Goal: Task Accomplishment & Management: Complete application form

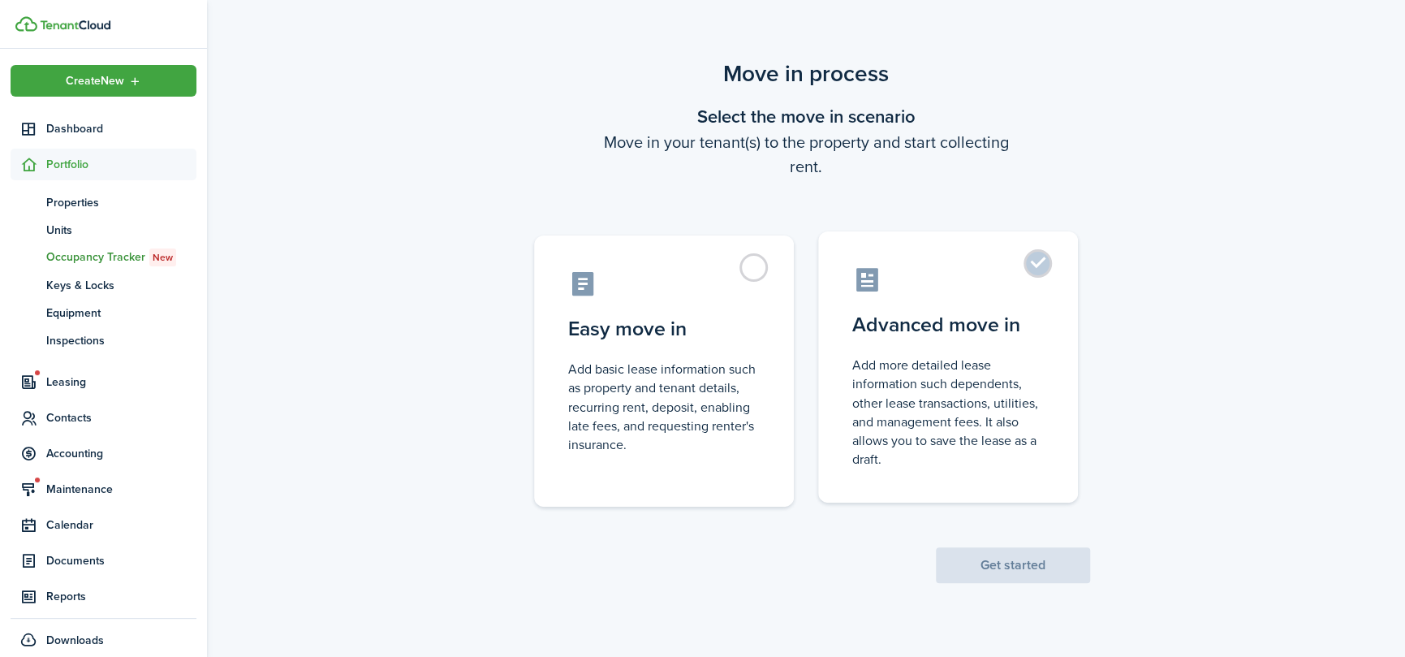
click at [1008, 316] on control-radio-card-title "Advanced move in" at bounding box center [948, 324] width 192 height 29
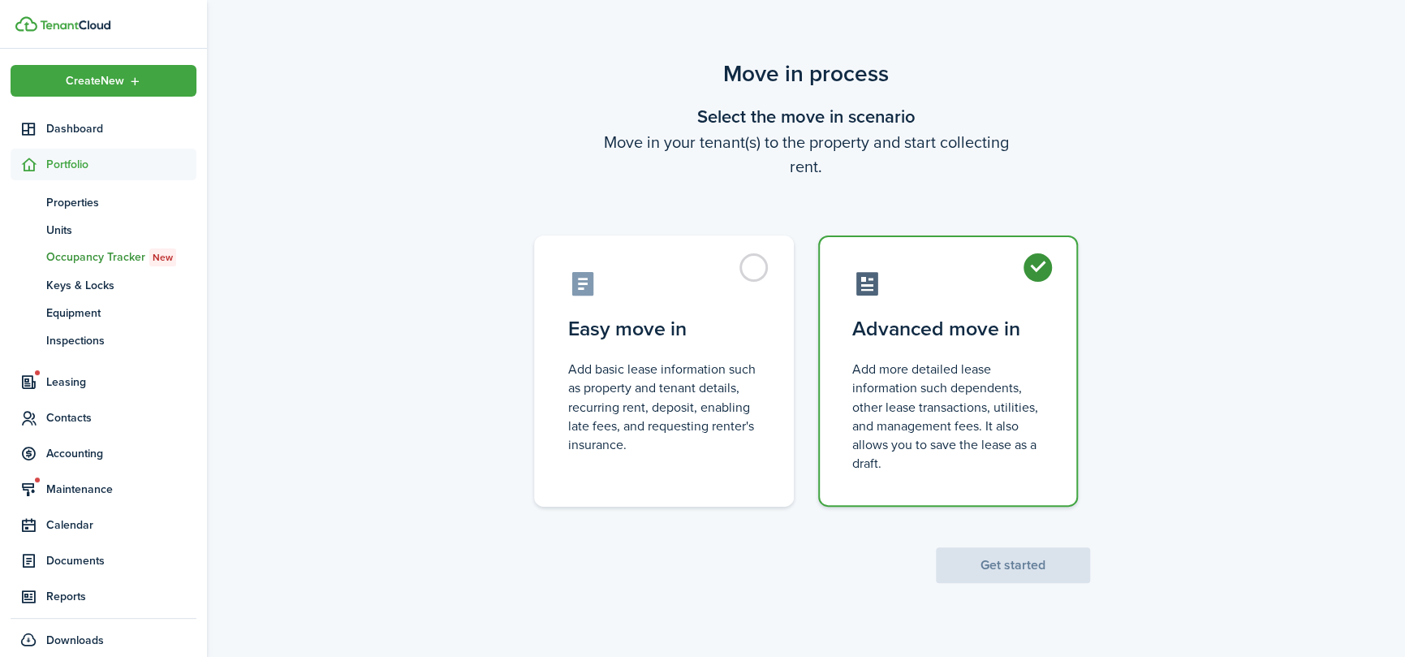
radio input "true"
click at [1029, 563] on button "Get started" at bounding box center [1013, 565] width 154 height 36
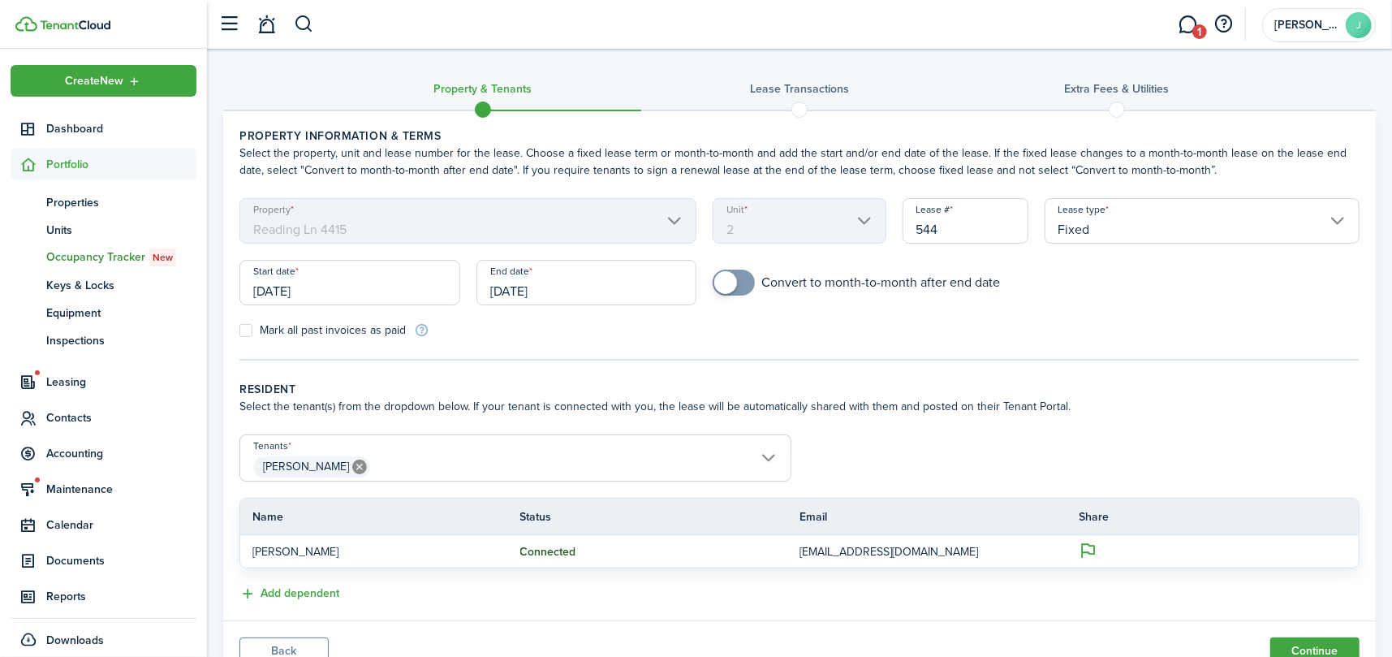
click at [367, 291] on input "[DATE]" at bounding box center [349, 282] width 221 height 45
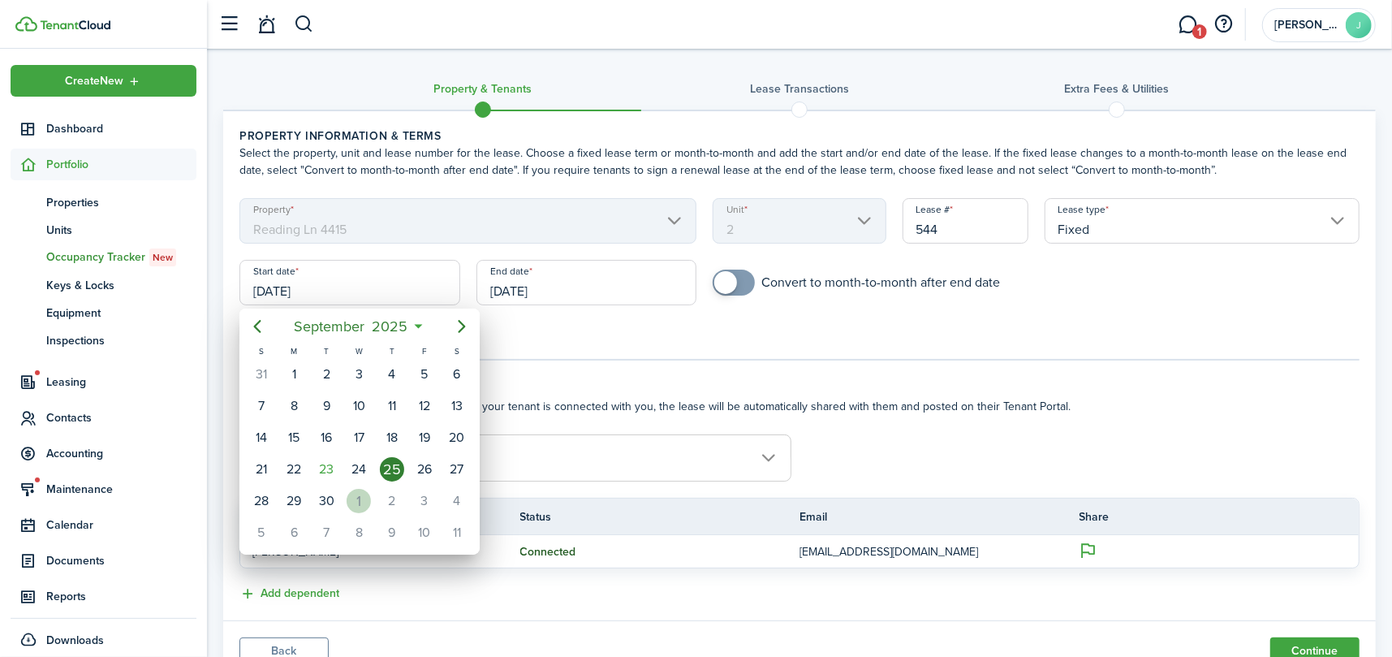
click at [365, 498] on div "1" at bounding box center [359, 501] width 24 height 24
type input "[DATE]"
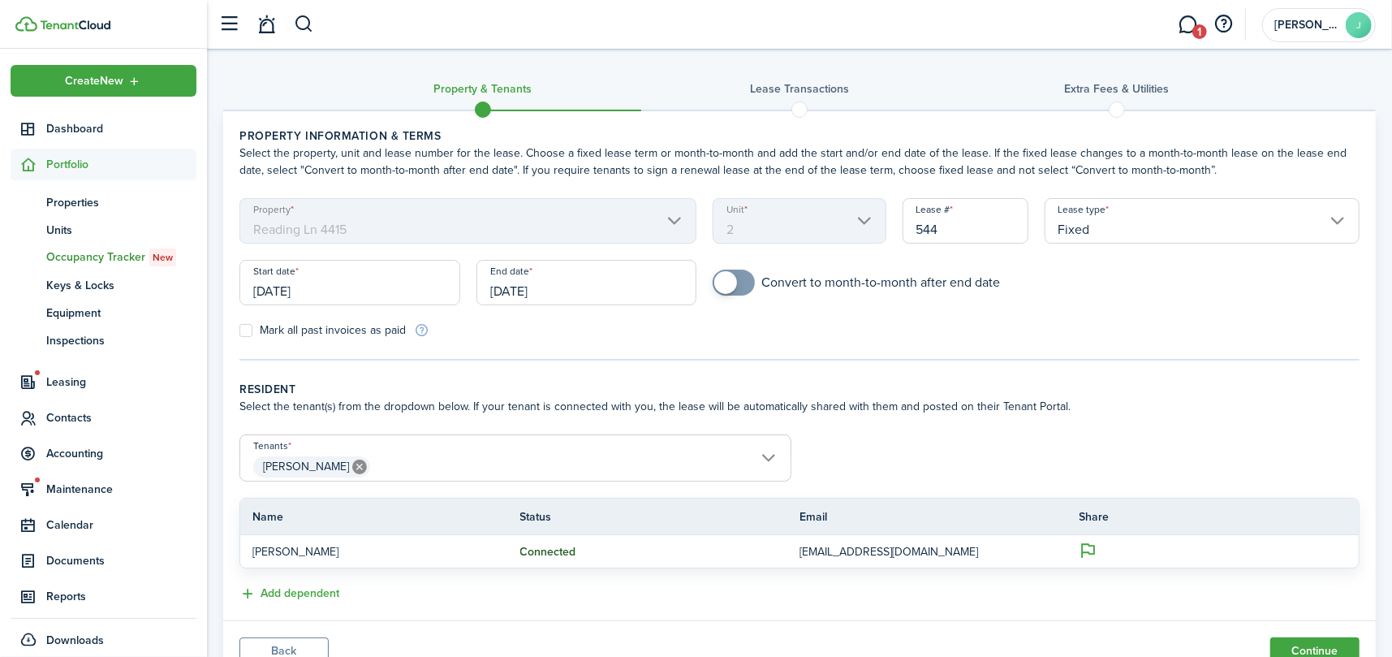
click at [611, 292] on input "[DATE]" at bounding box center [587, 282] width 221 height 45
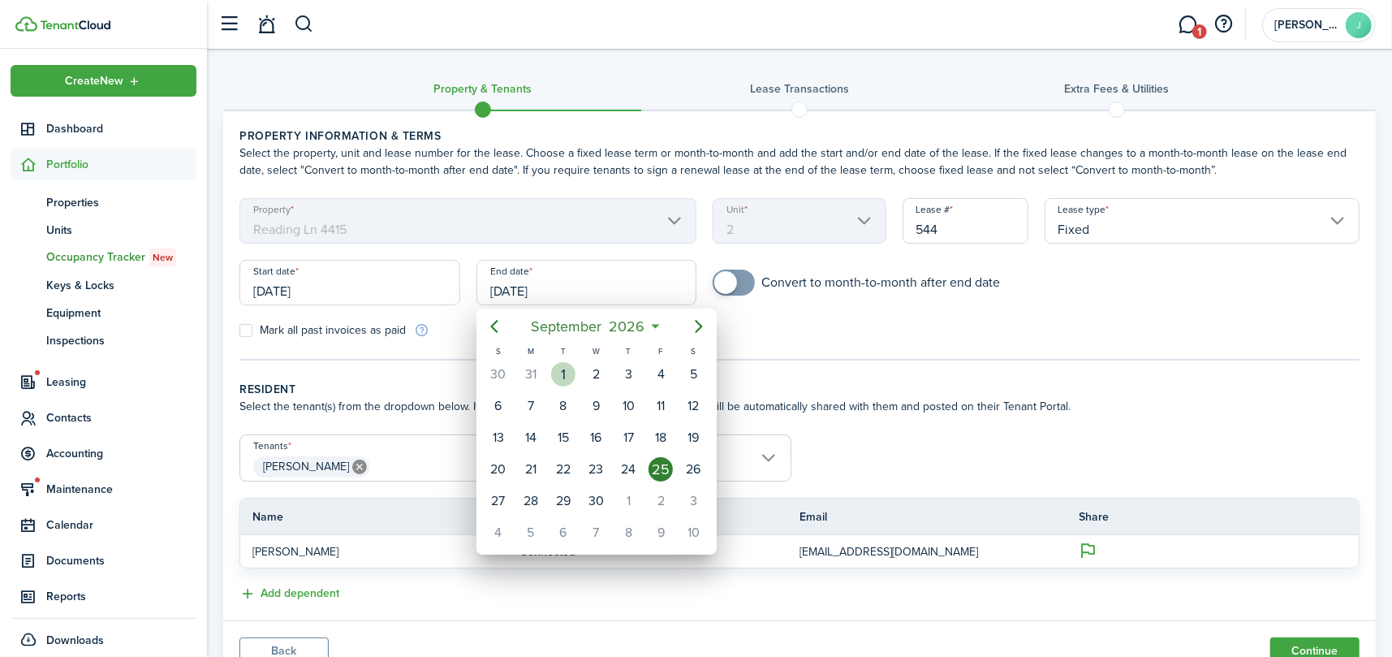
click at [570, 360] on div "[DATE]" at bounding box center [563, 374] width 32 height 31
type input "[DATE]"
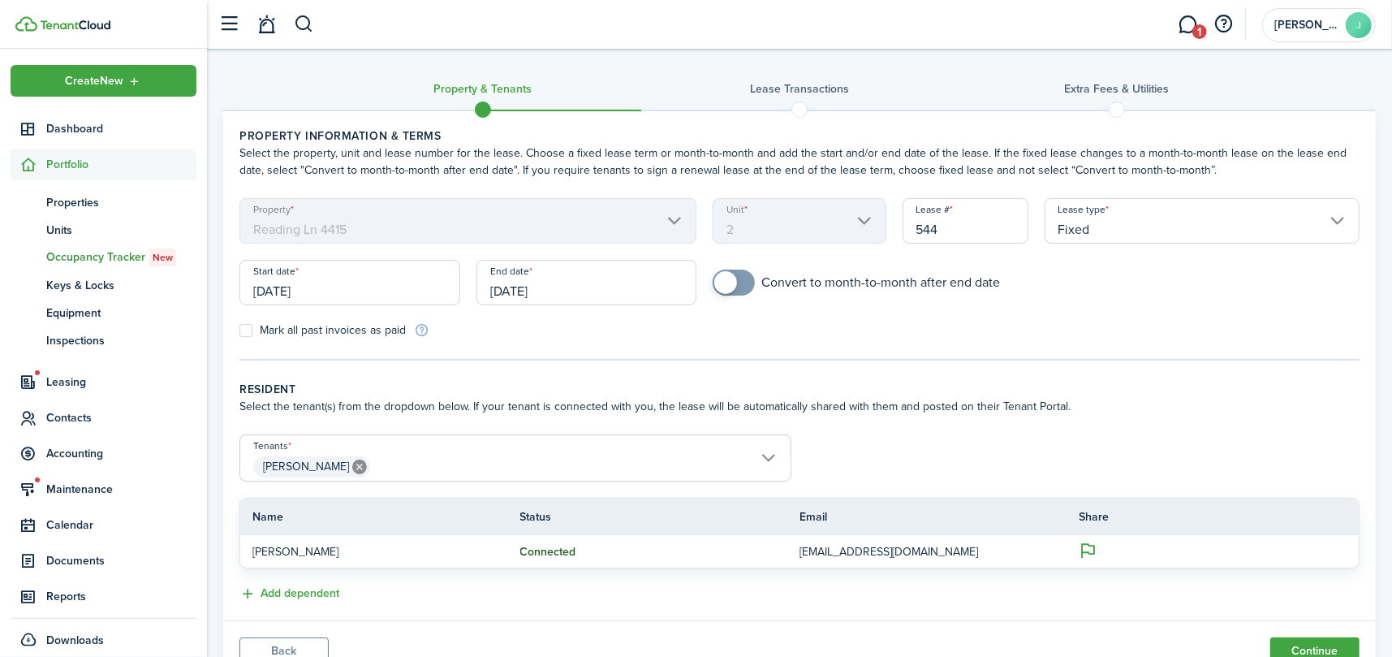
checkbox input "true"
click at [742, 283] on span at bounding box center [734, 283] width 16 height 26
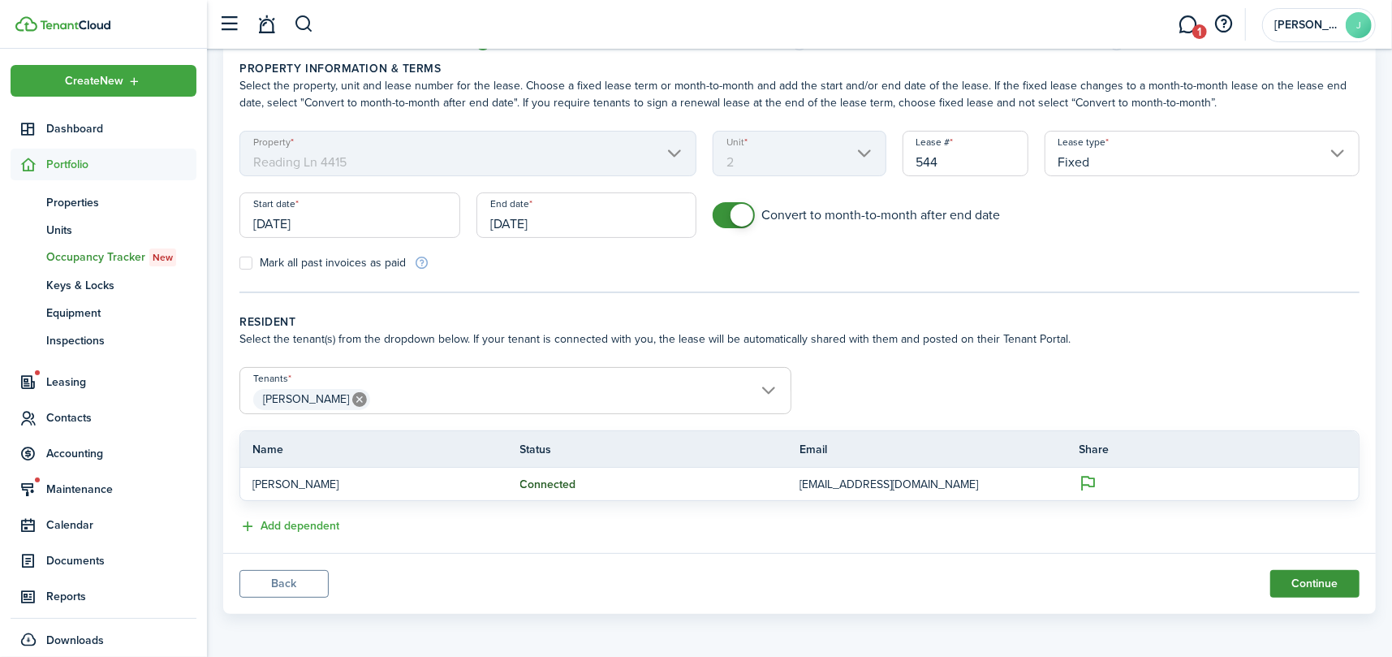
click at [1323, 588] on button "Continue" at bounding box center [1315, 584] width 89 height 28
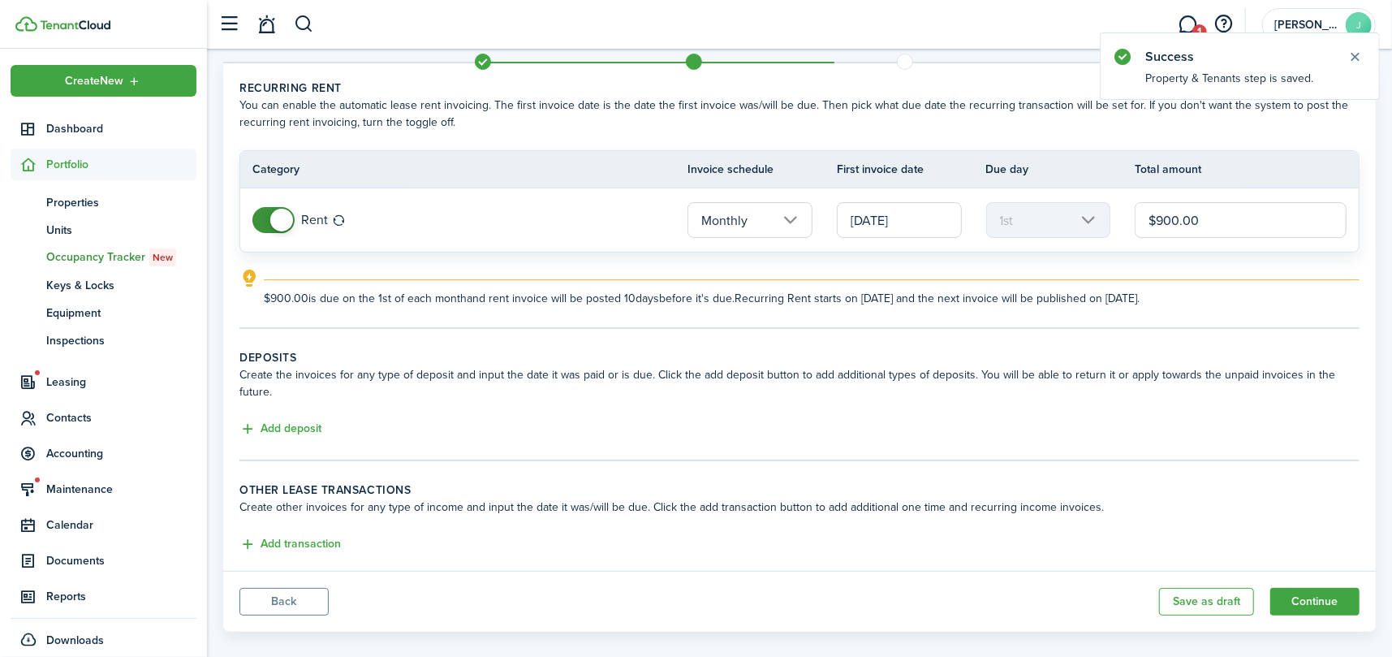
scroll to position [49, 0]
click at [280, 419] on button "Add deposit" at bounding box center [280, 428] width 82 height 19
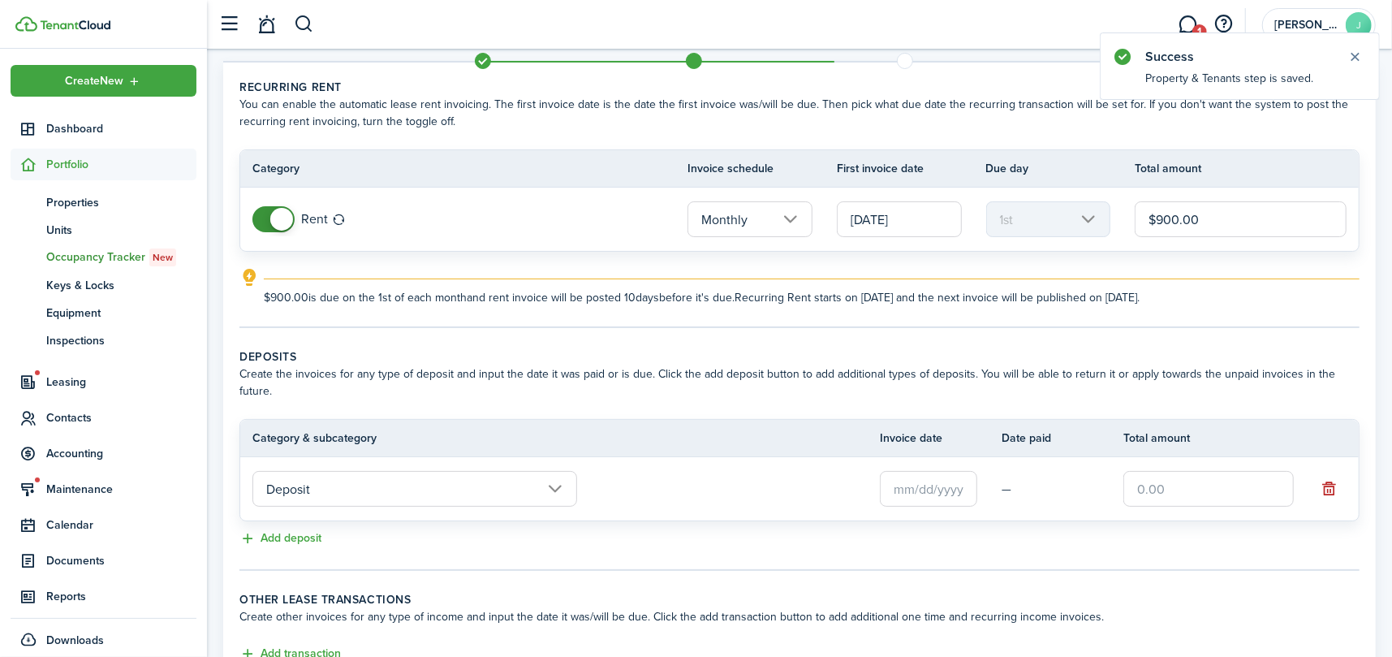
click at [948, 471] on input "text" at bounding box center [928, 489] width 97 height 36
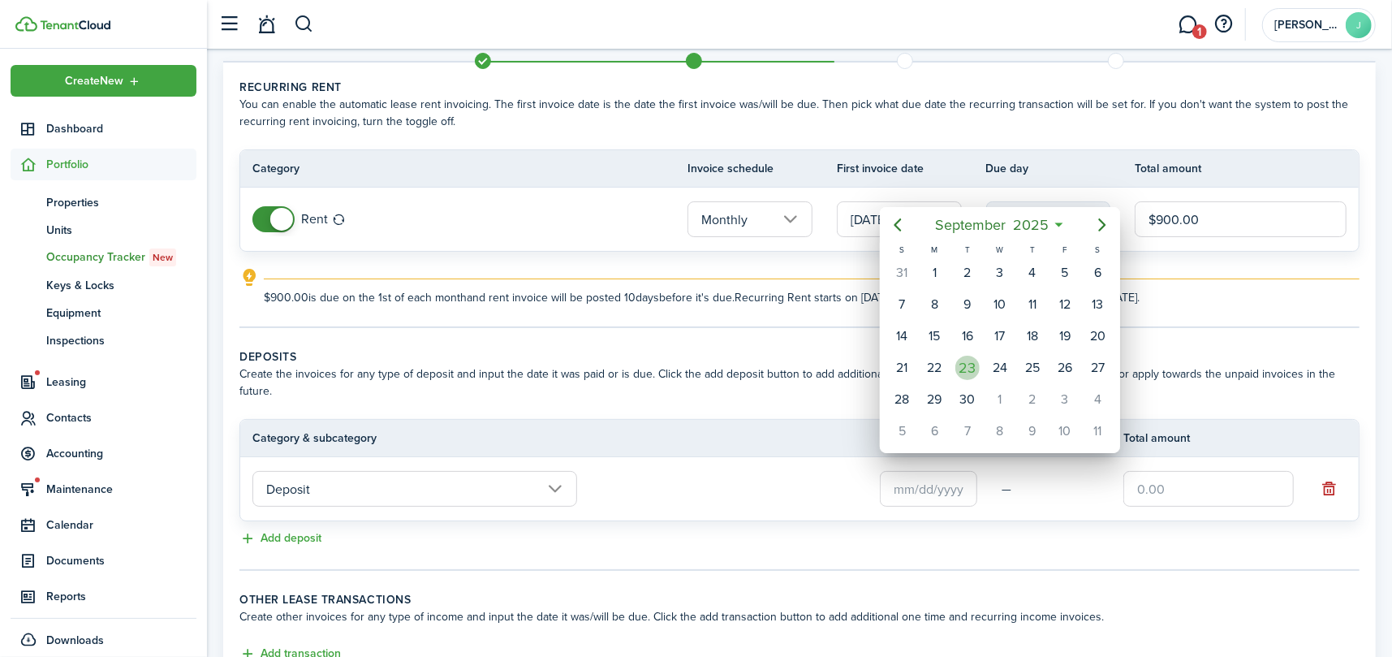
click at [973, 352] on div "23" at bounding box center [968, 367] width 32 height 31
type input "[DATE]"
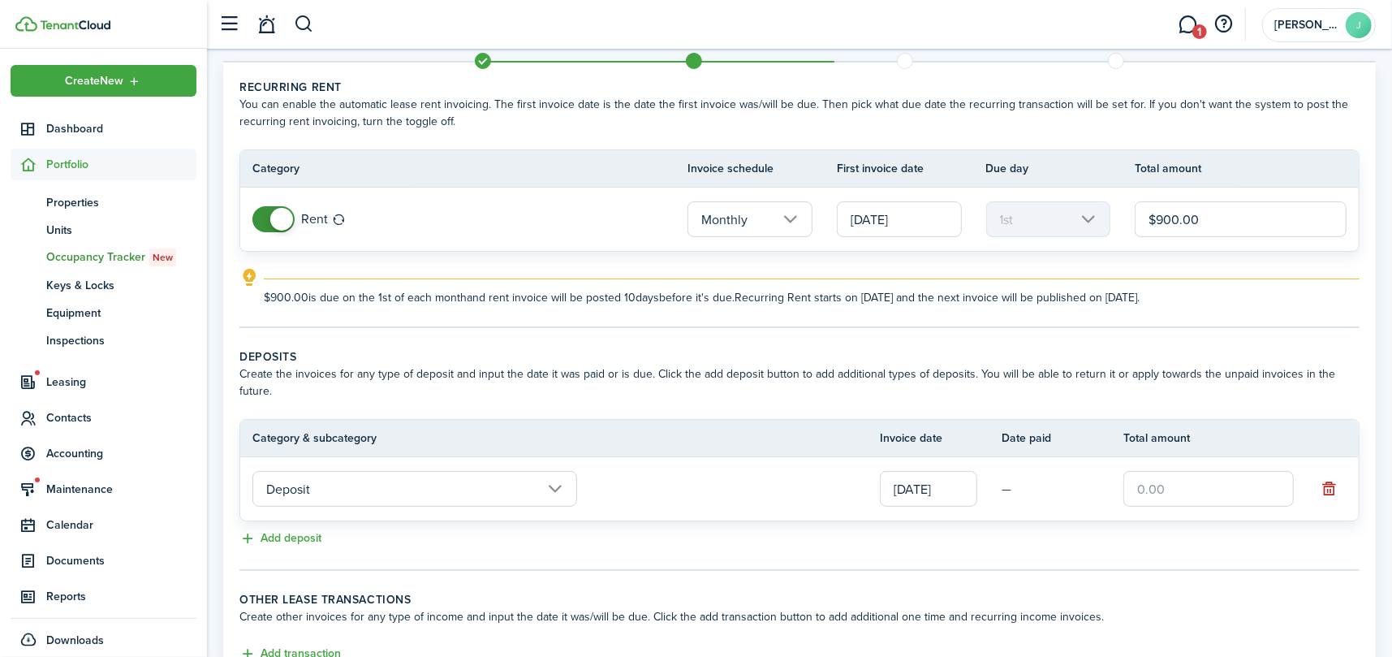
click at [1203, 467] on td at bounding box center [1221, 489] width 195 height 44
click at [1205, 479] on input "text" at bounding box center [1209, 489] width 170 height 36
type input "$900.00"
click at [1210, 457] on tr "Deposit [DATE] — $900.00" at bounding box center [799, 488] width 1119 height 63
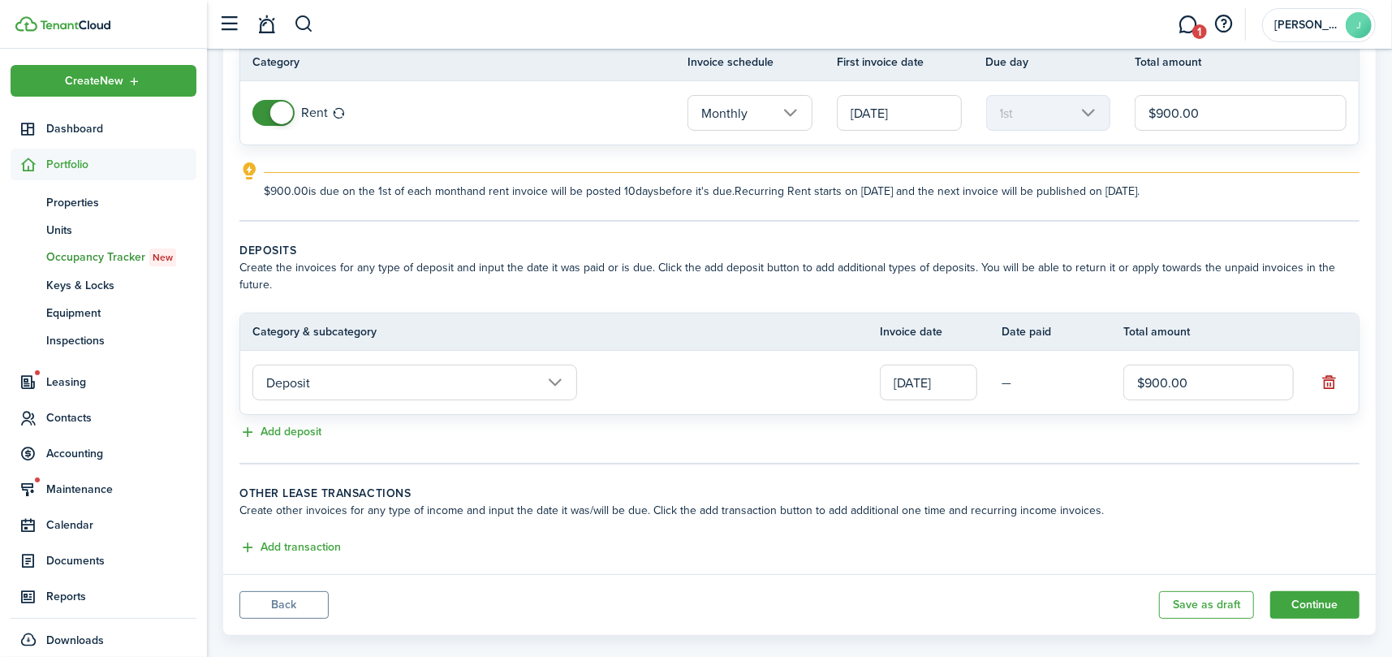
scroll to position [158, 0]
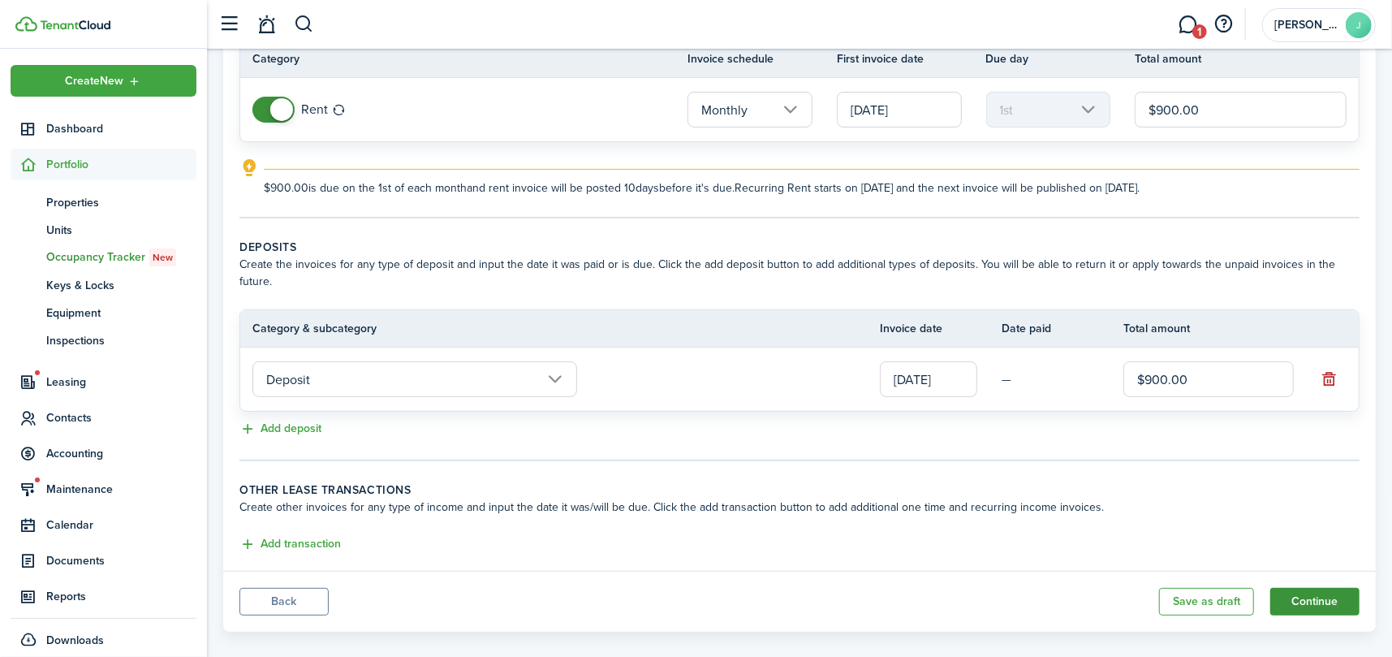
click at [1319, 588] on button "Continue" at bounding box center [1315, 602] width 89 height 28
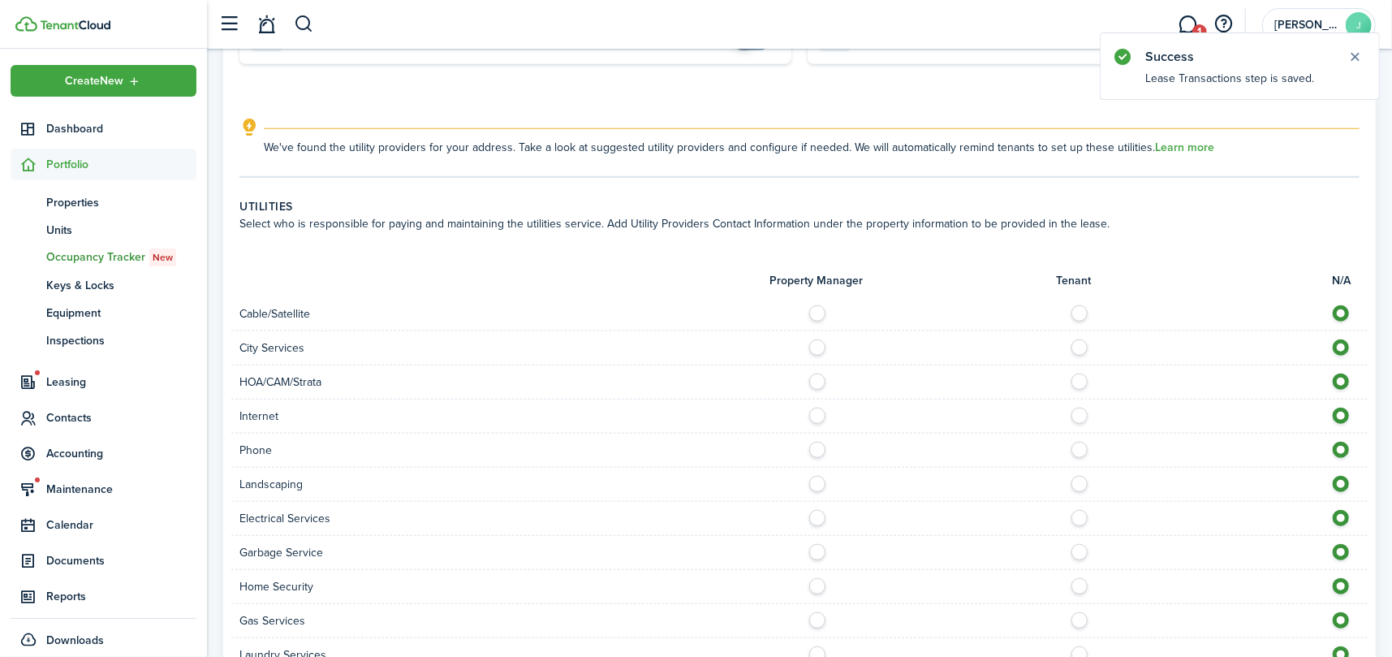
scroll to position [974, 0]
click at [1077, 308] on label at bounding box center [1084, 308] width 28 height 8
radio input "true"
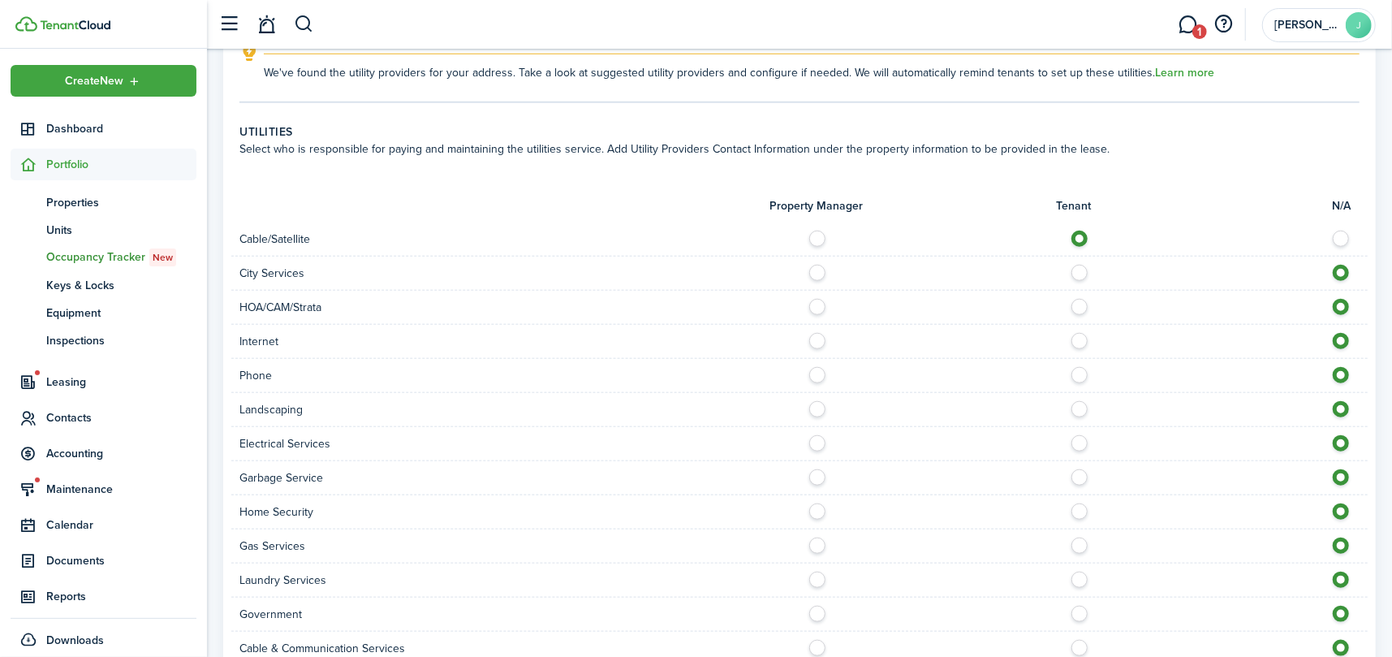
scroll to position [1137, 0]
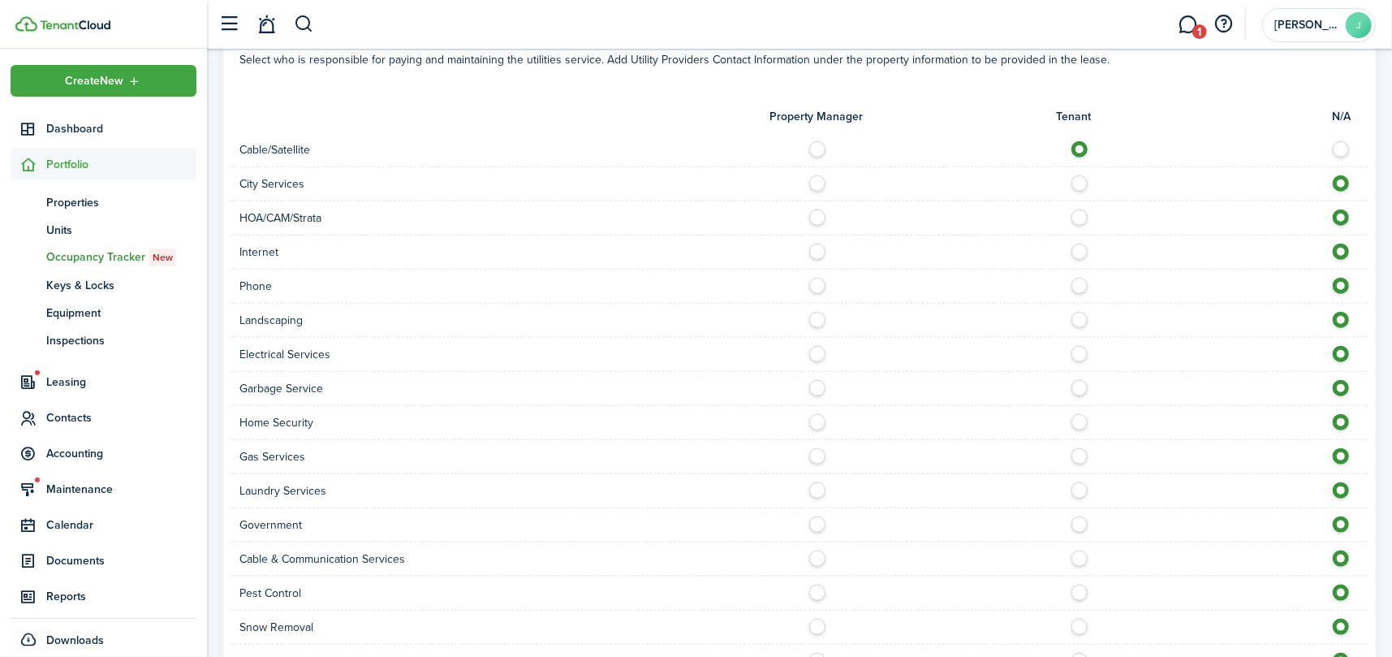
click at [1081, 249] on label at bounding box center [1084, 248] width 28 height 8
radio input "true"
click at [813, 286] on label at bounding box center [822, 282] width 28 height 8
click at [1077, 286] on label at bounding box center [1084, 282] width 28 height 8
radio input "false"
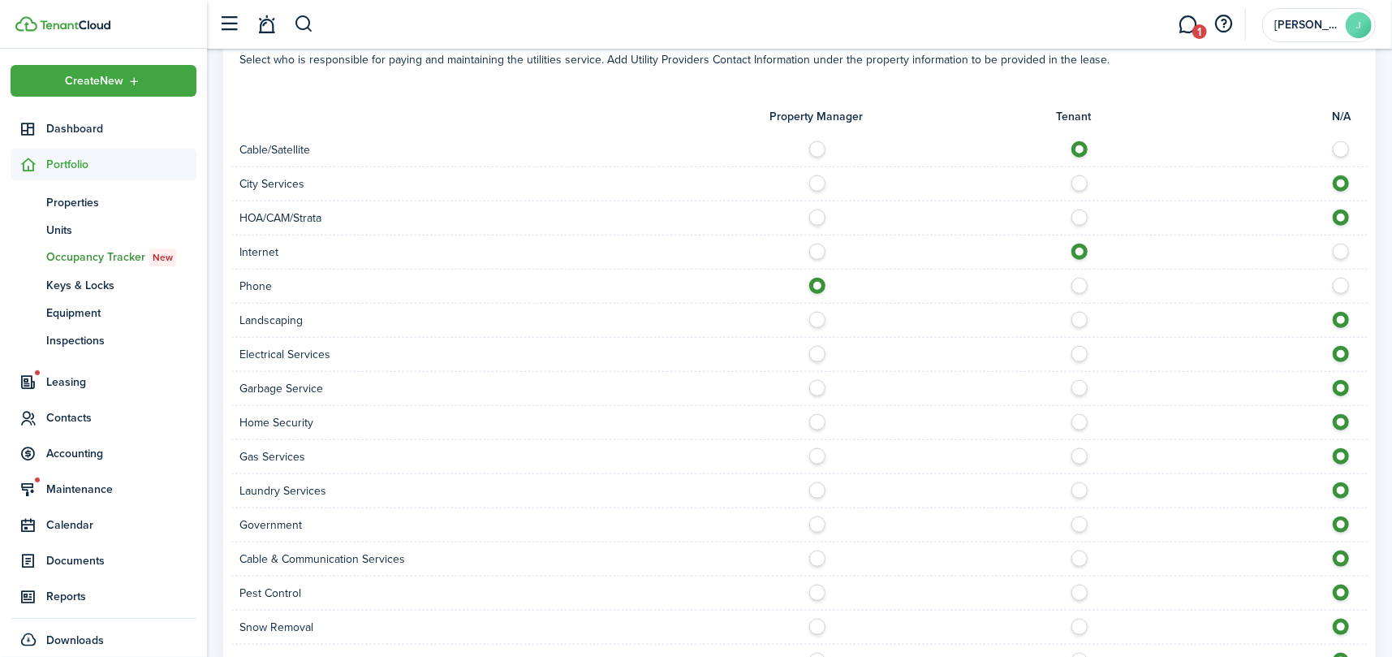
radio input "true"
click at [813, 317] on label at bounding box center [822, 316] width 28 height 8
radio input "true"
click at [1078, 354] on label at bounding box center [1084, 350] width 28 height 8
radio input "true"
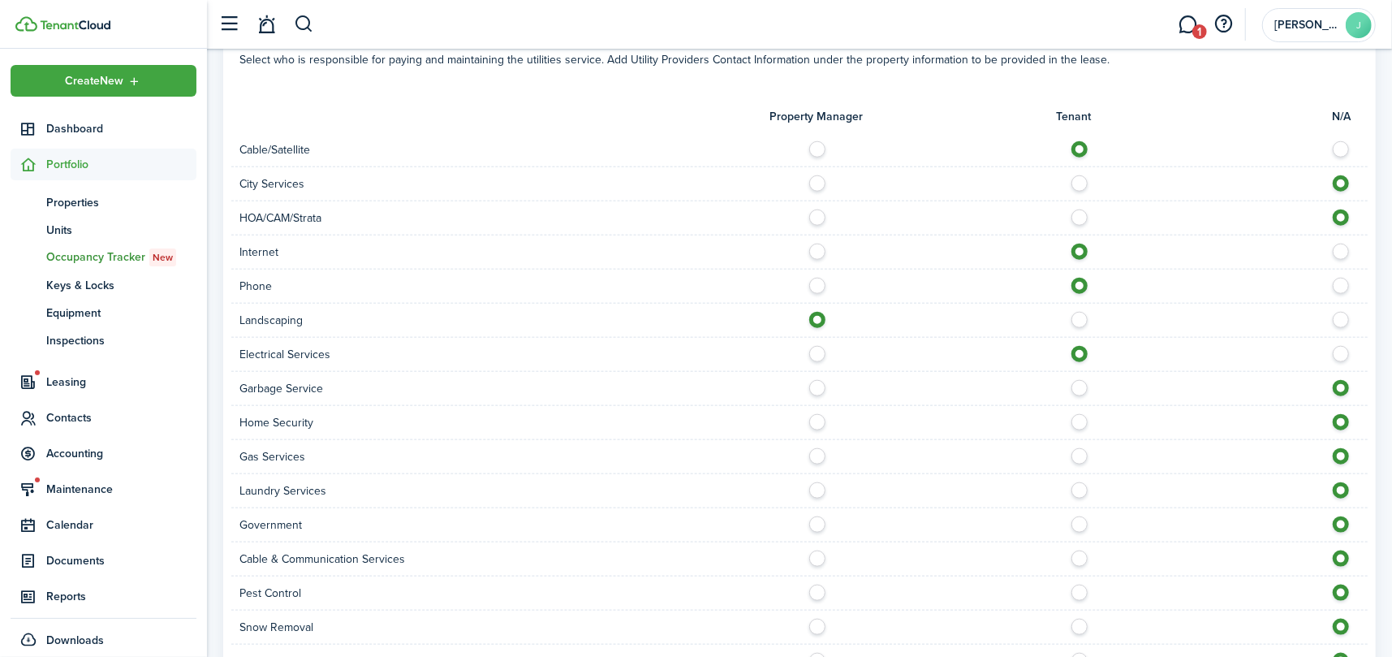
click at [823, 388] on label at bounding box center [822, 384] width 28 height 8
radio input "true"
click at [1083, 422] on label at bounding box center [1084, 418] width 28 height 8
radio input "true"
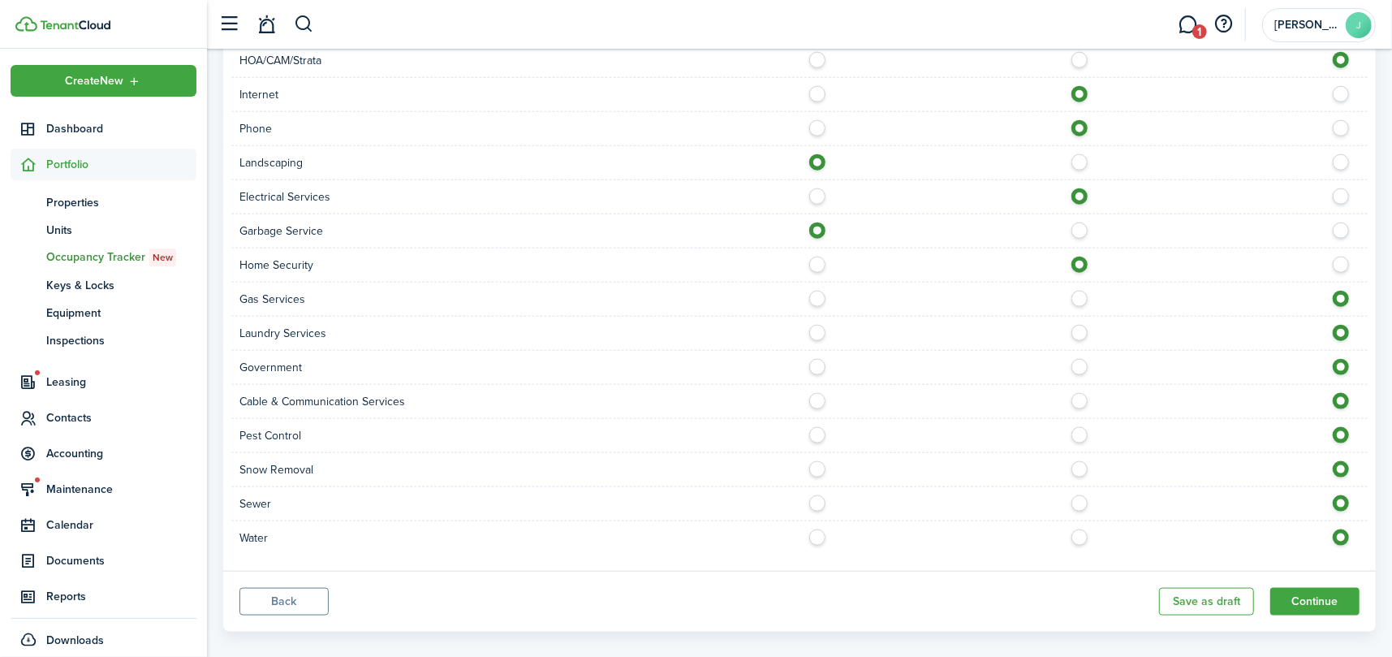
scroll to position [1299, 0]
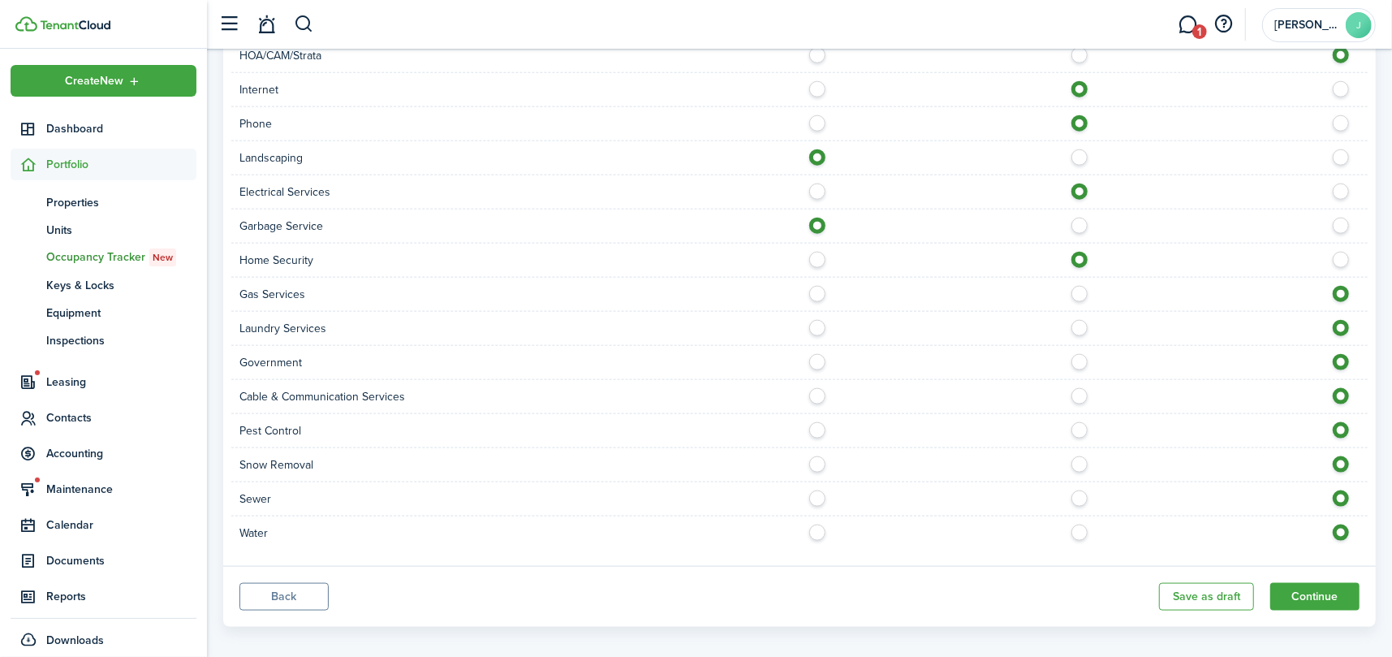
click at [1081, 289] on label at bounding box center [1084, 290] width 28 height 8
radio input "true"
click at [1084, 322] on label at bounding box center [1084, 324] width 28 height 8
radio input "true"
click at [826, 327] on div at bounding box center [1084, 328] width 568 height 17
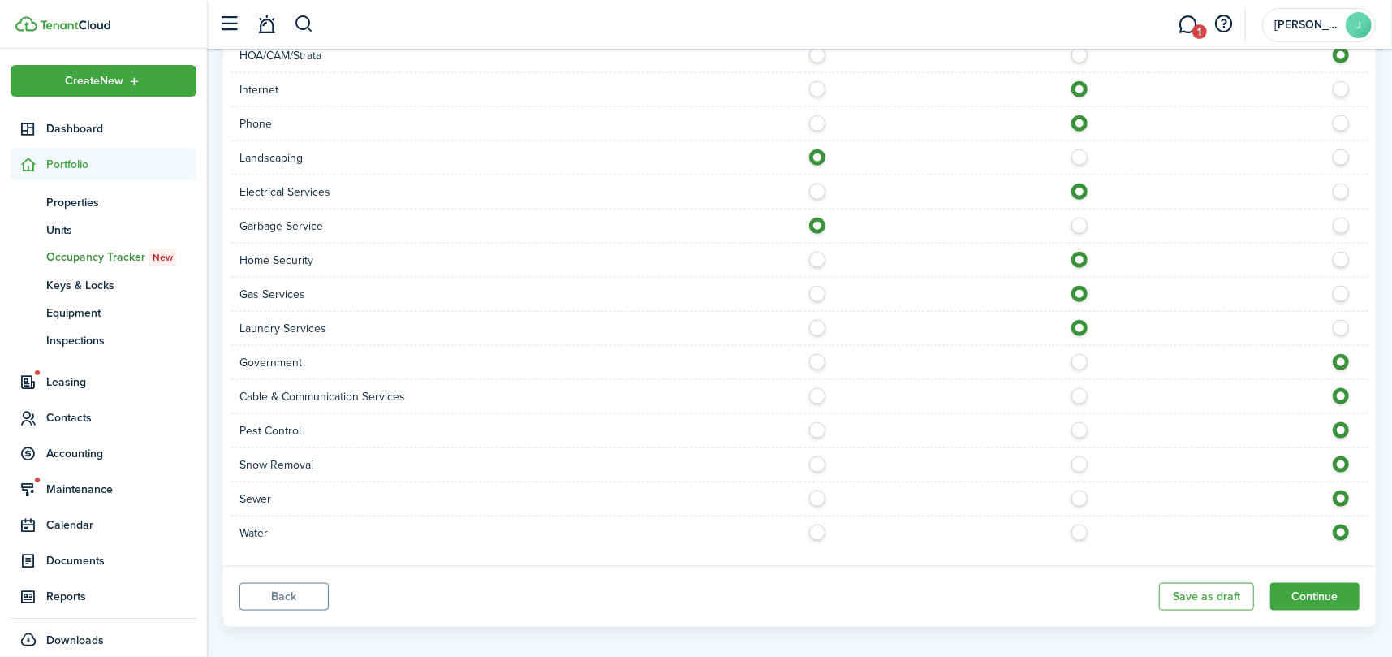
click at [813, 320] on label at bounding box center [822, 324] width 28 height 8
radio input "true"
click at [1078, 396] on label at bounding box center [1084, 392] width 28 height 8
radio input "true"
click at [818, 428] on label at bounding box center [822, 426] width 28 height 8
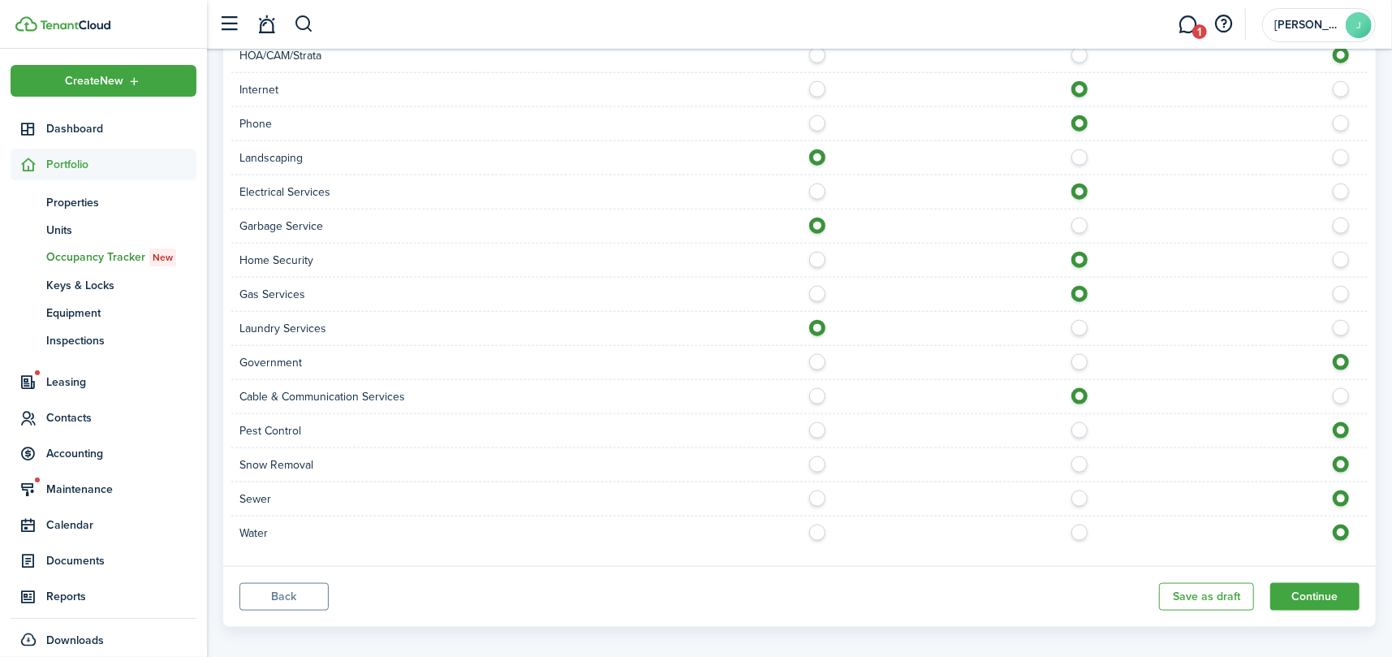
radio input "true"
click at [818, 464] on label at bounding box center [822, 460] width 28 height 8
radio input "true"
click at [819, 498] on label at bounding box center [822, 494] width 28 height 8
radio input "true"
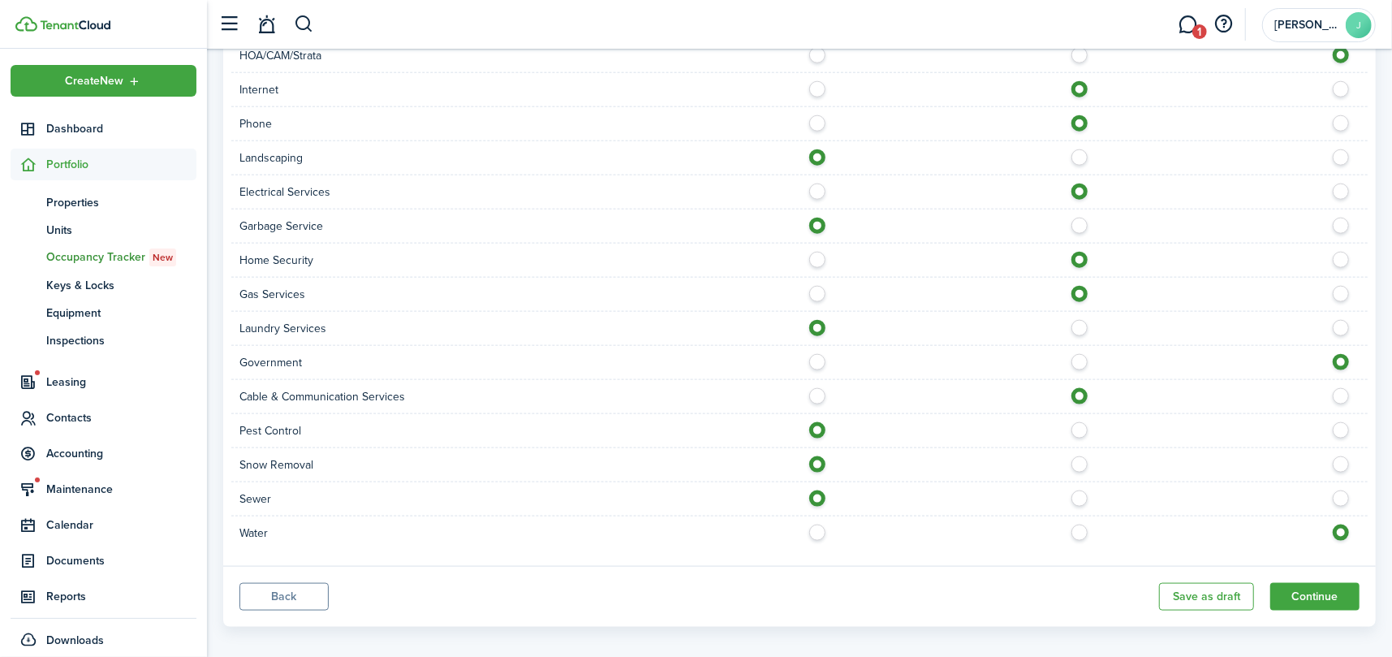
click at [818, 527] on label at bounding box center [822, 528] width 28 height 8
radio input "true"
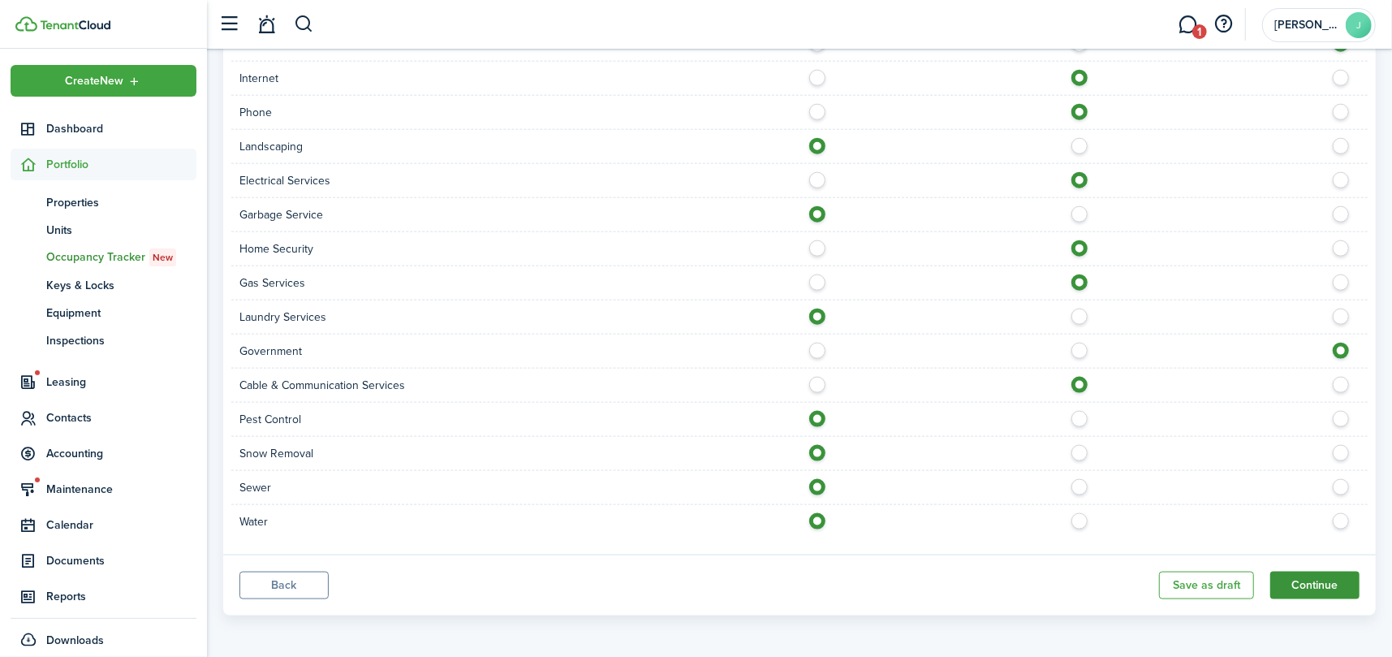
click at [1343, 580] on button "Continue" at bounding box center [1315, 586] width 89 height 28
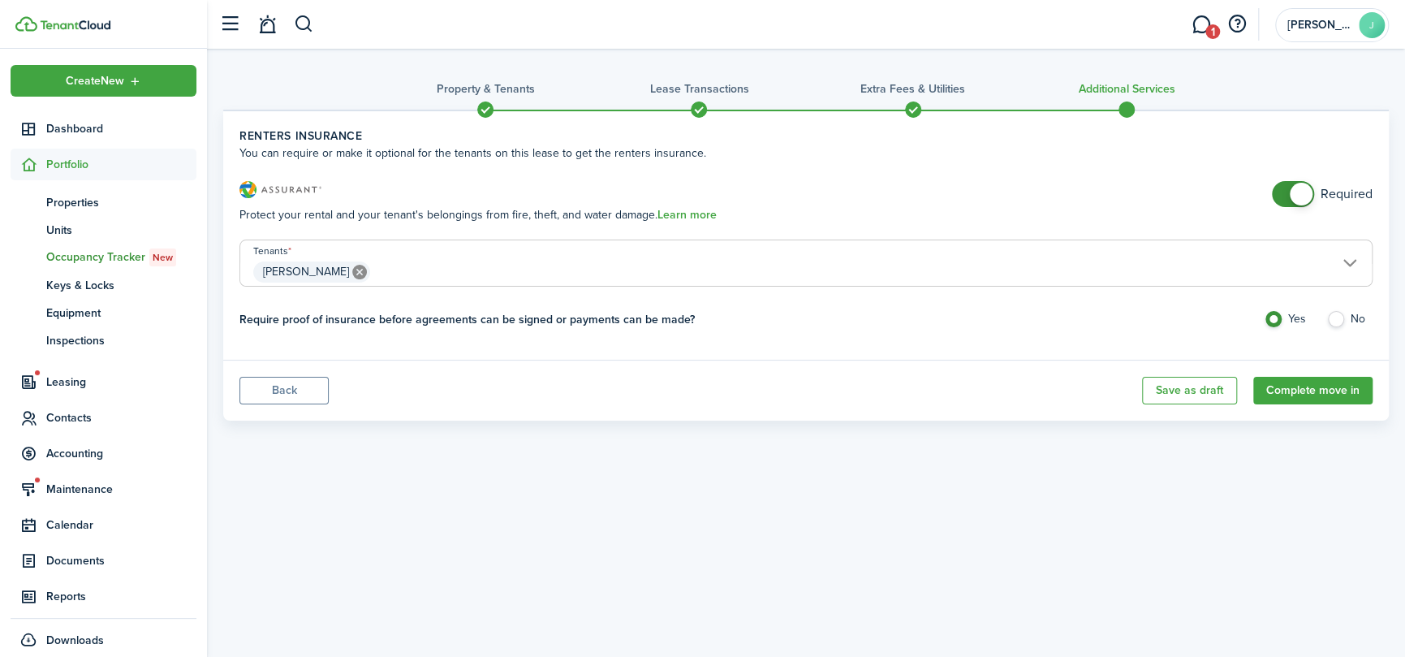
click at [1339, 322] on label "No" at bounding box center [1350, 323] width 46 height 24
radio input "false"
radio input "true"
checkbox input "false"
click at [1285, 189] on span at bounding box center [1293, 194] width 16 height 26
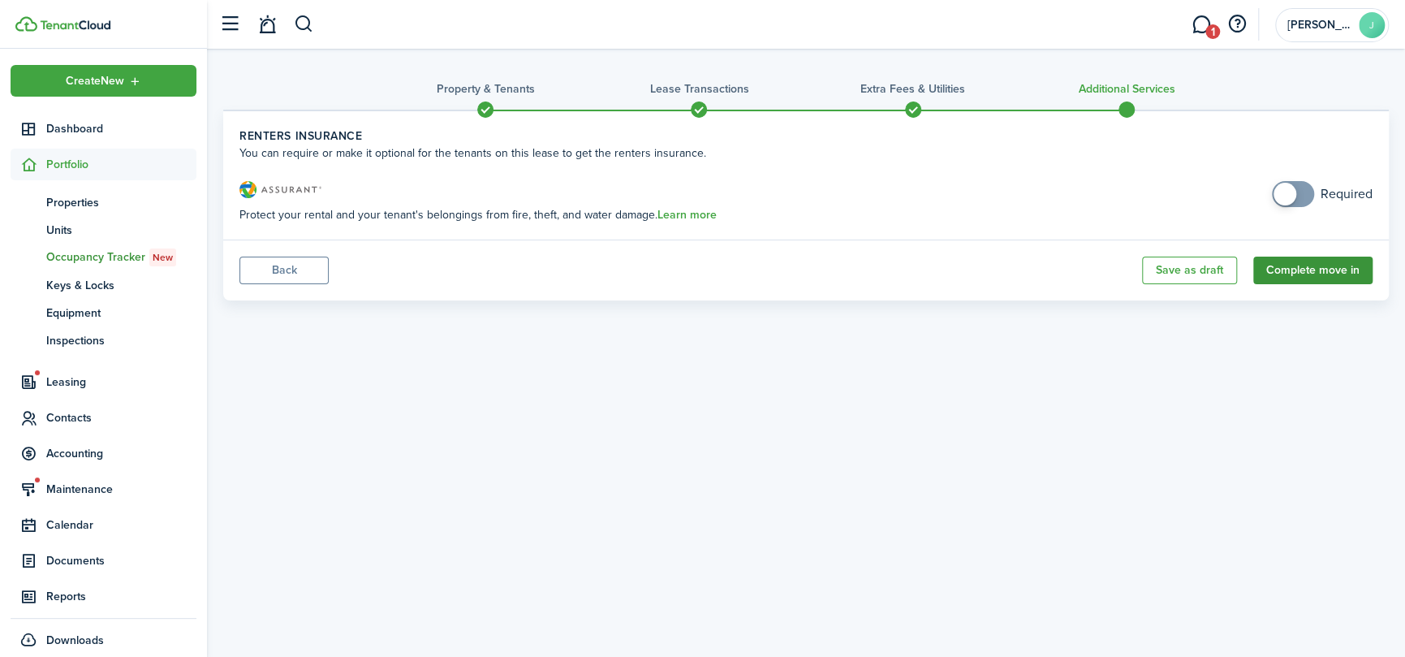
click at [1301, 272] on button "Complete move in" at bounding box center [1313, 271] width 119 height 28
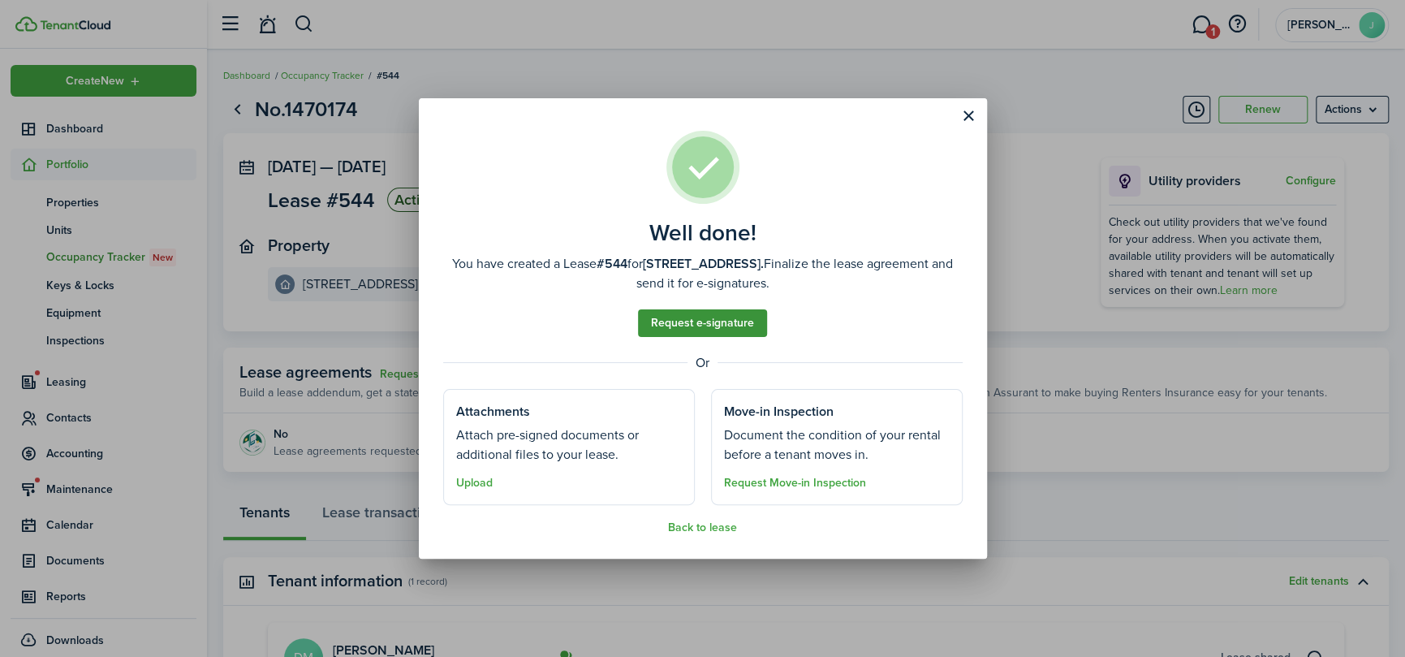
click at [701, 320] on link "Request e-signature" at bounding box center [702, 323] width 129 height 28
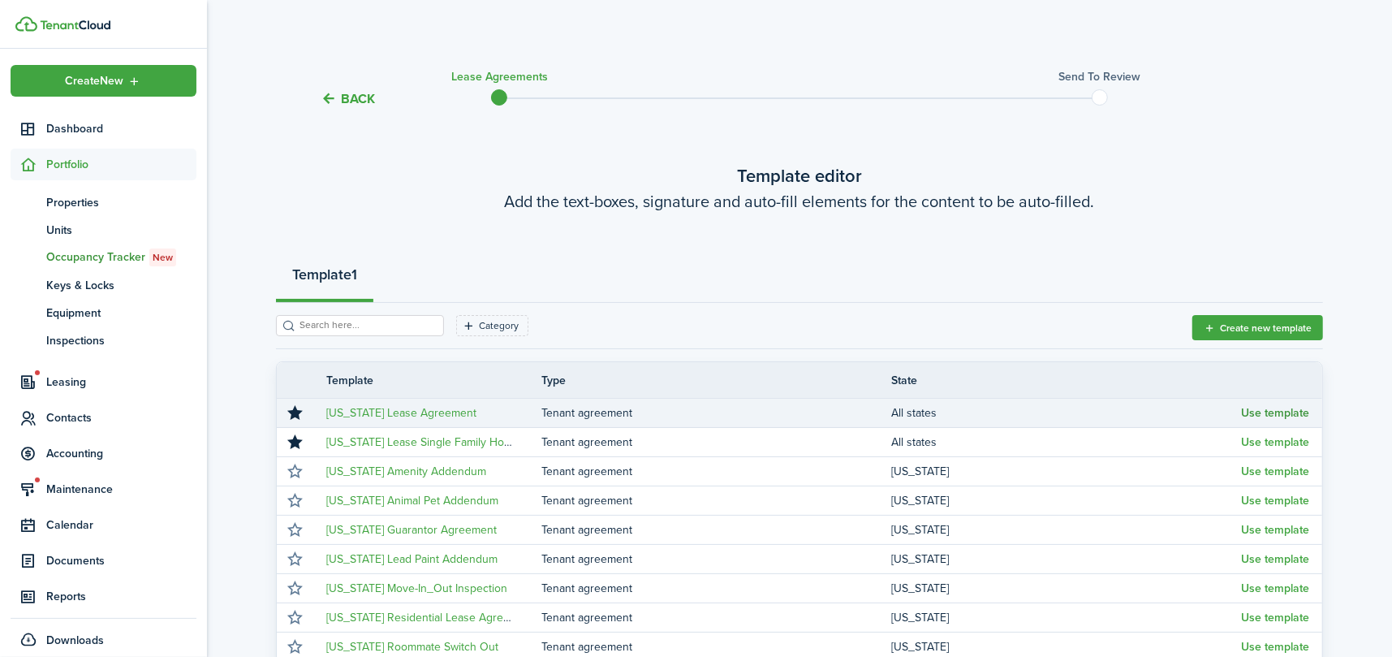
click at [1276, 409] on button "Use template" at bounding box center [1275, 413] width 68 height 13
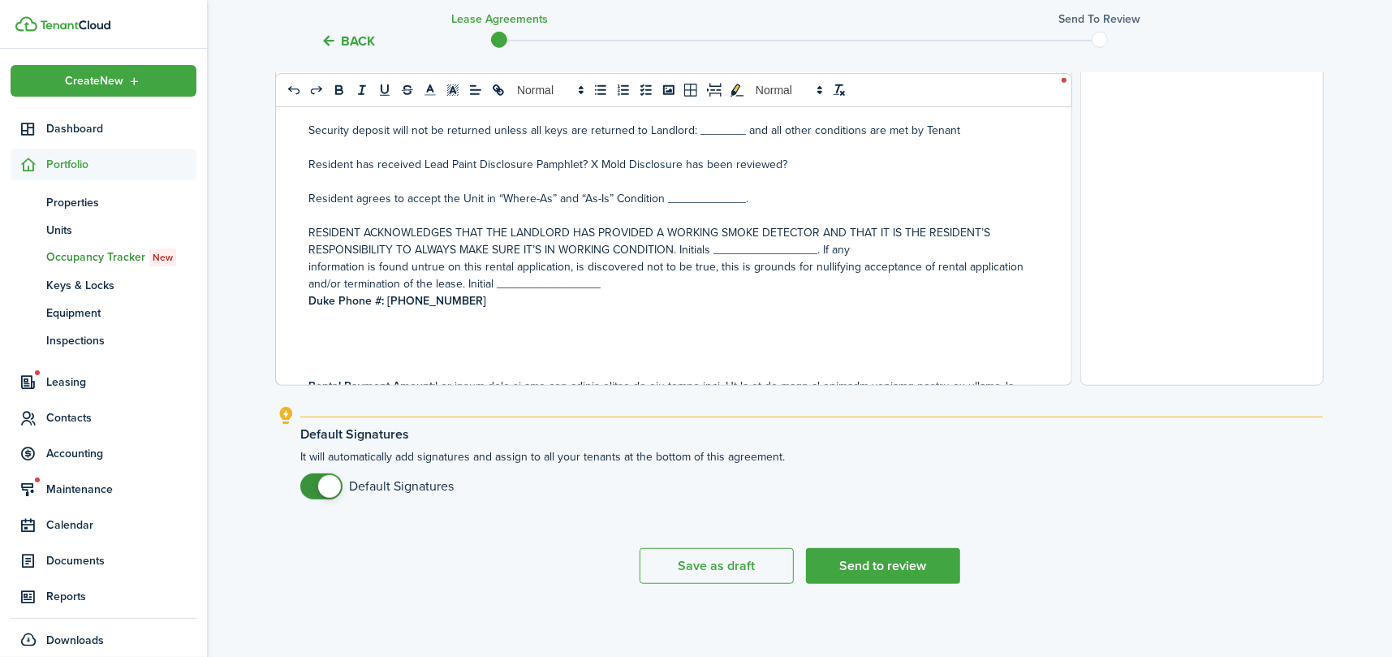
scroll to position [605, 0]
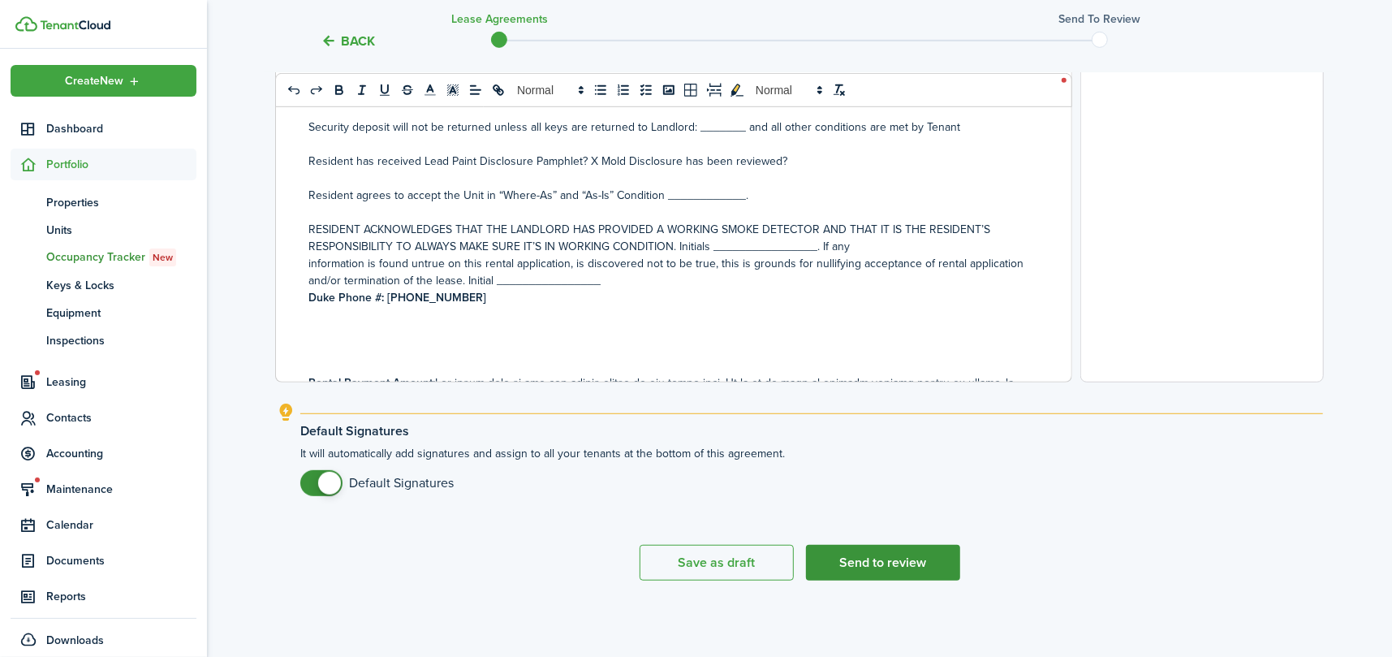
click at [917, 565] on button "Send to review" at bounding box center [883, 563] width 154 height 36
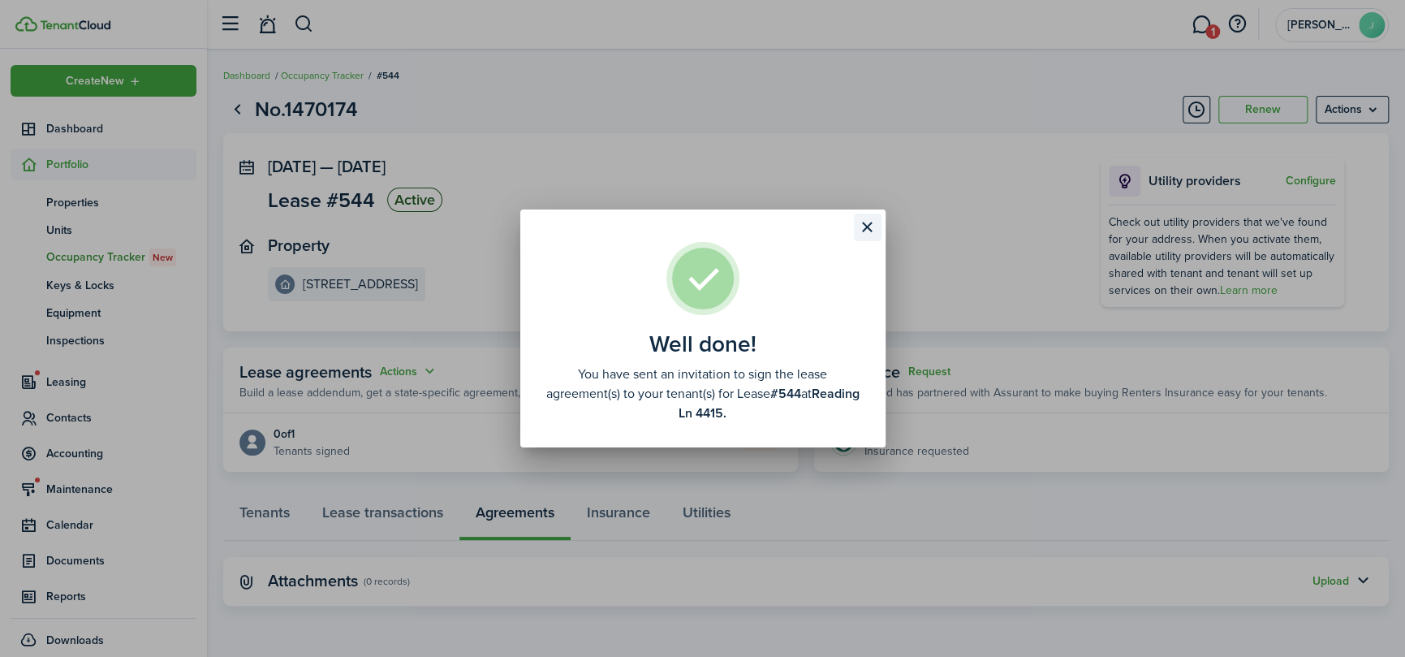
click at [867, 221] on button "Close modal" at bounding box center [868, 228] width 28 height 28
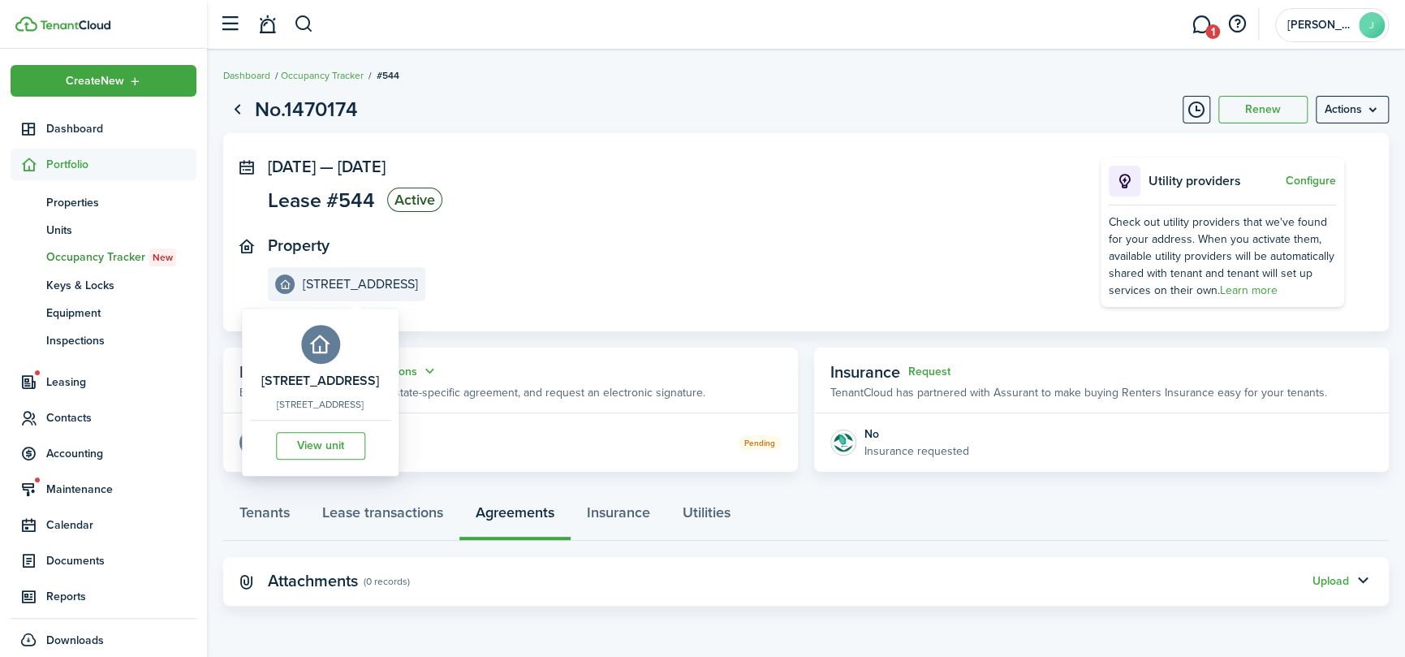
click at [322, 275] on e-details-info-label "[STREET_ADDRESS]" at bounding box center [347, 284] width 158 height 34
click at [345, 460] on link "View unit" at bounding box center [320, 446] width 89 height 28
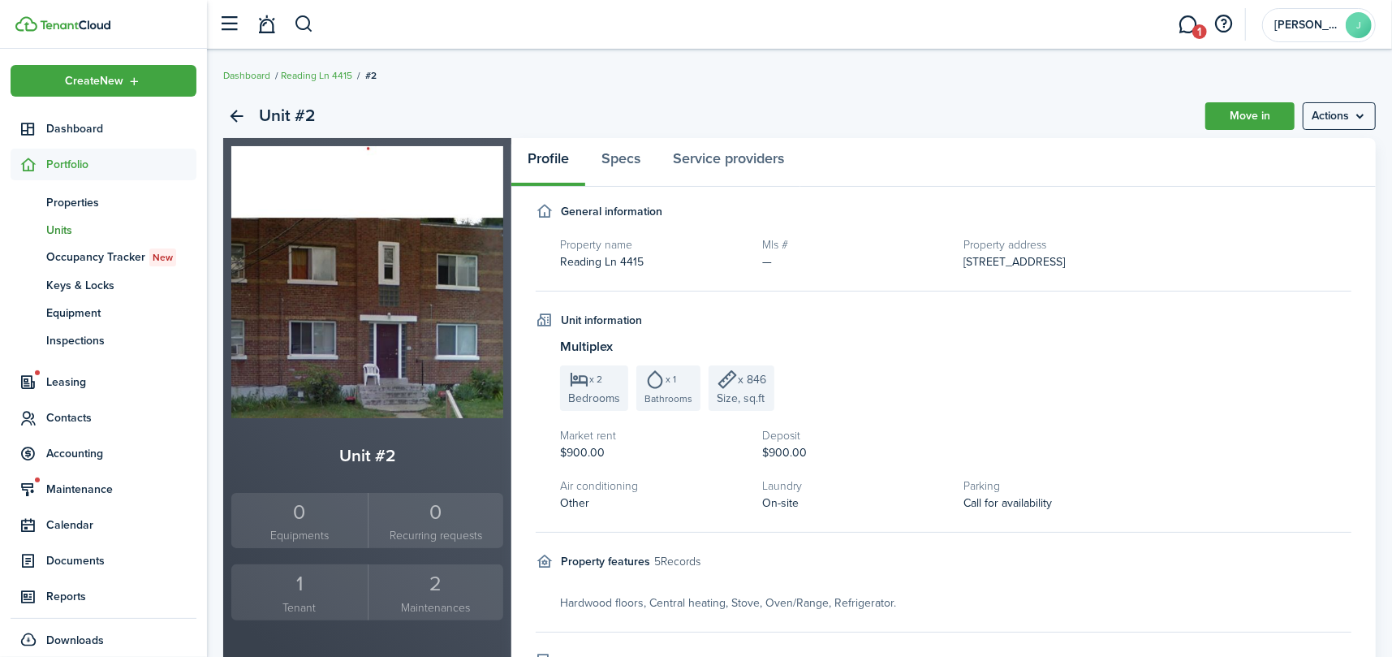
click at [287, 597] on div "1" at bounding box center [299, 583] width 128 height 31
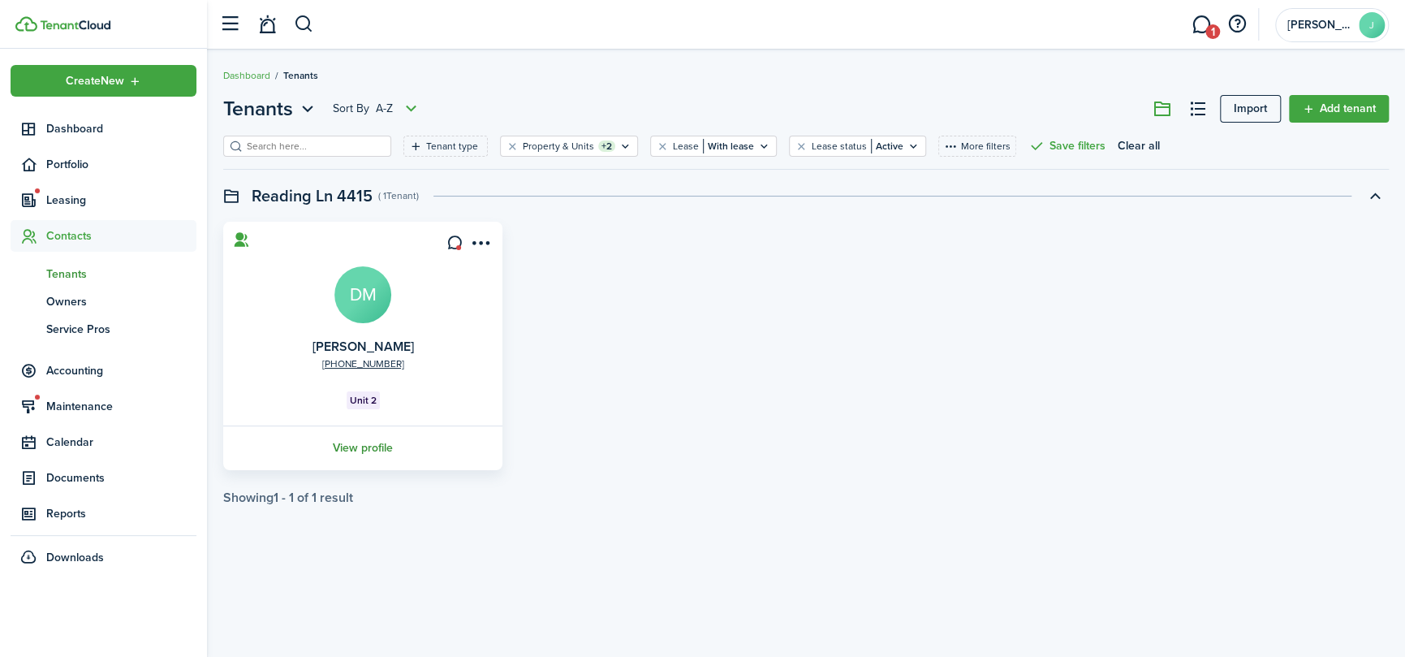
click at [357, 441] on link "View profile" at bounding box center [363, 447] width 284 height 45
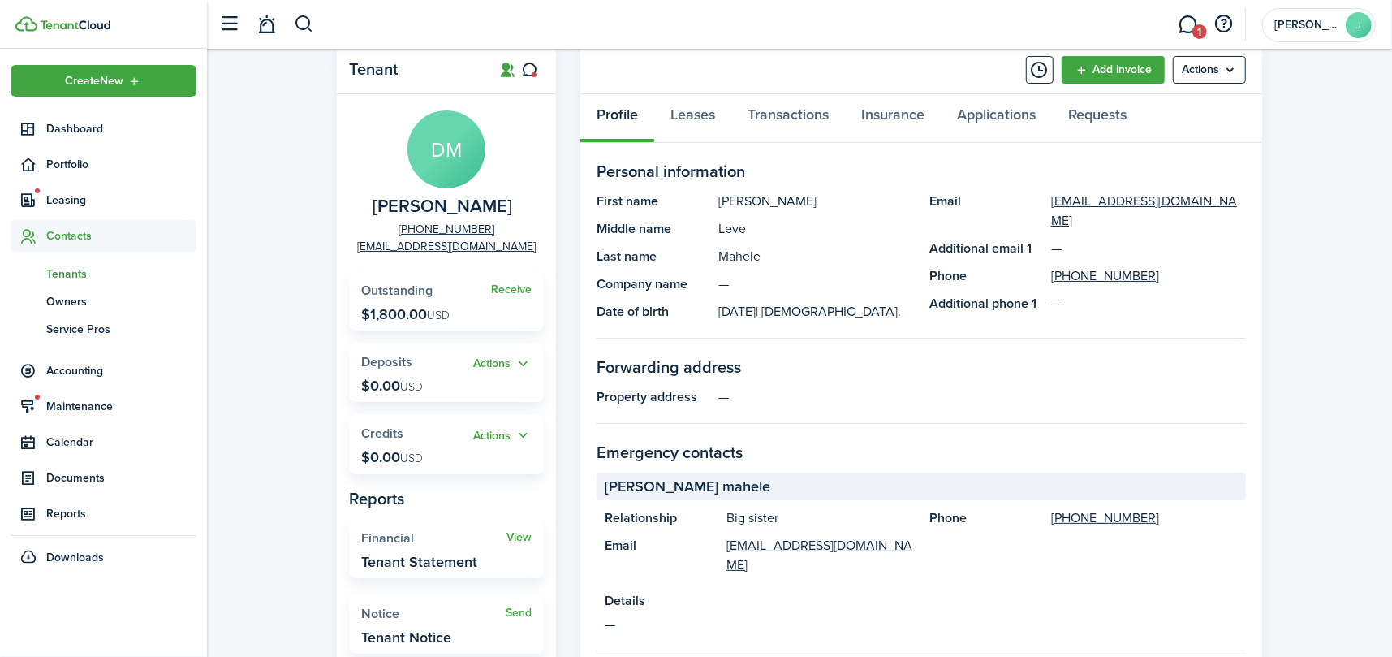
scroll to position [15, 0]
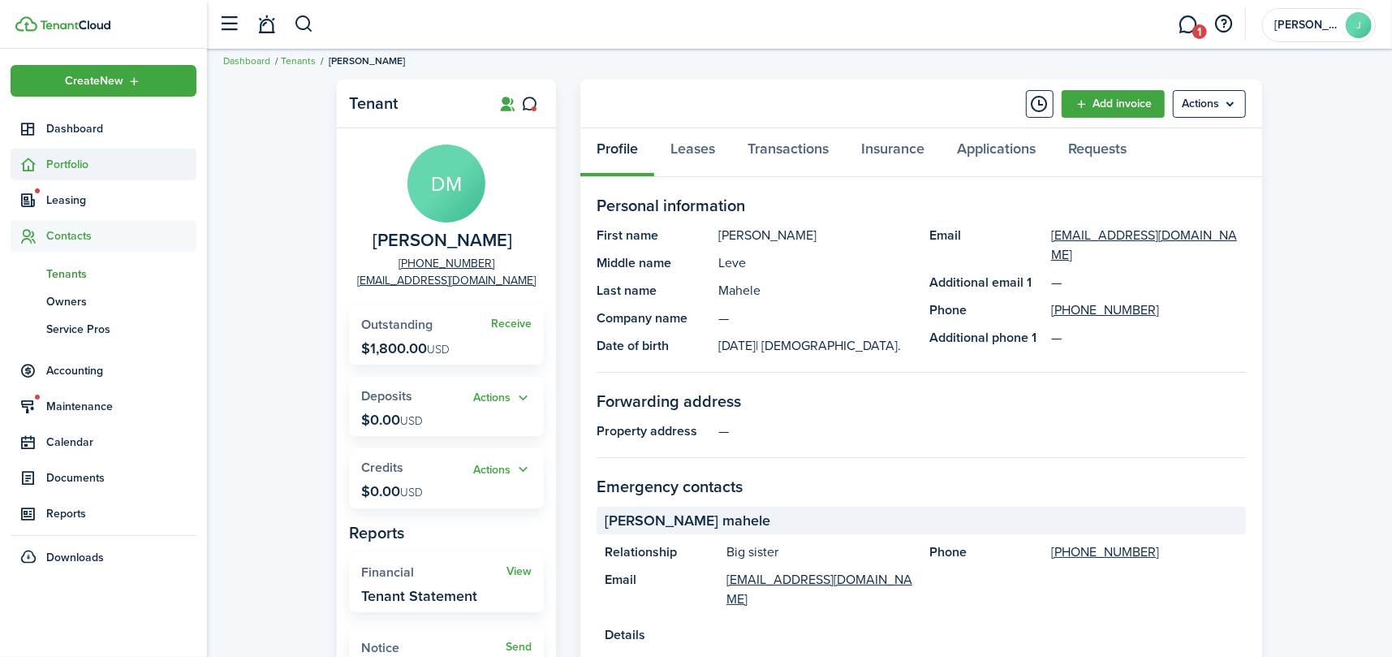
click at [83, 161] on span "Portfolio" at bounding box center [121, 164] width 150 height 17
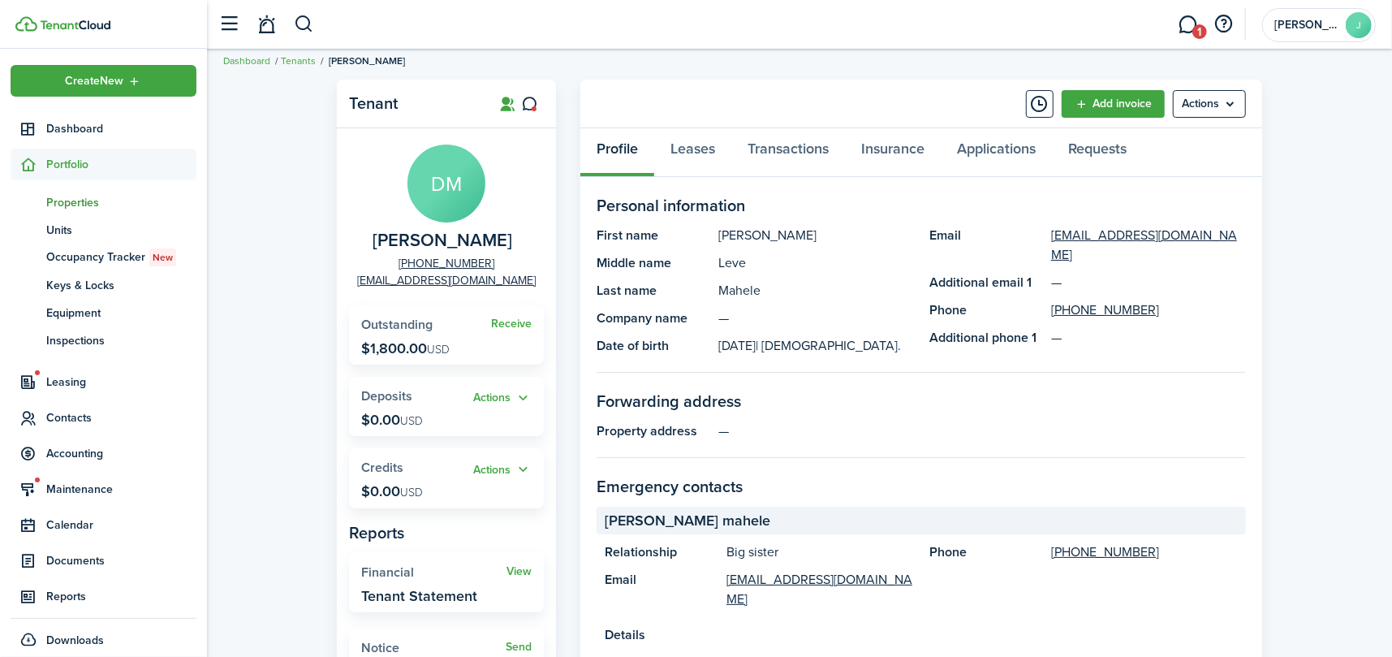
click at [82, 201] on span "Properties" at bounding box center [121, 202] width 150 height 17
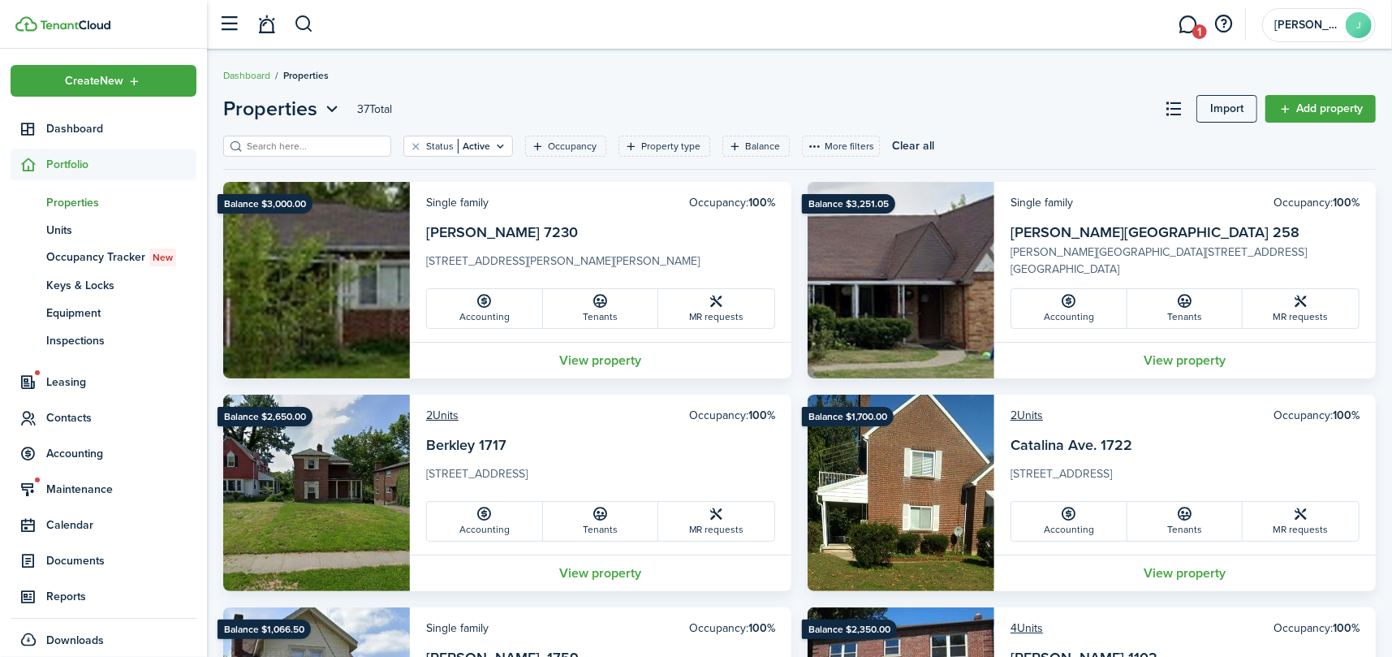
click at [68, 206] on span "Properties" at bounding box center [121, 202] width 150 height 17
click at [73, 455] on span "Accounting" at bounding box center [121, 453] width 150 height 17
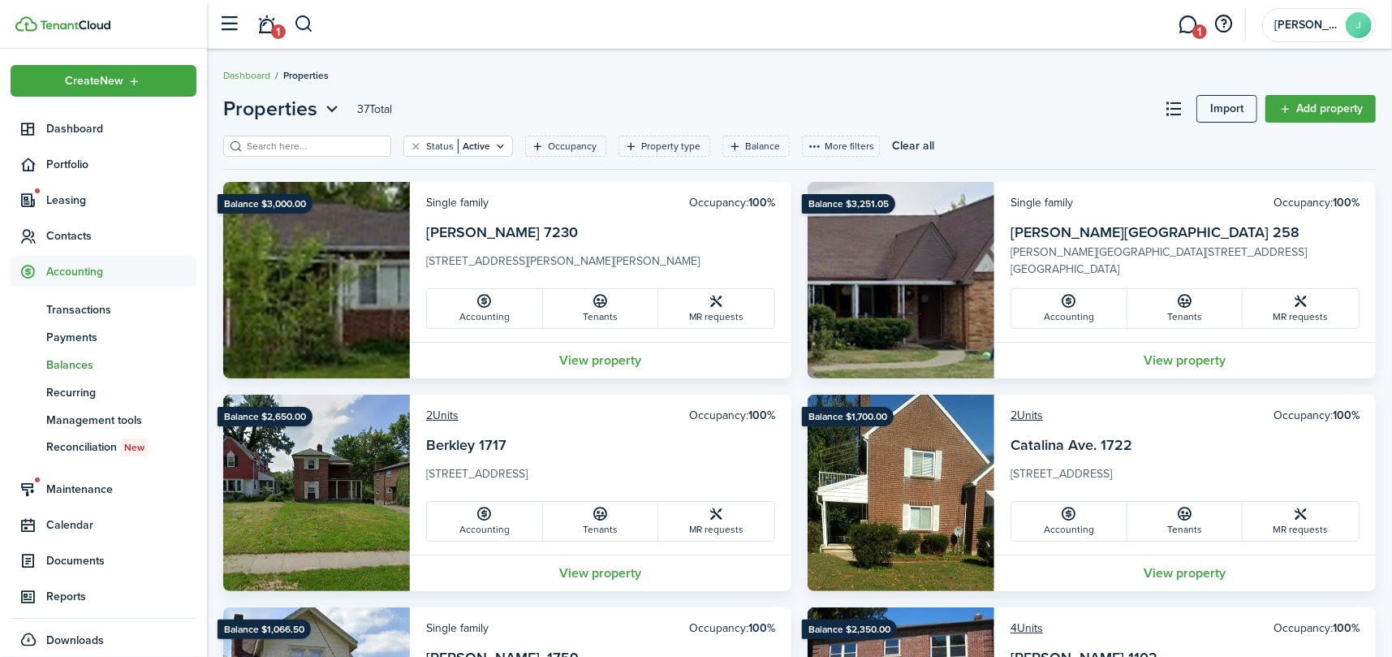
click at [66, 359] on span "Balances" at bounding box center [121, 364] width 150 height 17
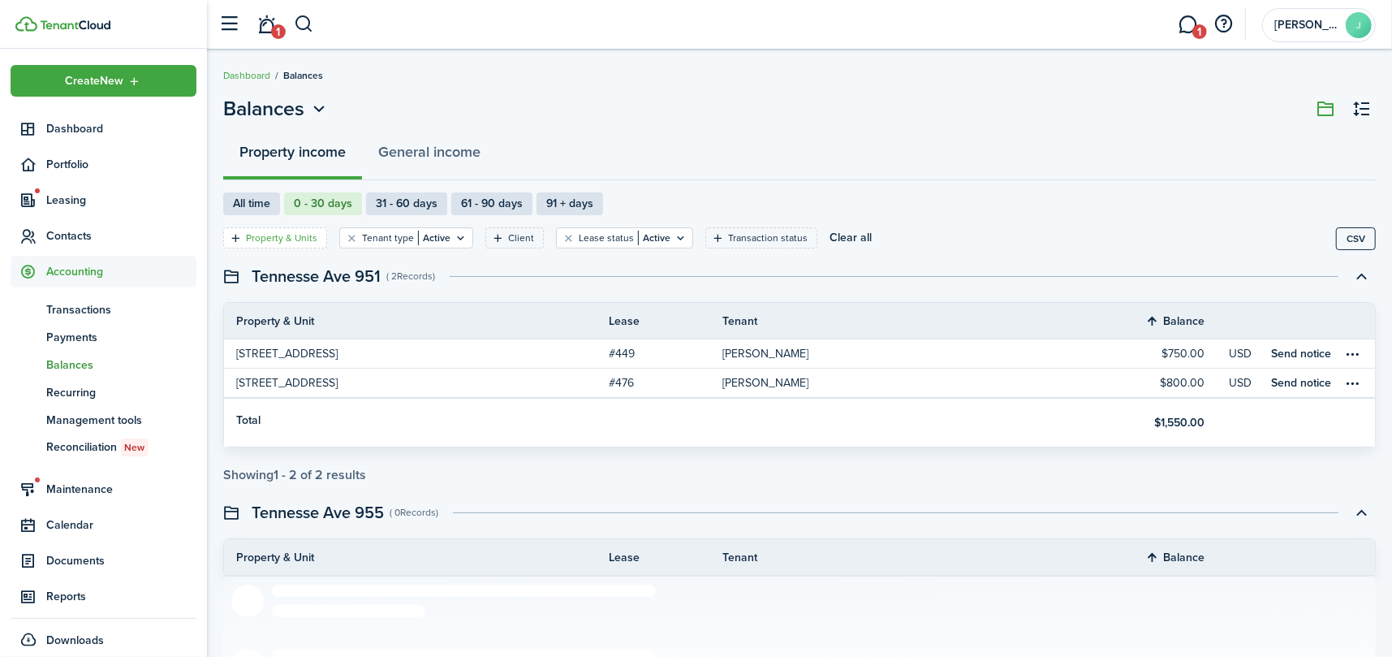
click at [281, 236] on filter-tag-label "Property & Units" at bounding box center [281, 238] width 71 height 15
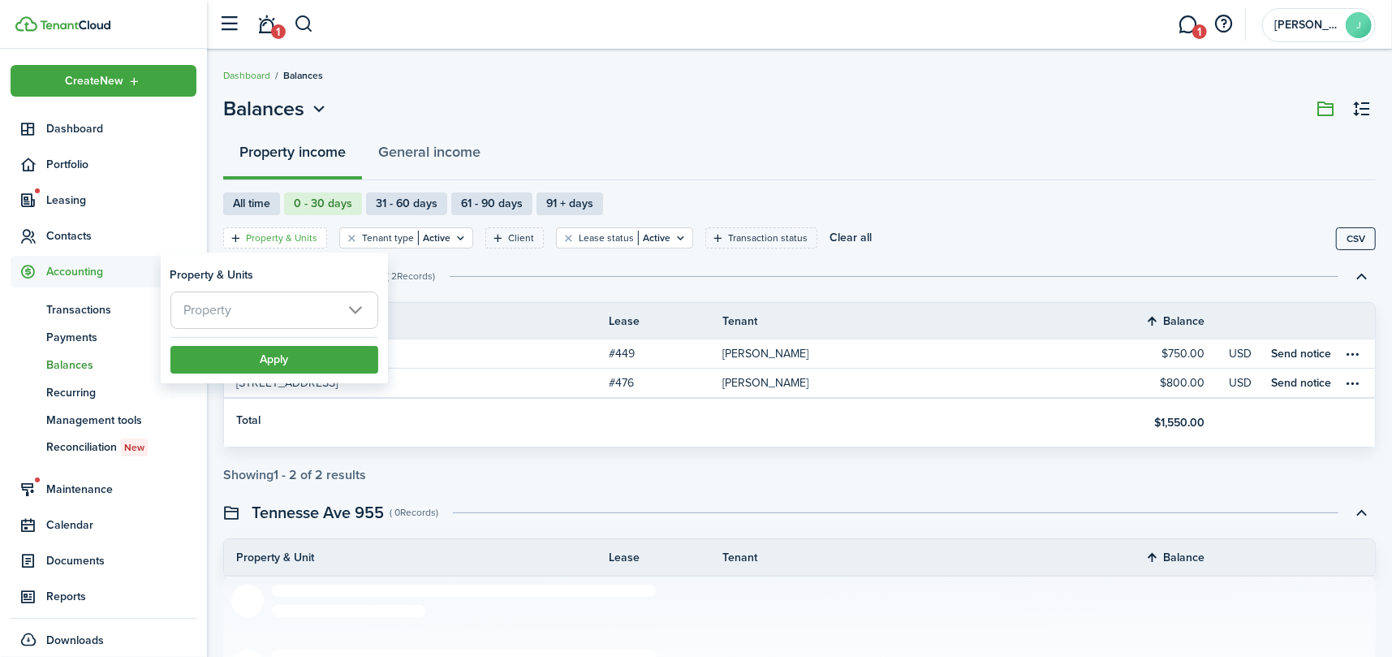
click at [265, 313] on span "Property" at bounding box center [274, 310] width 206 height 36
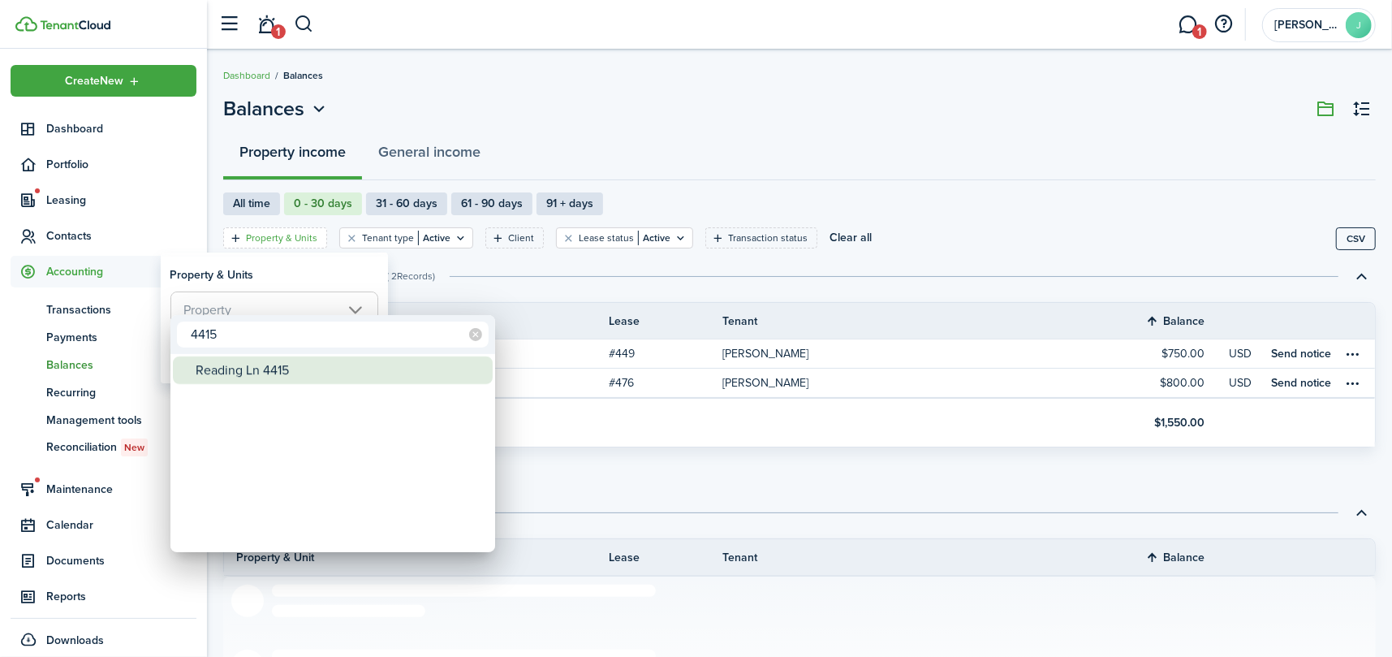
type input "4415"
click at [241, 371] on div "Reading Ln 4415" at bounding box center [339, 370] width 287 height 28
type input "Reading Ln 4415"
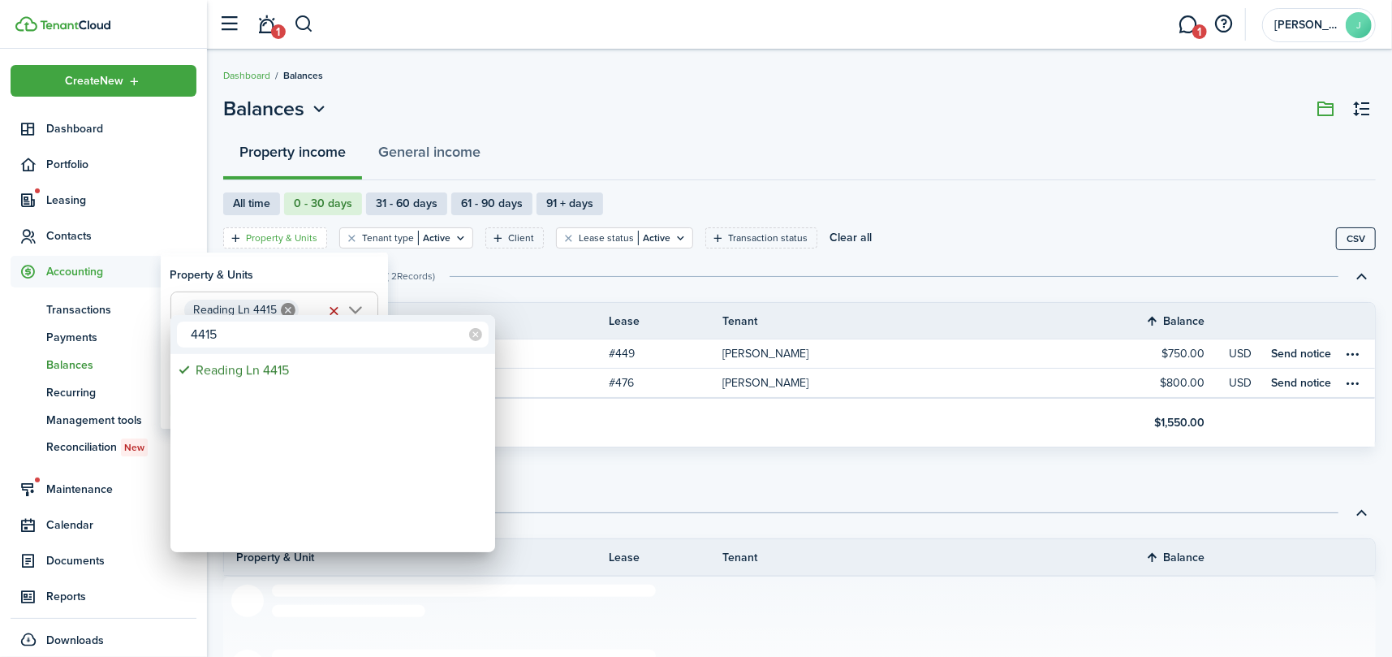
click at [586, 277] on div at bounding box center [696, 328] width 1652 height 917
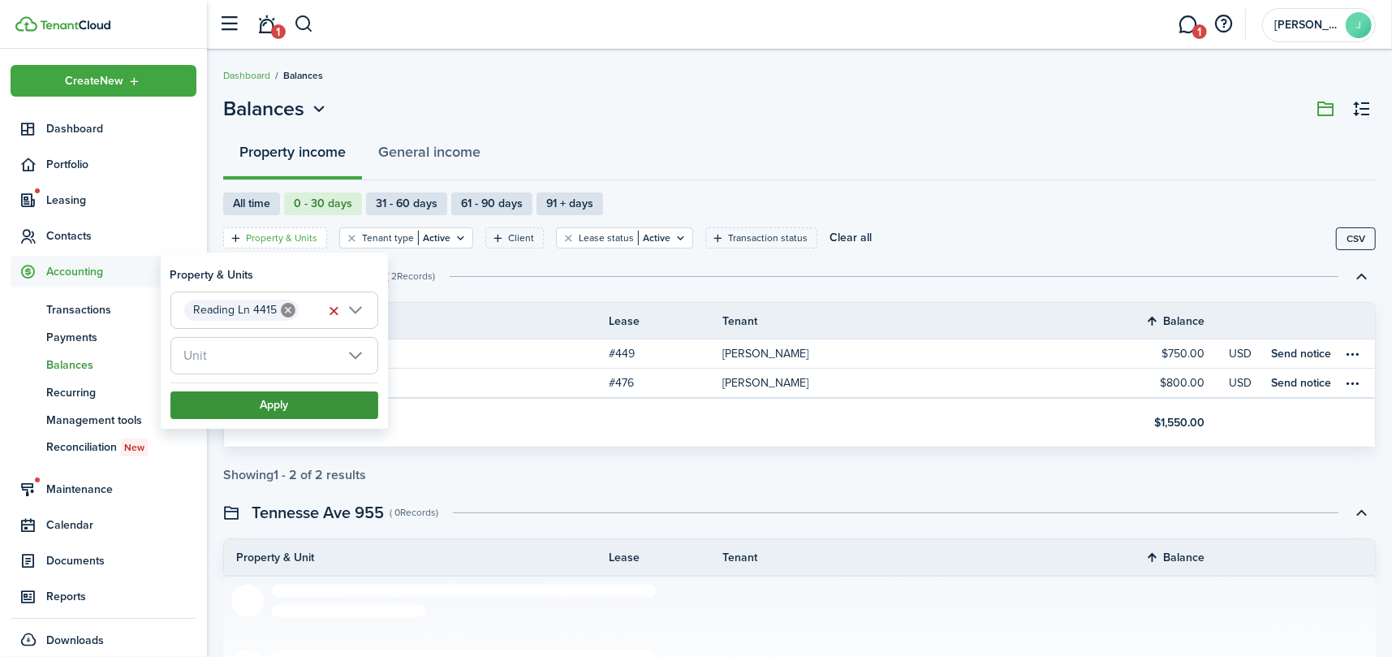
click at [342, 414] on button "Apply" at bounding box center [274, 405] width 208 height 28
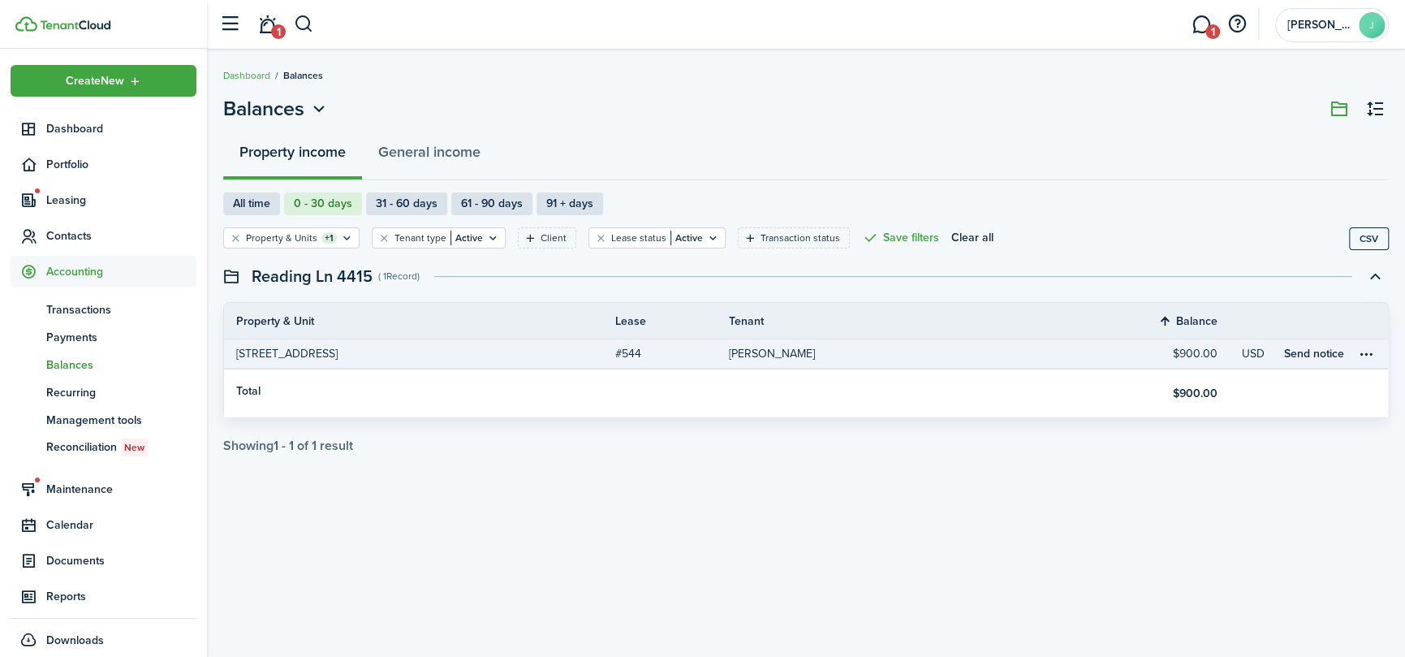
click at [769, 360] on link "[PERSON_NAME]" at bounding box center [924, 353] width 391 height 28
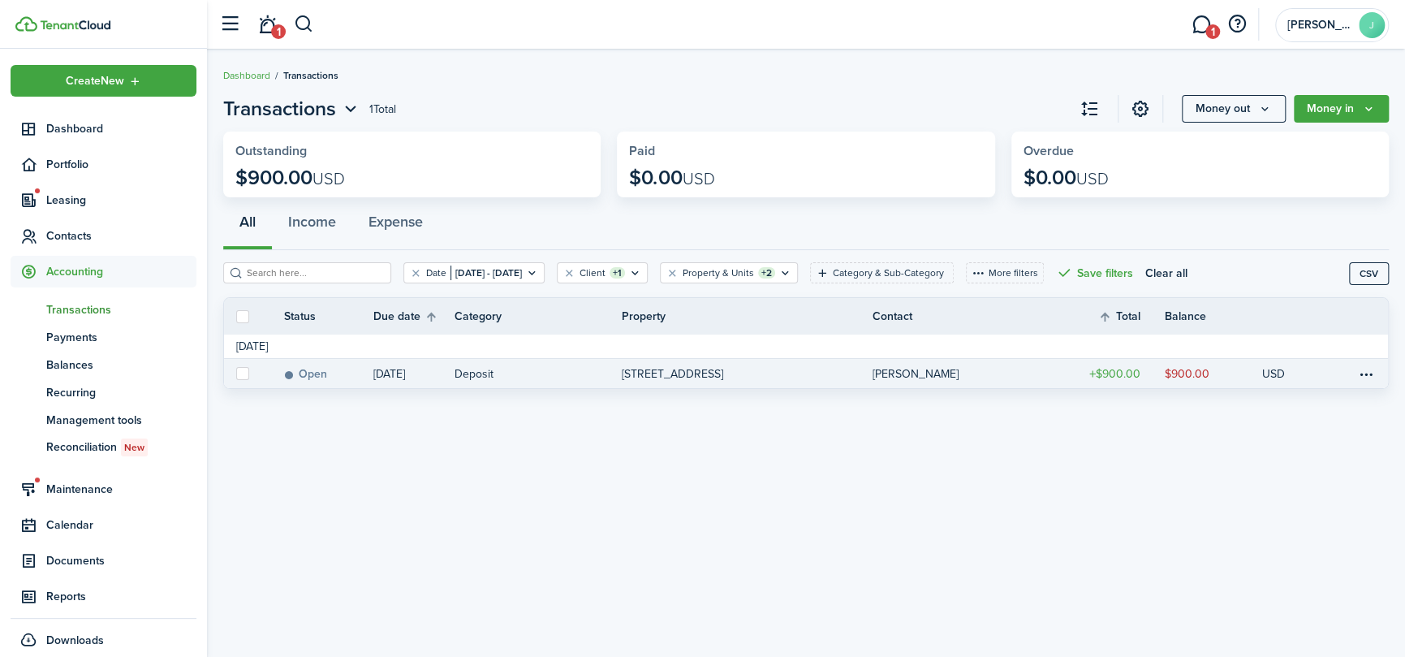
click at [931, 373] on table-profile-info-text "[PERSON_NAME]" at bounding box center [916, 374] width 86 height 13
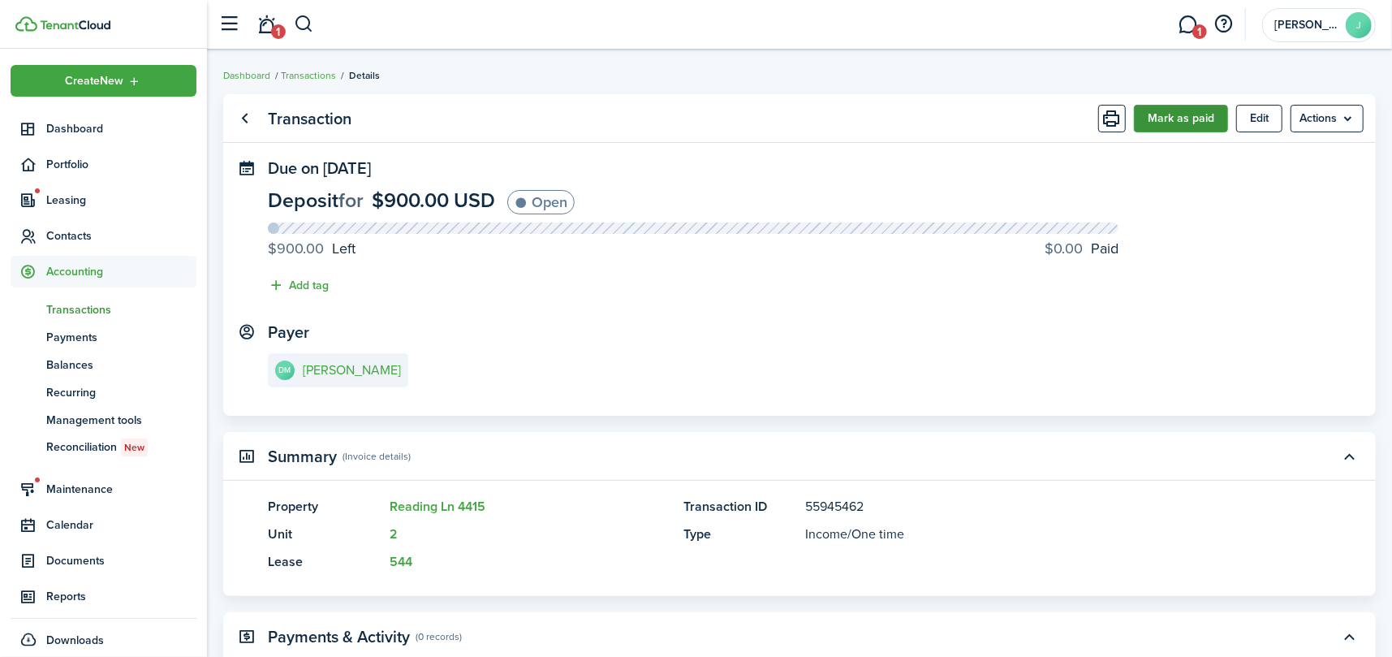
click at [1181, 112] on button "Mark as paid" at bounding box center [1181, 119] width 94 height 28
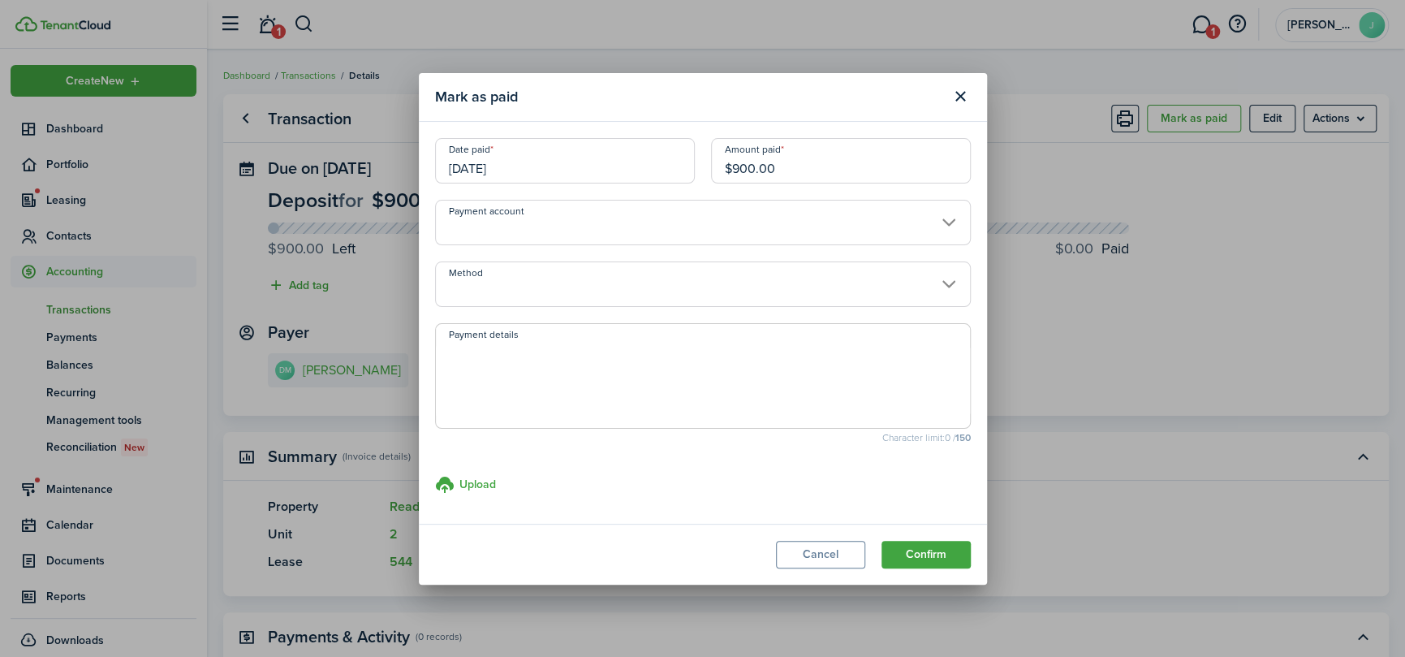
drag, startPoint x: 809, startPoint y: 169, endPoint x: 619, endPoint y: 160, distance: 190.2
click at [619, 160] on div "Date paid [DATE] Amount paid $900.00" at bounding box center [703, 169] width 552 height 62
type input "$650.00"
click at [765, 442] on modal-body "Date paid [DATE] Amount paid $650.00 Payment account Method Payment details Cha…" at bounding box center [703, 323] width 568 height 402
click at [923, 559] on button "Confirm" at bounding box center [926, 555] width 89 height 28
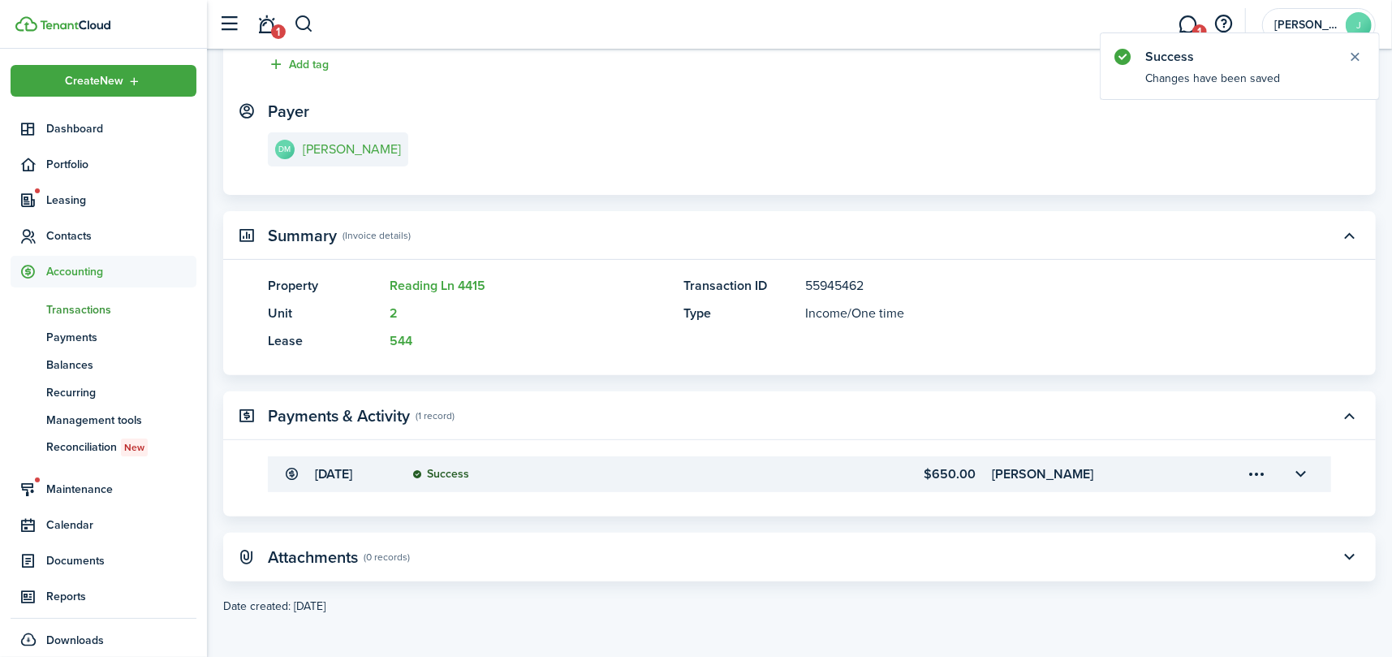
scroll to position [222, 0]
click at [337, 149] on e-details-info-title "[PERSON_NAME]" at bounding box center [352, 147] width 98 height 15
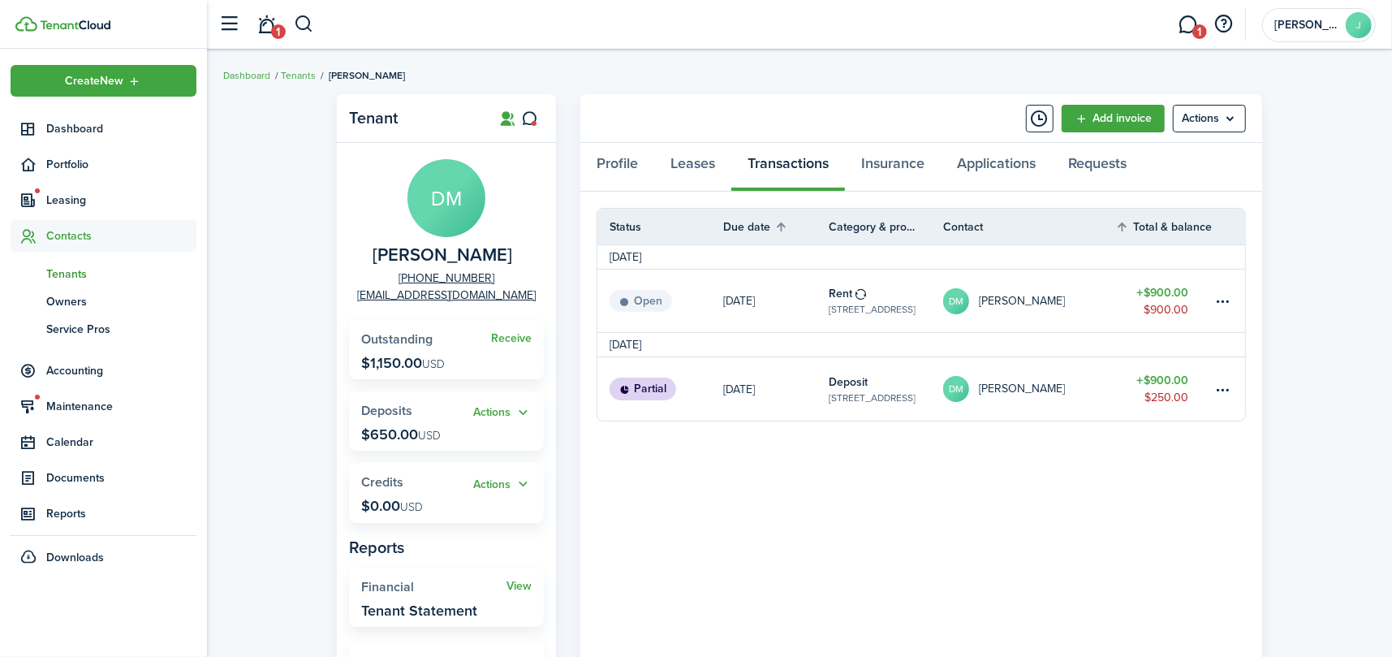
click at [373, 372] on widget-stats "Receive Outstanding $1,150.00 USD" at bounding box center [446, 349] width 195 height 59
click at [71, 395] on span "Maintenance" at bounding box center [104, 407] width 186 height 32
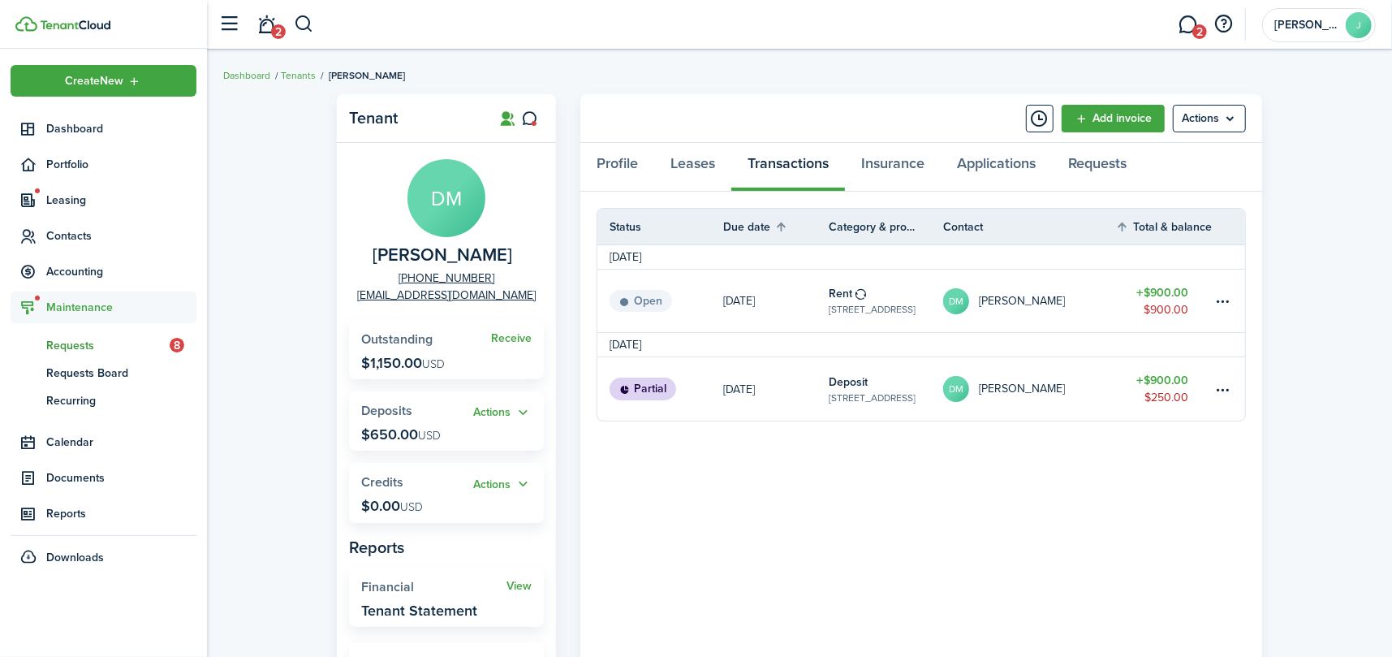
click at [67, 344] on span "Requests" at bounding box center [107, 345] width 123 height 17
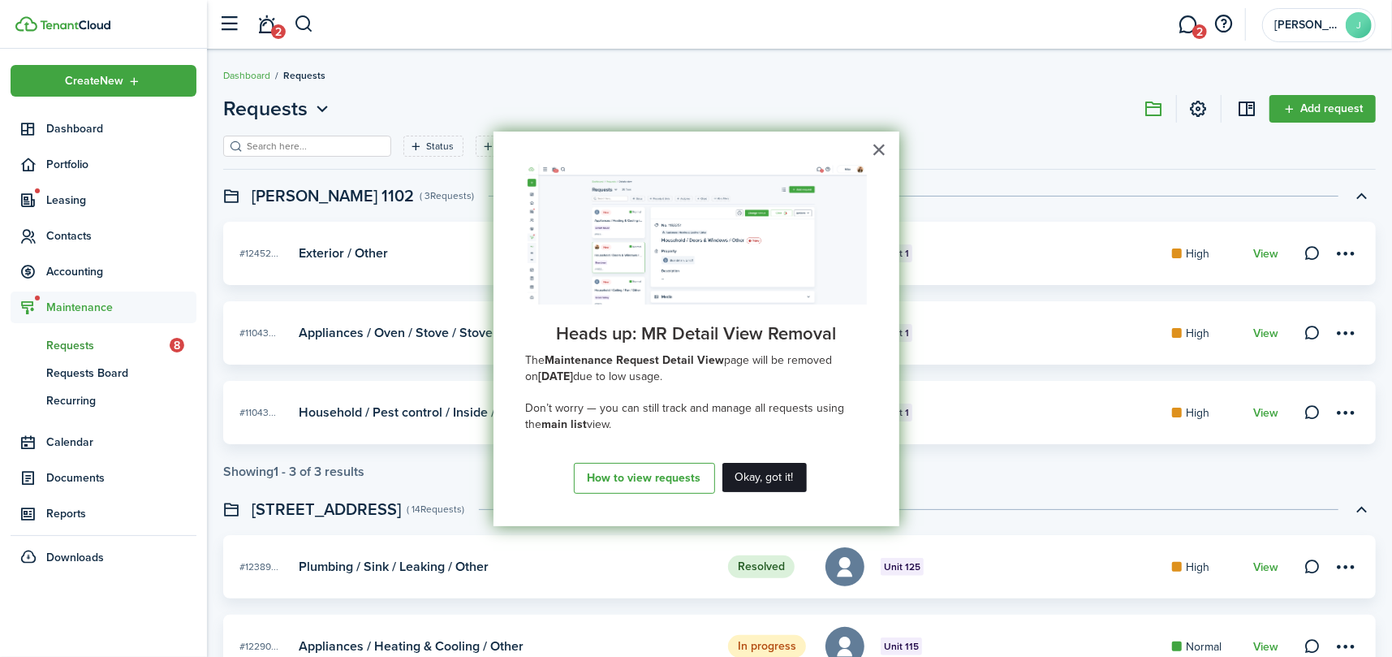
click at [750, 482] on button "Okay, got it!" at bounding box center [765, 477] width 84 height 29
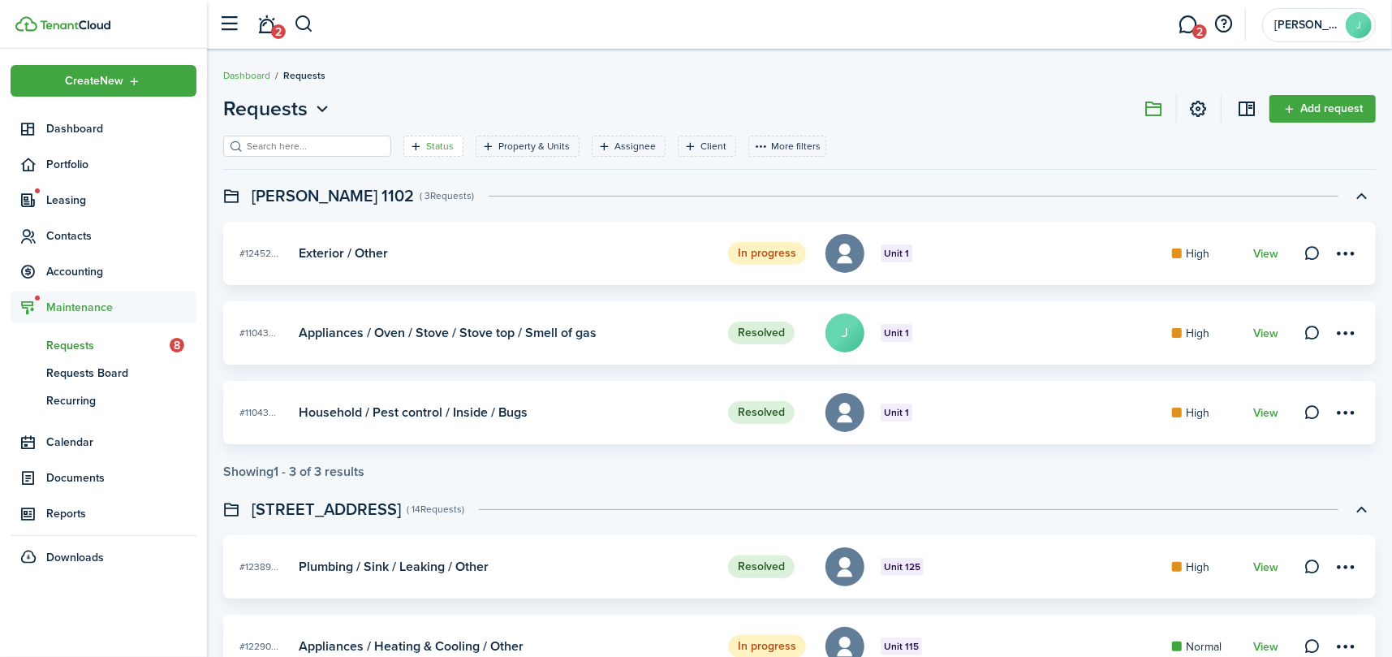
click at [426, 145] on filter-tag-label "Status" at bounding box center [440, 146] width 28 height 15
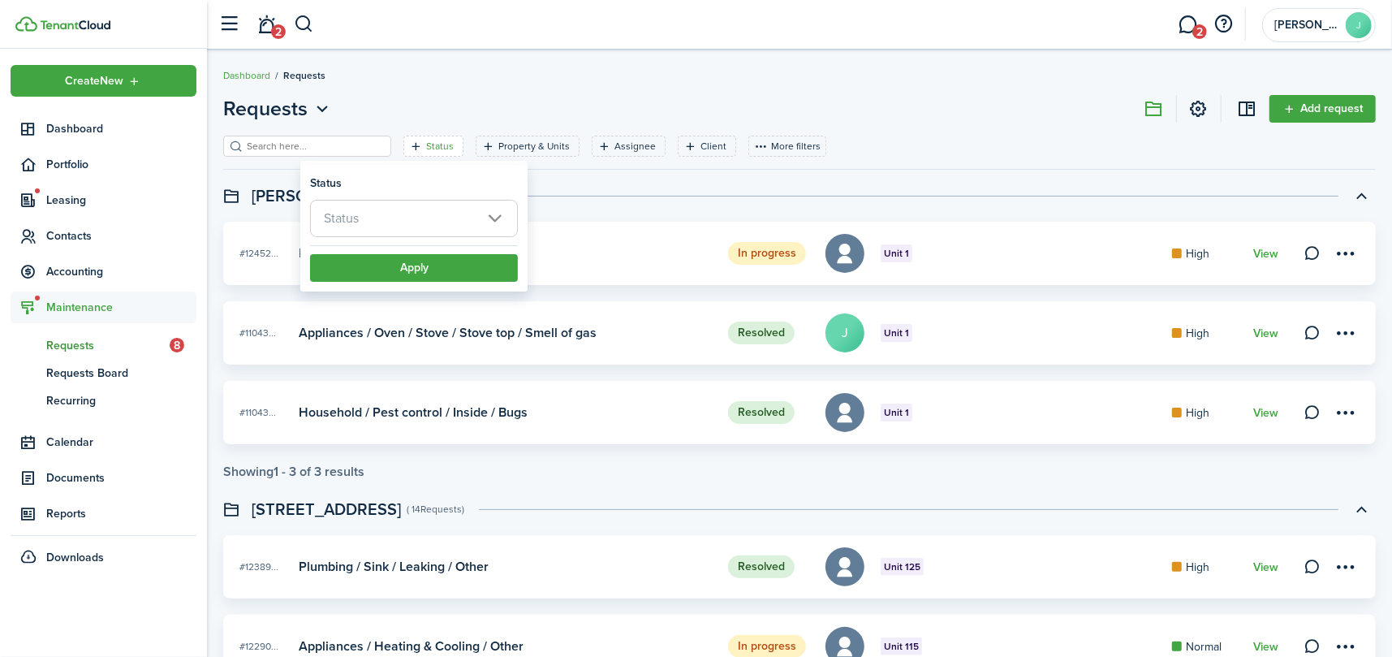
click at [435, 208] on span "Status" at bounding box center [414, 219] width 206 height 36
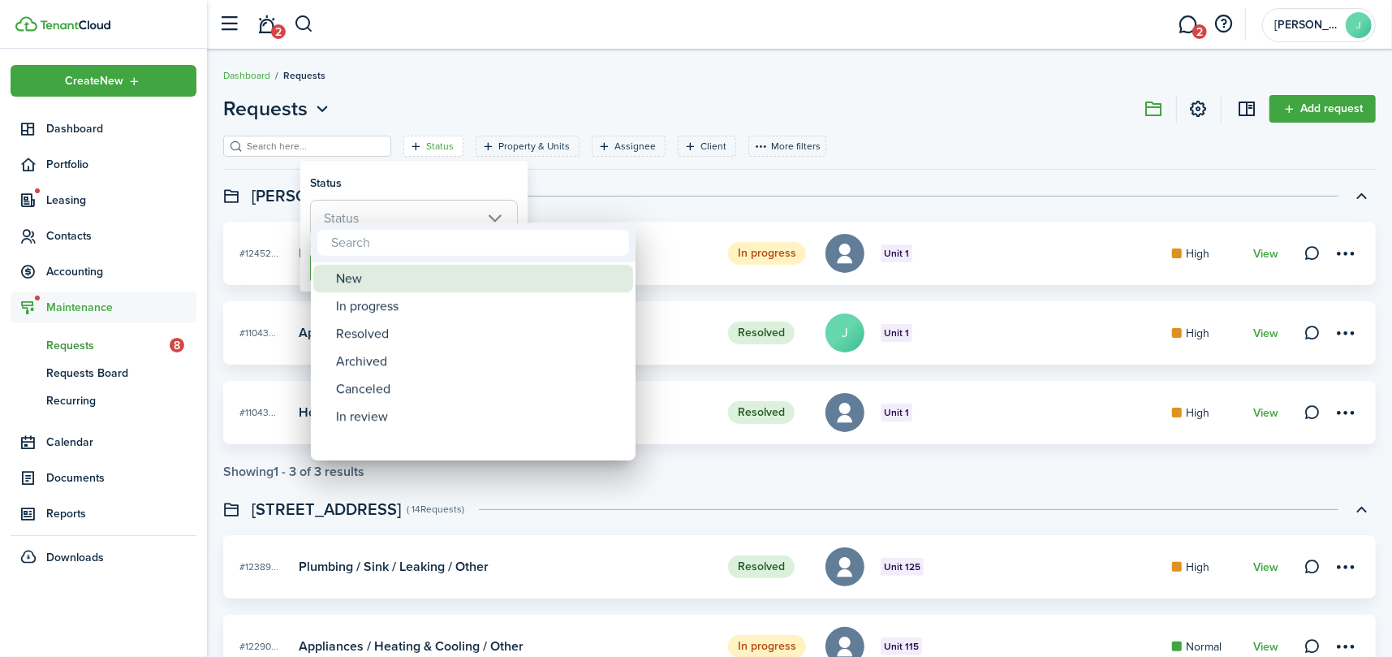
click at [368, 274] on div "New" at bounding box center [479, 279] width 287 height 28
type input "New"
click at [396, 178] on div at bounding box center [696, 328] width 1652 height 917
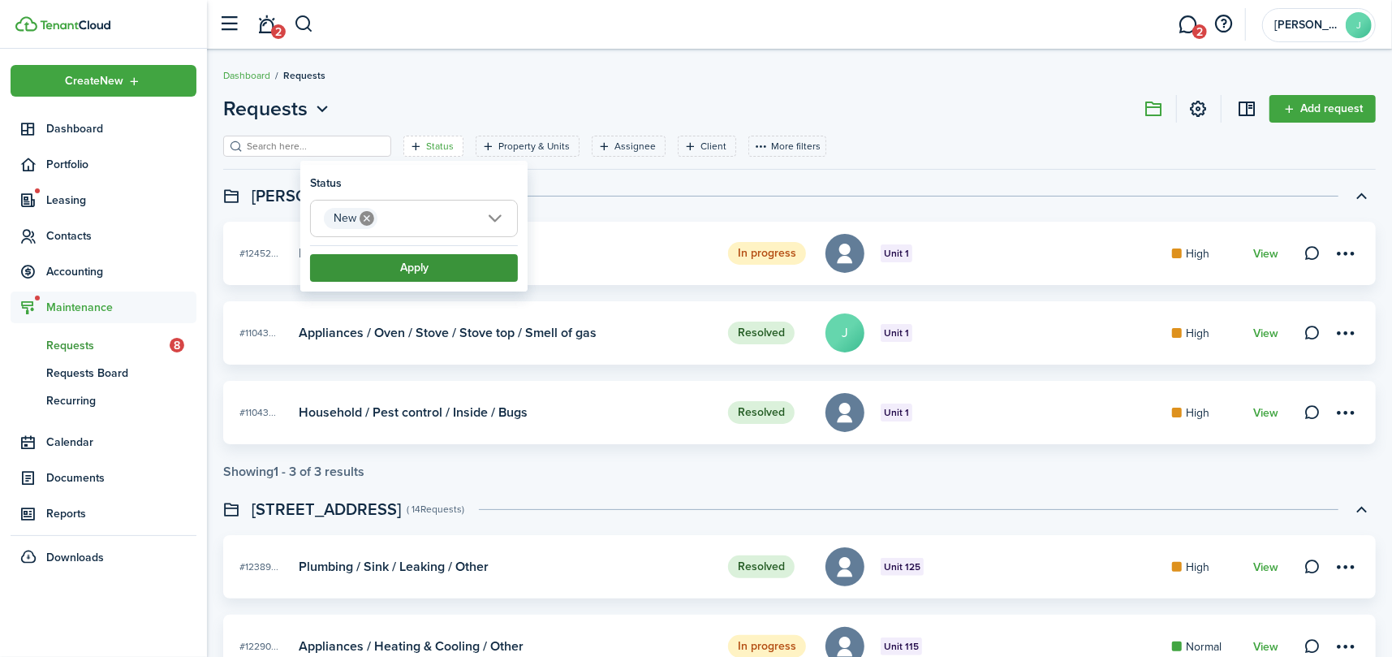
click at [408, 268] on button "Apply" at bounding box center [414, 268] width 208 height 28
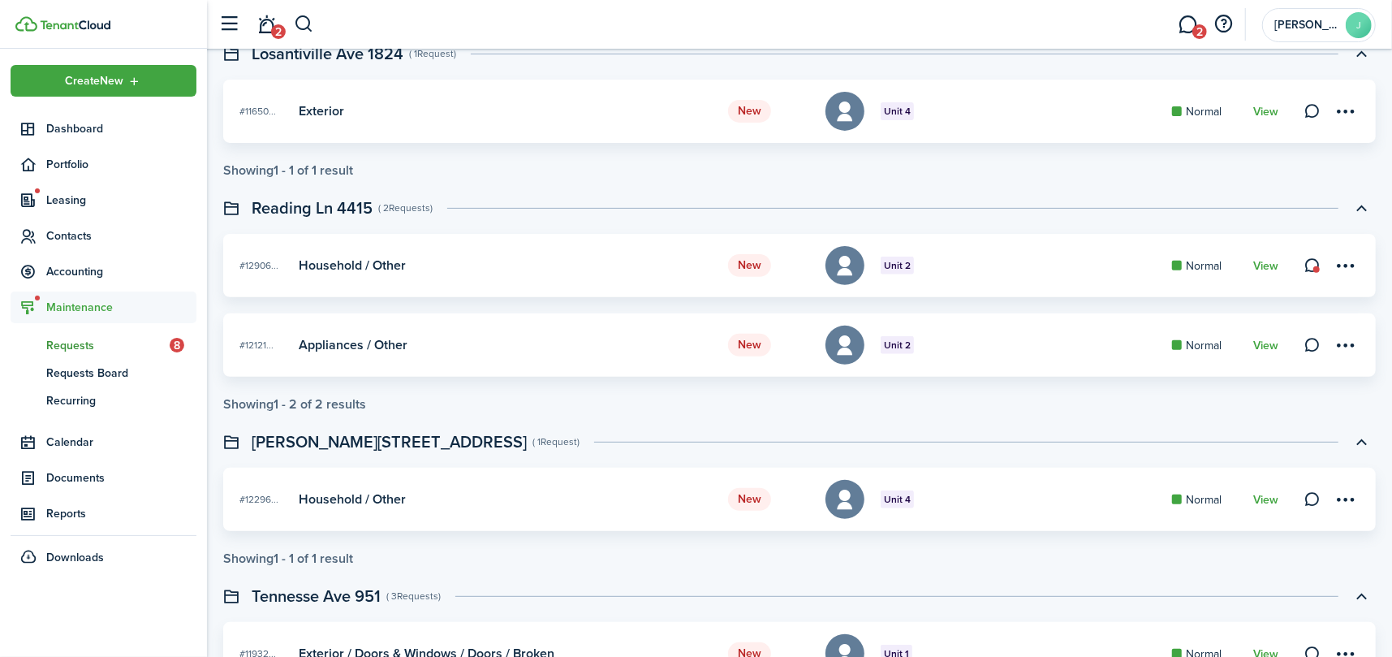
scroll to position [325, 0]
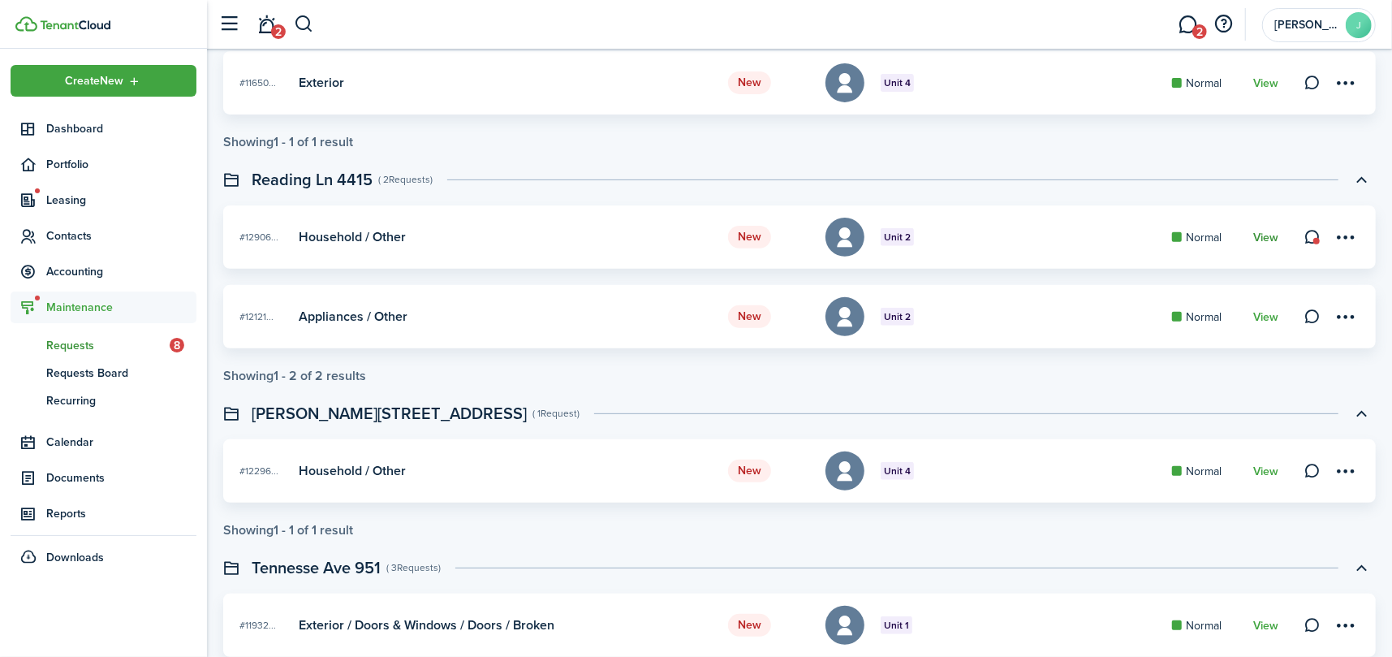
click at [1267, 231] on link "View" at bounding box center [1266, 237] width 25 height 13
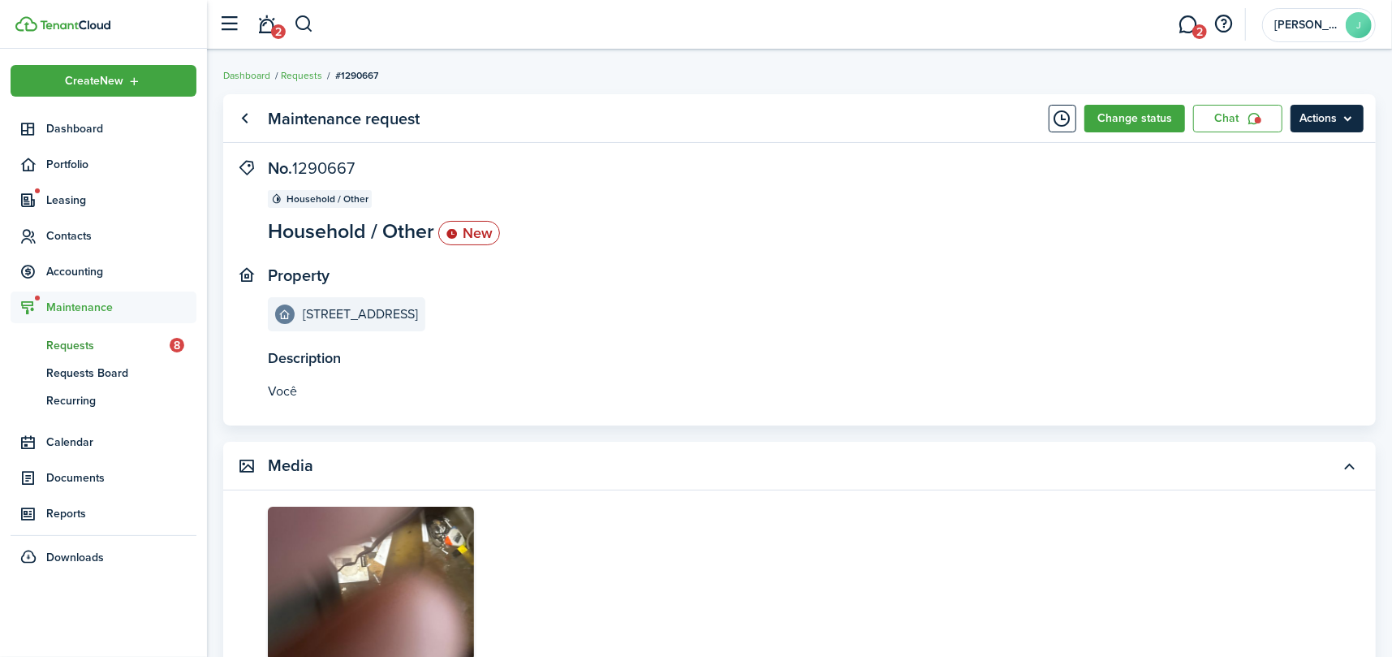
click at [1318, 108] on menu-btn "Actions" at bounding box center [1327, 119] width 73 height 28
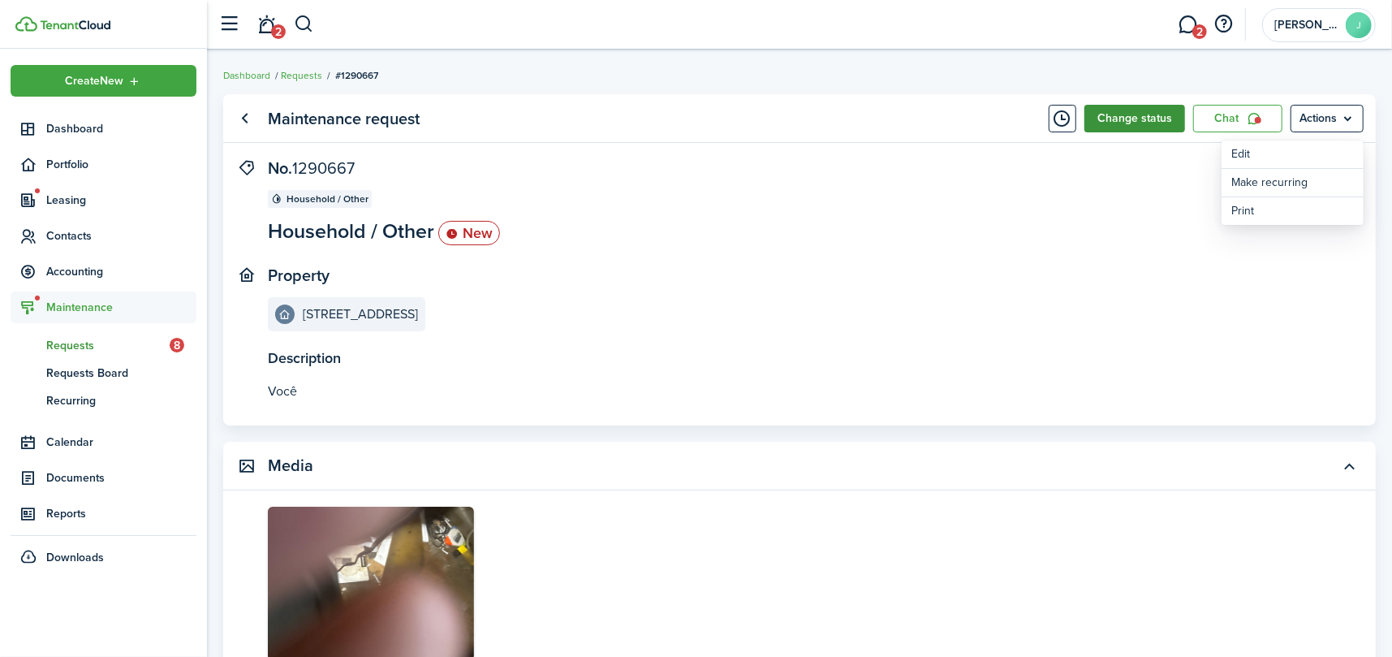
click at [1116, 114] on button "Change status" at bounding box center [1135, 119] width 101 height 28
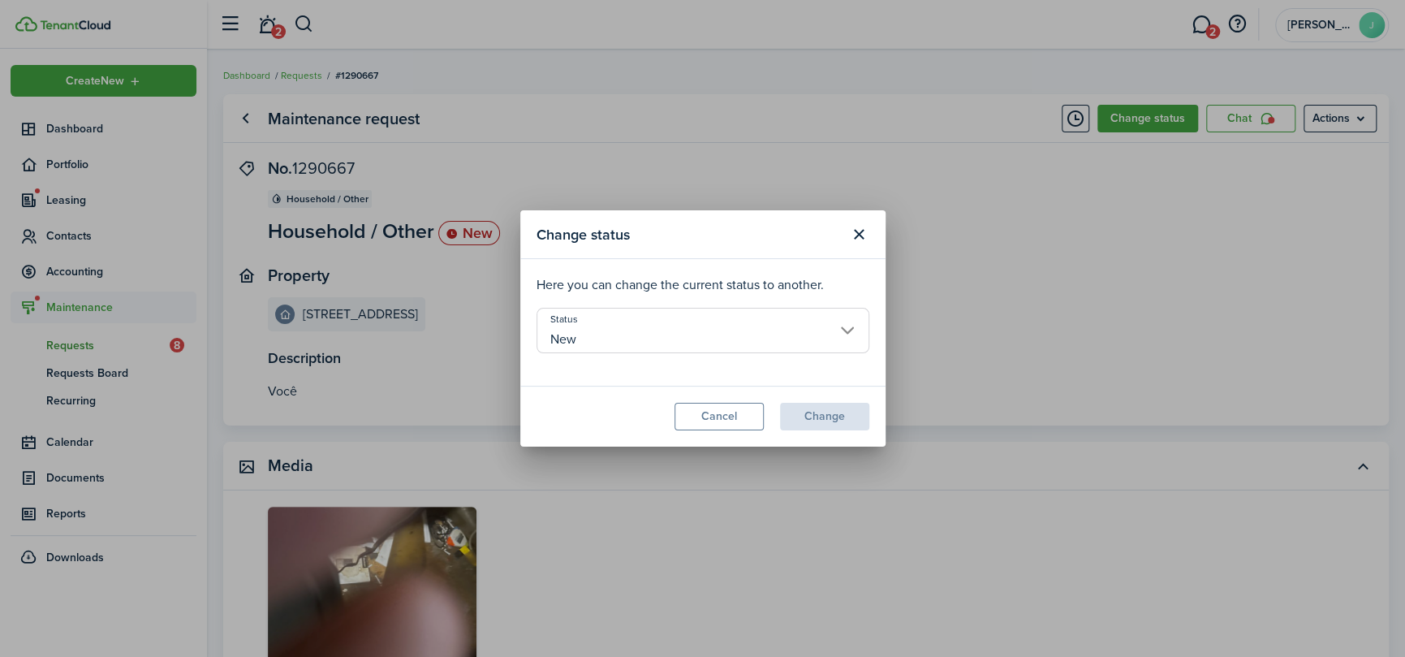
click at [607, 324] on input "New" at bounding box center [703, 330] width 333 height 45
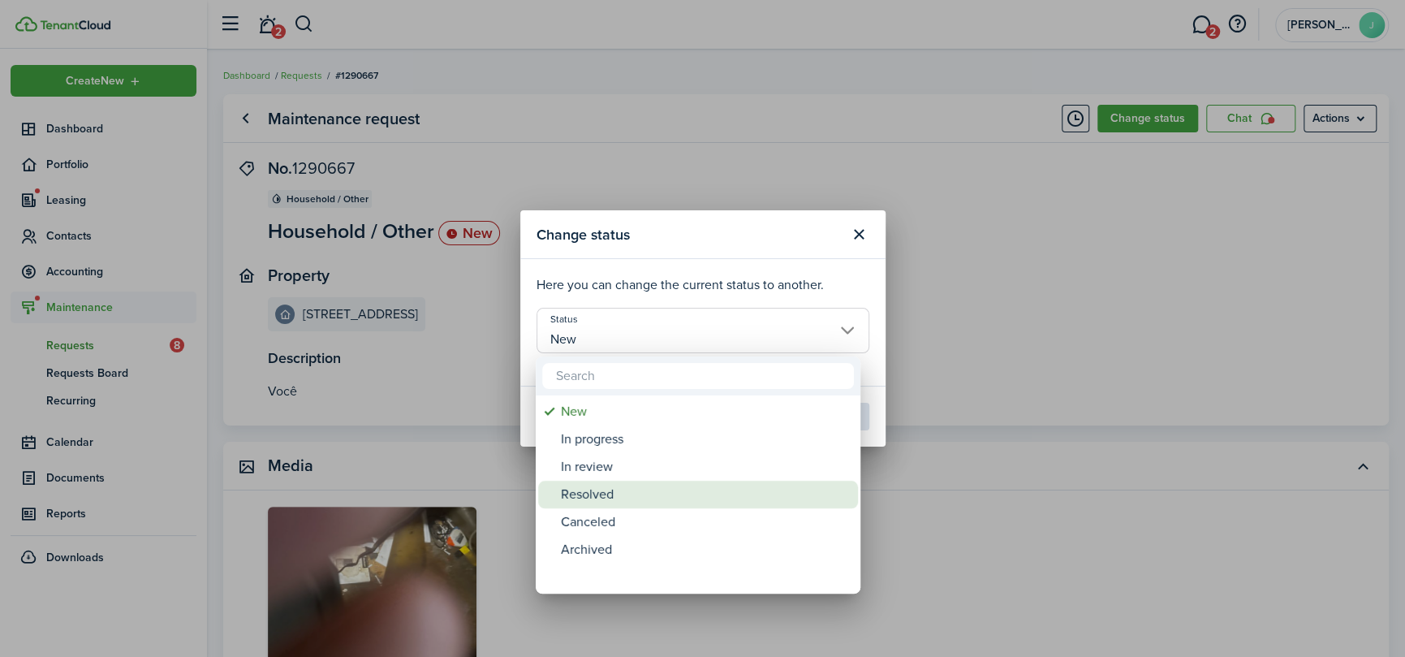
click at [625, 492] on div "Resolved" at bounding box center [704, 495] width 287 height 28
type input "Resolved"
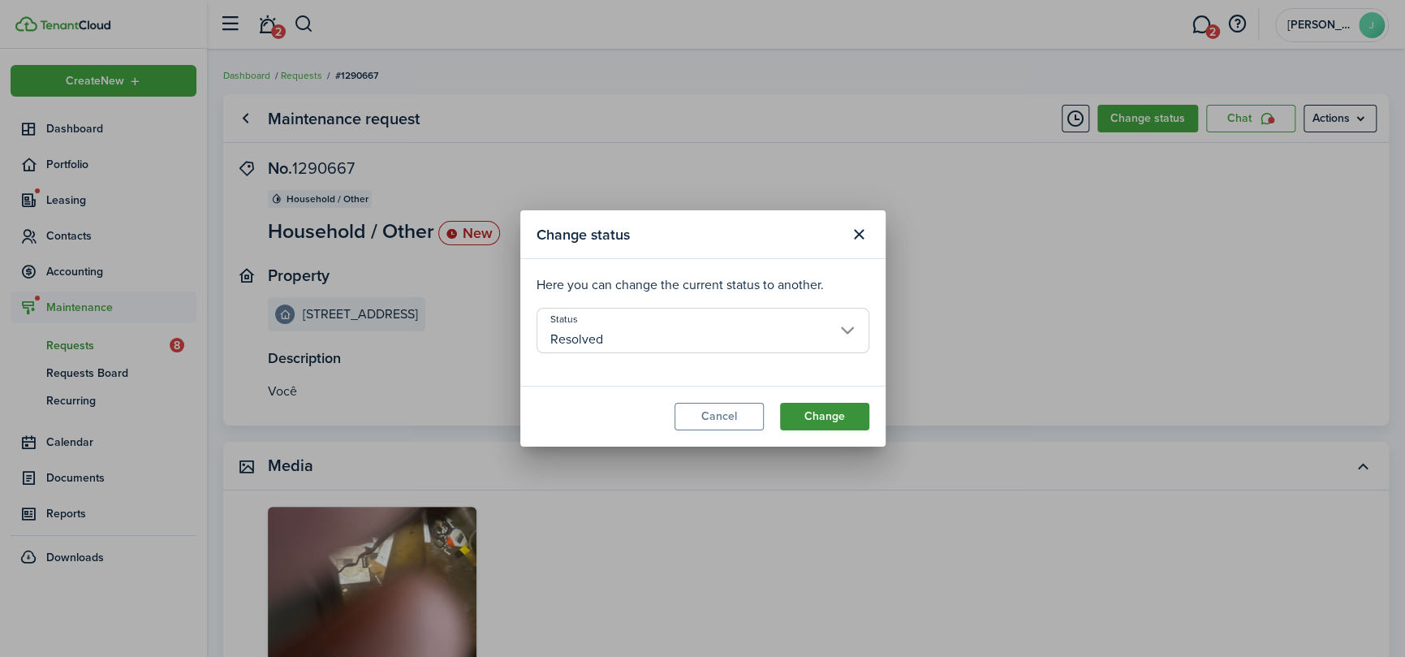
click at [834, 425] on button "Change" at bounding box center [824, 417] width 89 height 28
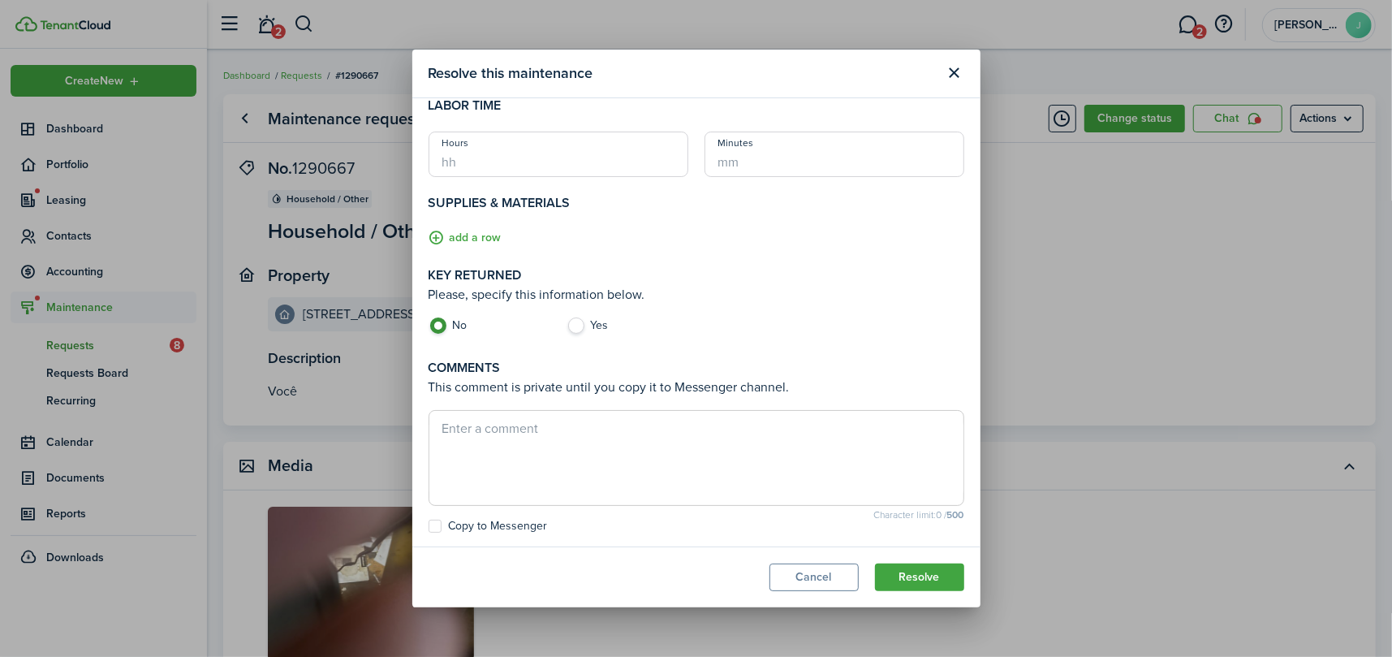
scroll to position [118, 0]
click at [895, 582] on button "Resolve" at bounding box center [919, 577] width 89 height 28
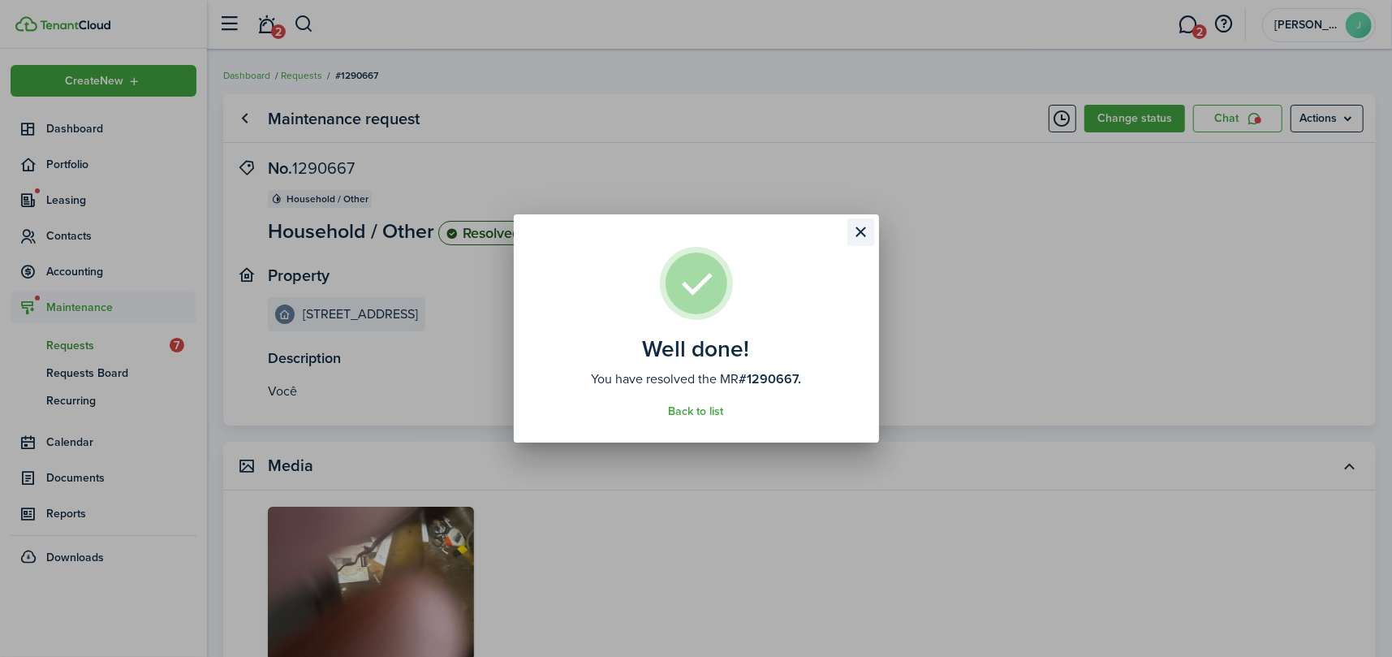
click at [863, 227] on button "Close modal" at bounding box center [862, 232] width 28 height 28
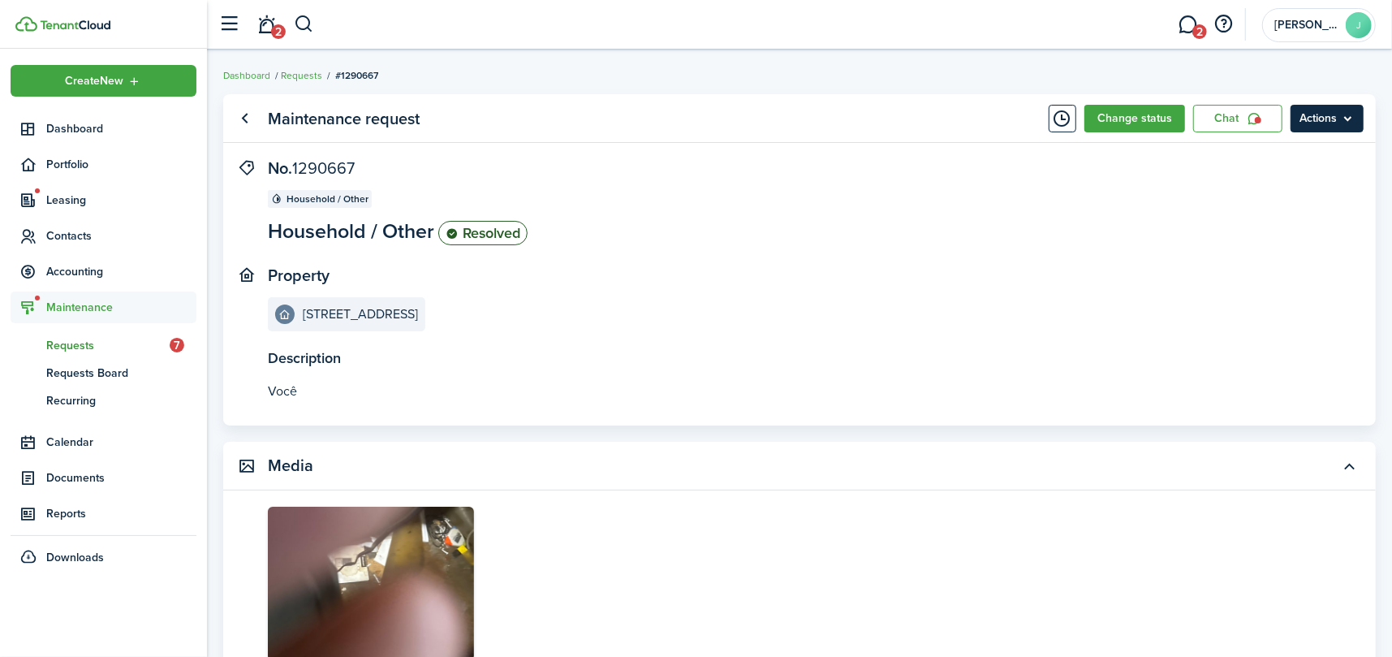
click at [1321, 121] on menu-btn "Actions" at bounding box center [1327, 119] width 73 height 28
click at [939, 245] on panel-main-section "No. 1290667 Household / Other Household / Other Resolved" at bounding box center [775, 202] width 1015 height 87
click at [1323, 123] on menu-btn "Actions" at bounding box center [1327, 119] width 73 height 28
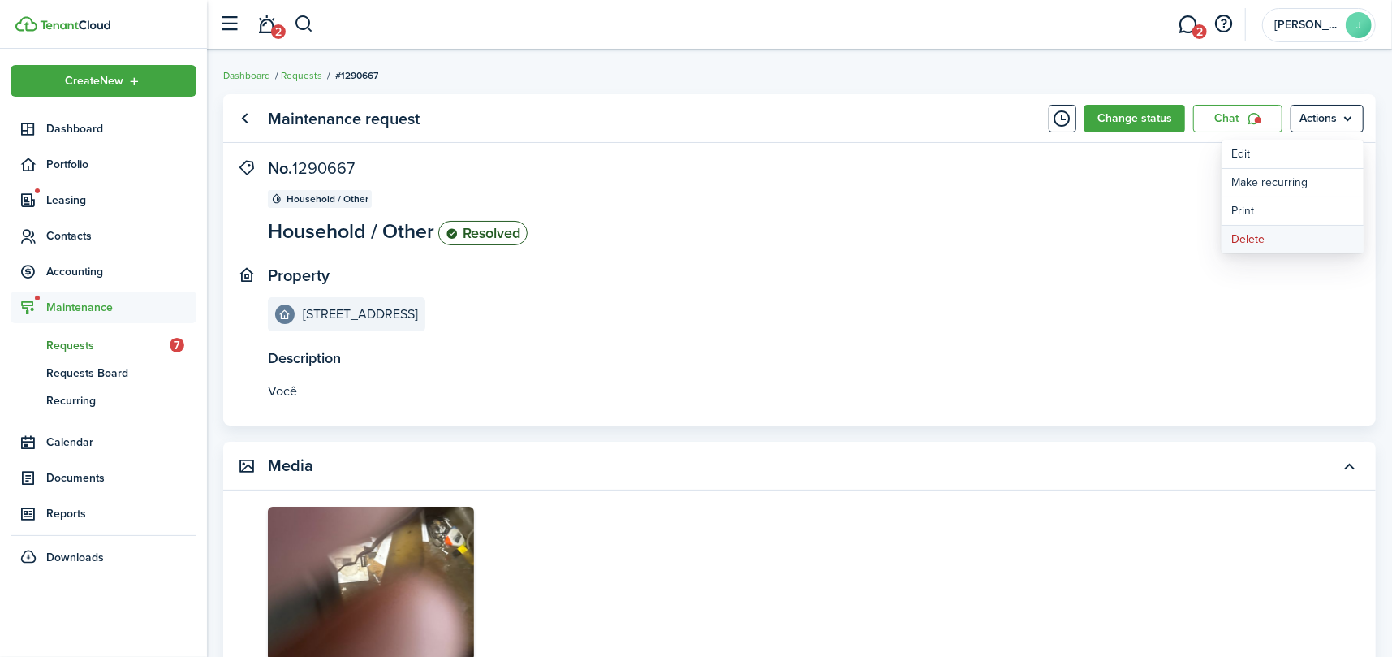
click at [1249, 241] on button "Delete" at bounding box center [1293, 240] width 142 height 28
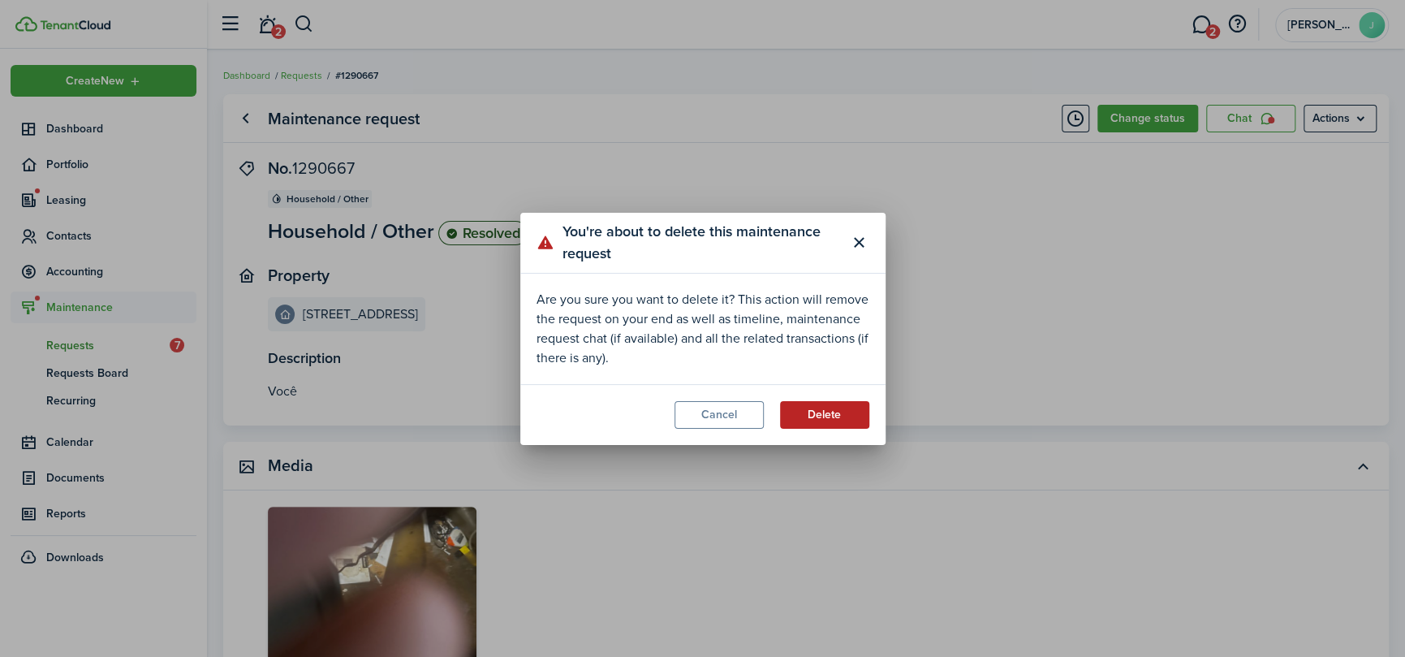
click at [825, 410] on button "Delete" at bounding box center [824, 415] width 89 height 28
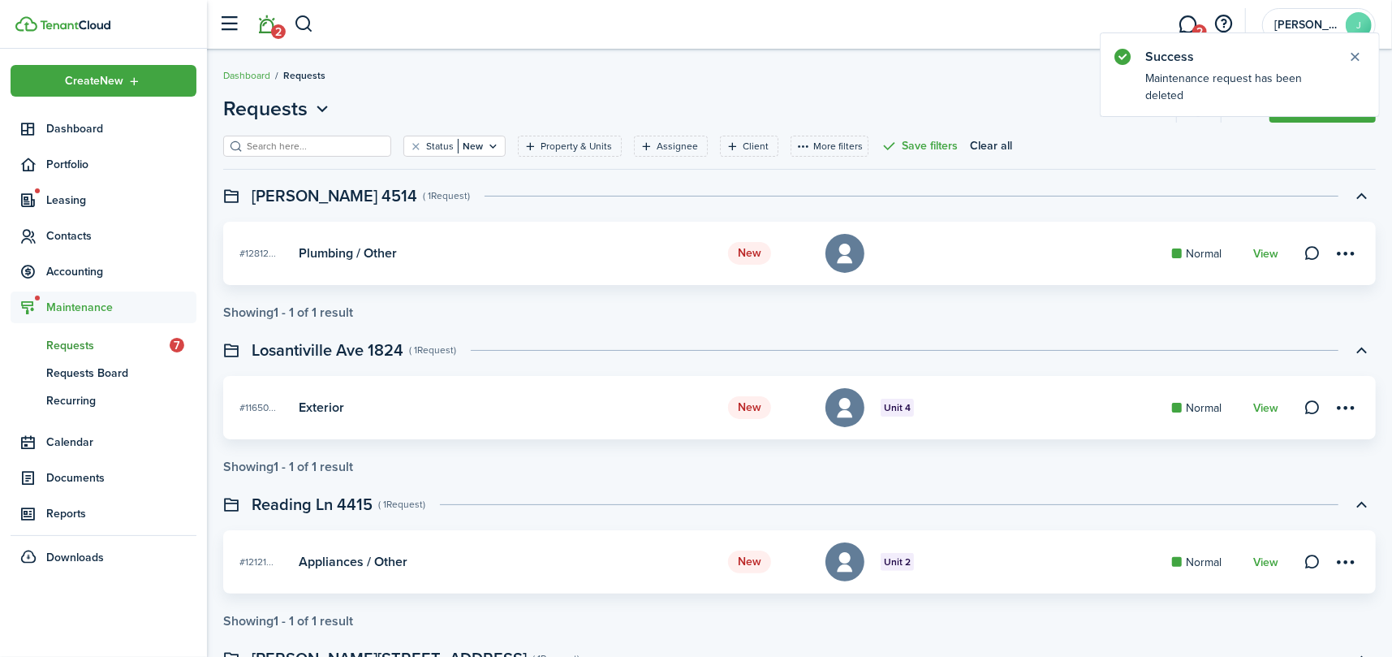
click at [271, 23] on link "2" at bounding box center [267, 24] width 31 height 41
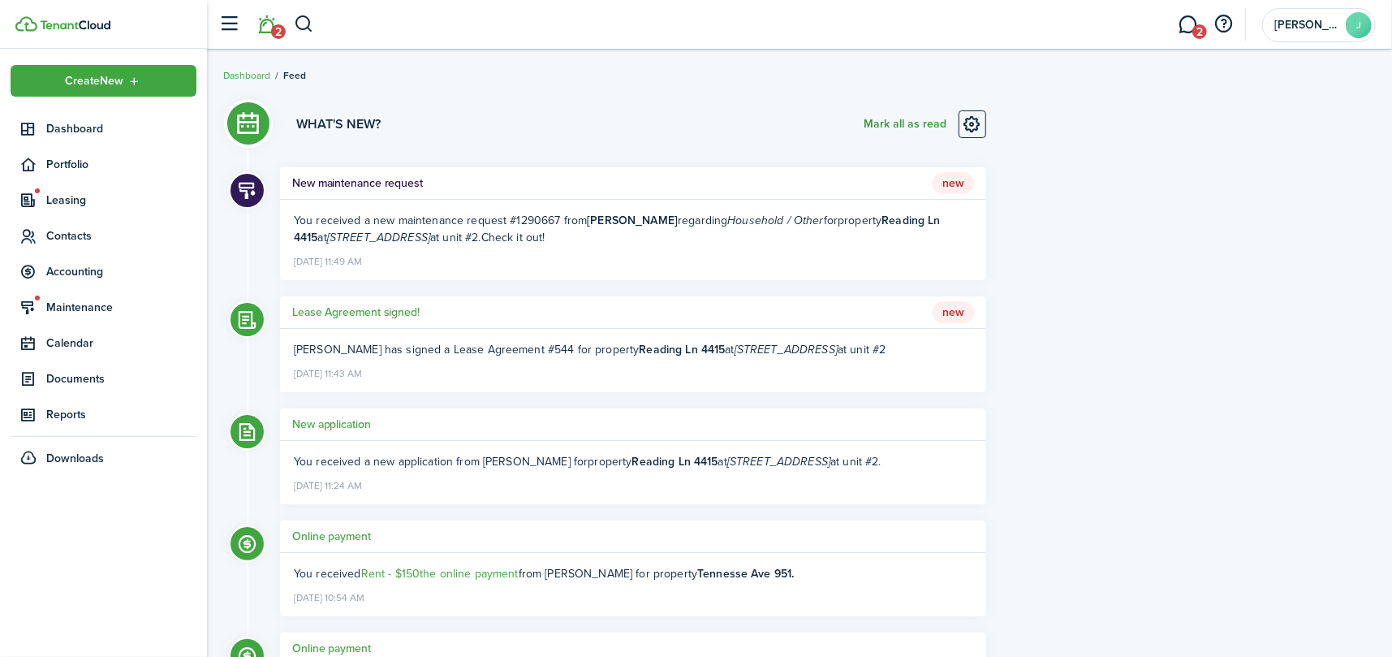
click at [914, 126] on button "Mark all as read" at bounding box center [905, 124] width 83 height 28
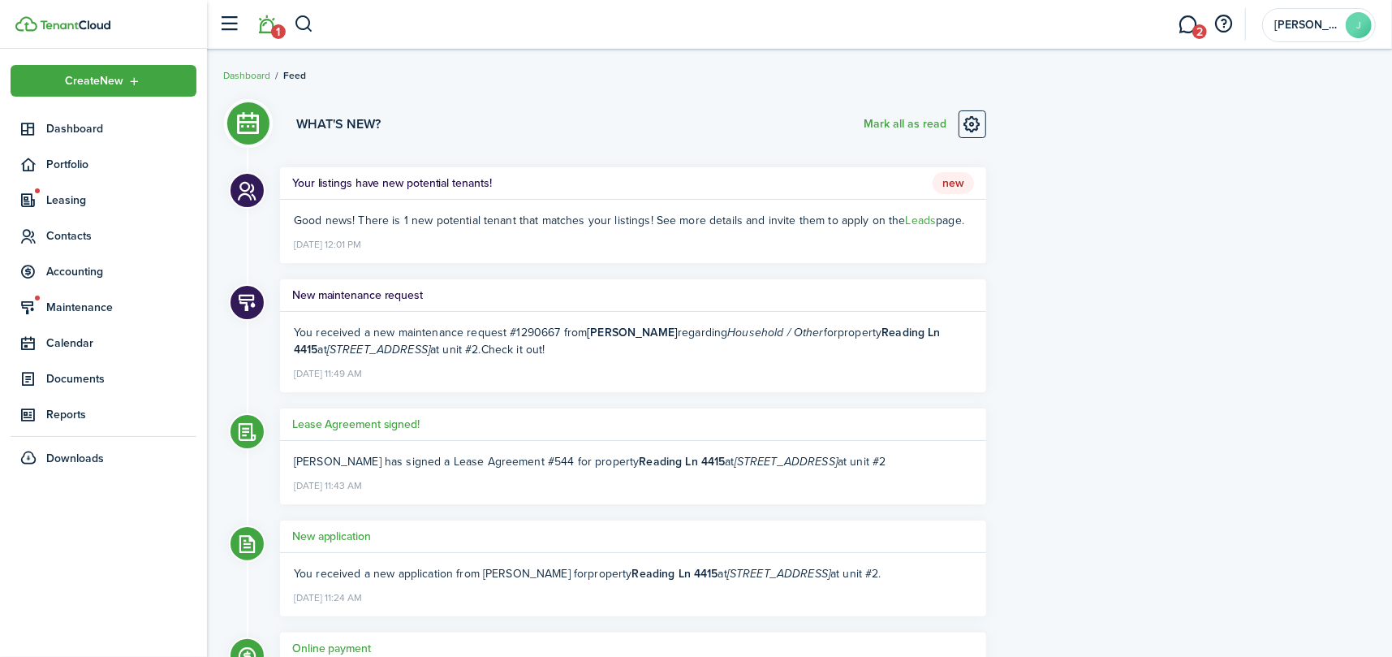
click at [268, 26] on li "1" at bounding box center [266, 24] width 37 height 41
click at [901, 117] on button "Mark all as read" at bounding box center [905, 124] width 83 height 28
click at [62, 125] on span "Dashboard" at bounding box center [121, 128] width 150 height 17
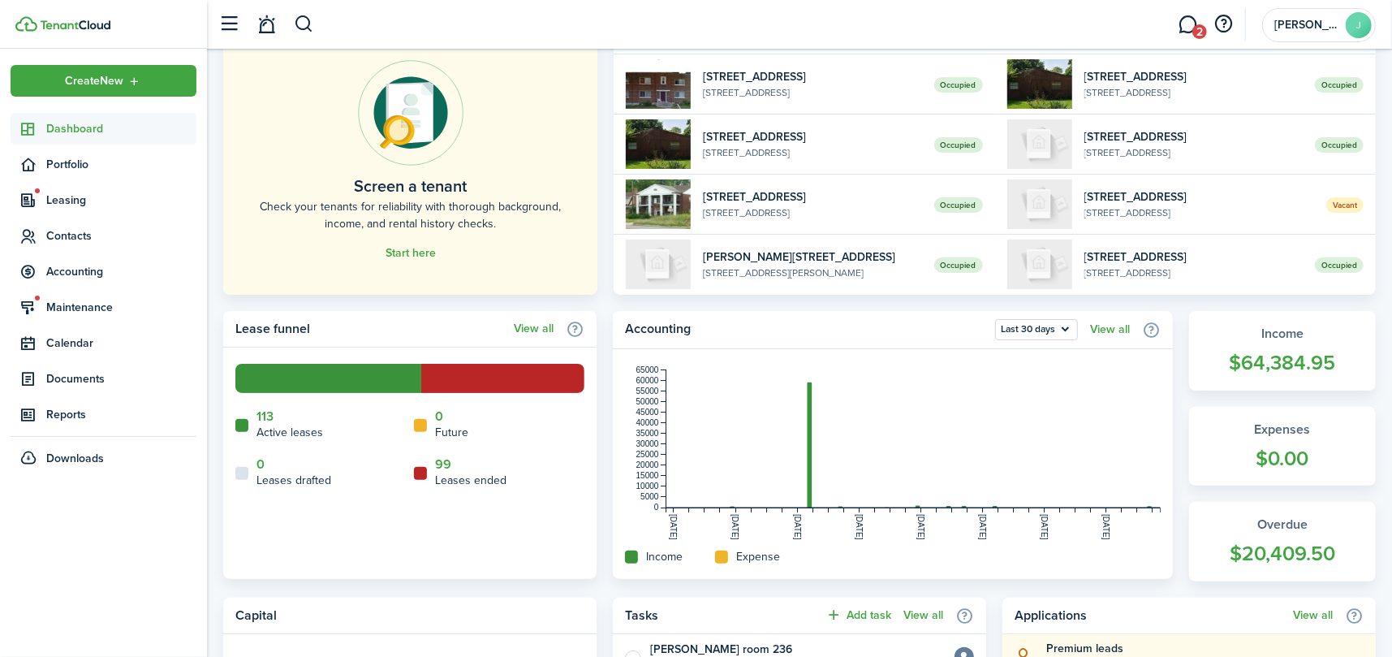
scroll to position [244, 0]
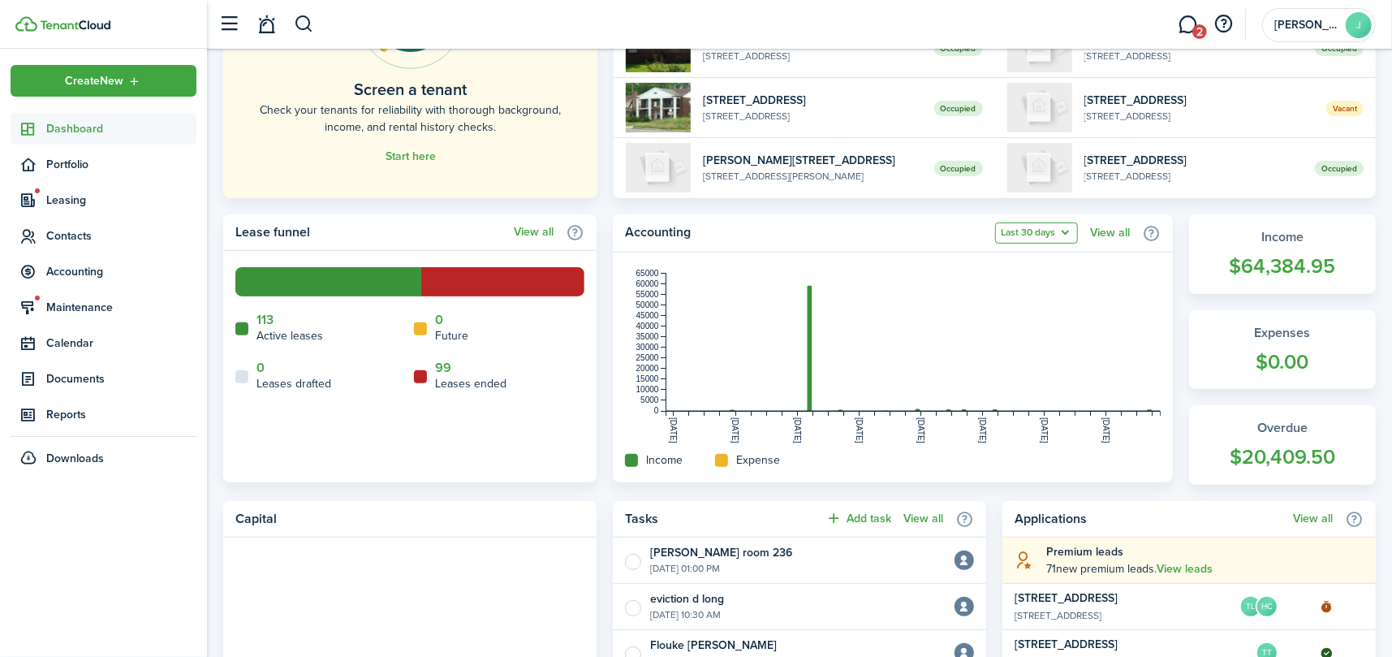
click at [1060, 231] on button "Last 30 days" at bounding box center [1036, 232] width 83 height 21
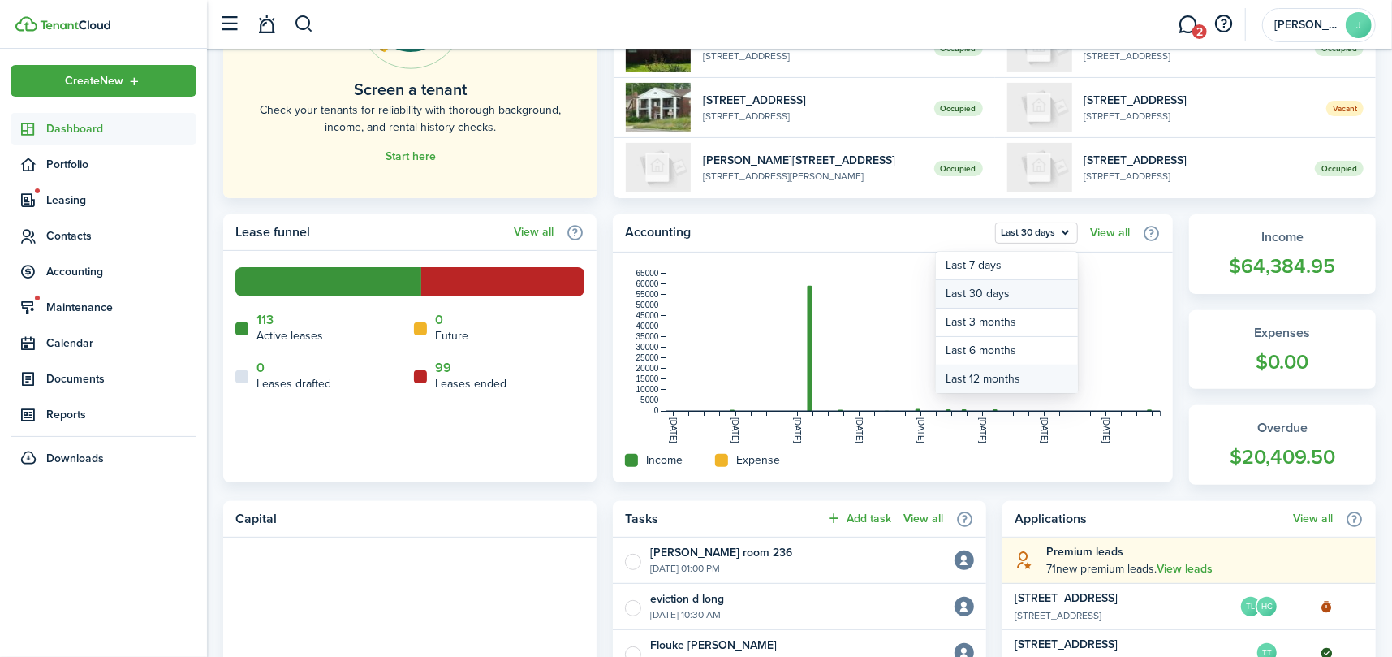
click at [1027, 381] on button "Last 12 months" at bounding box center [1007, 379] width 142 height 28
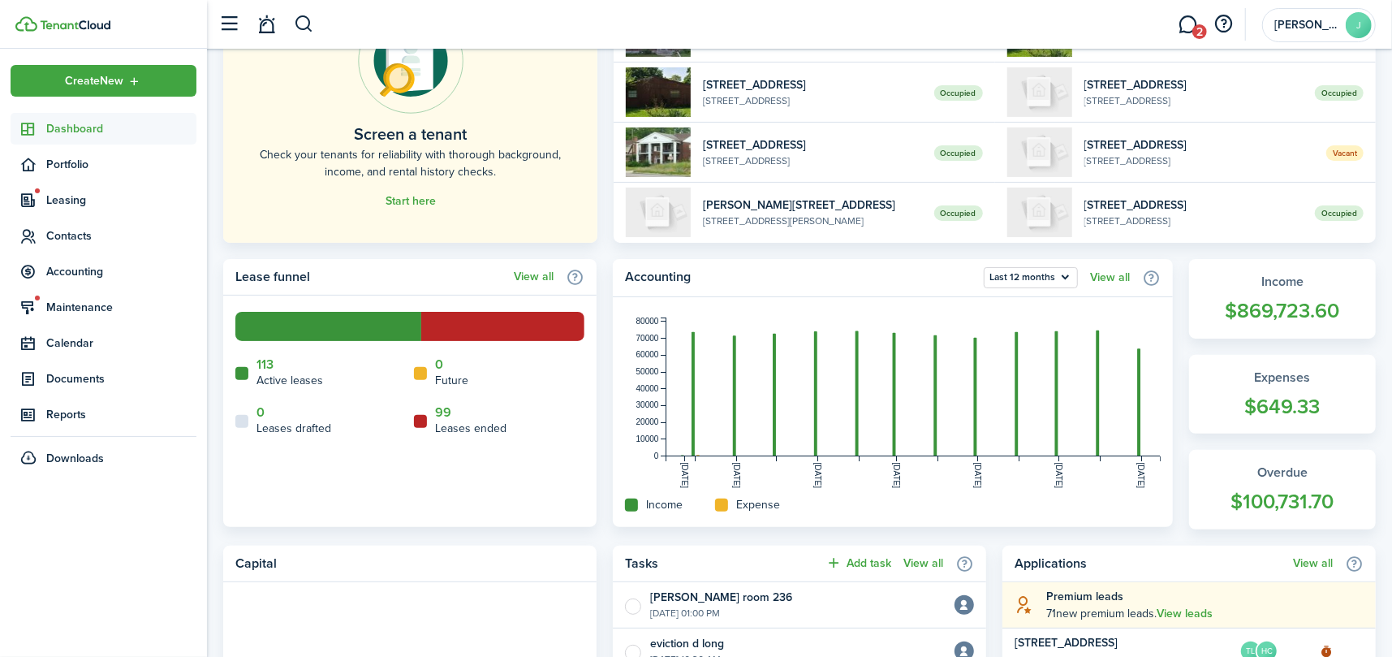
scroll to position [0, 0]
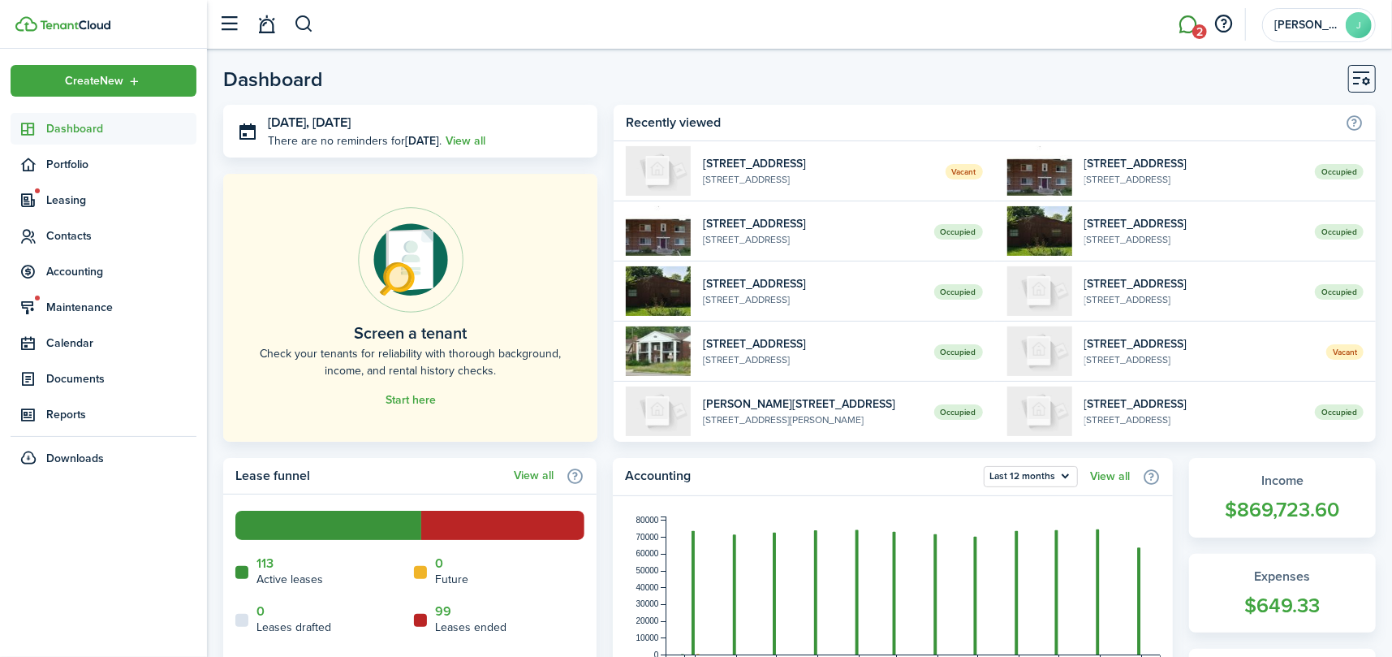
click at [1190, 25] on link "2" at bounding box center [1188, 24] width 31 height 41
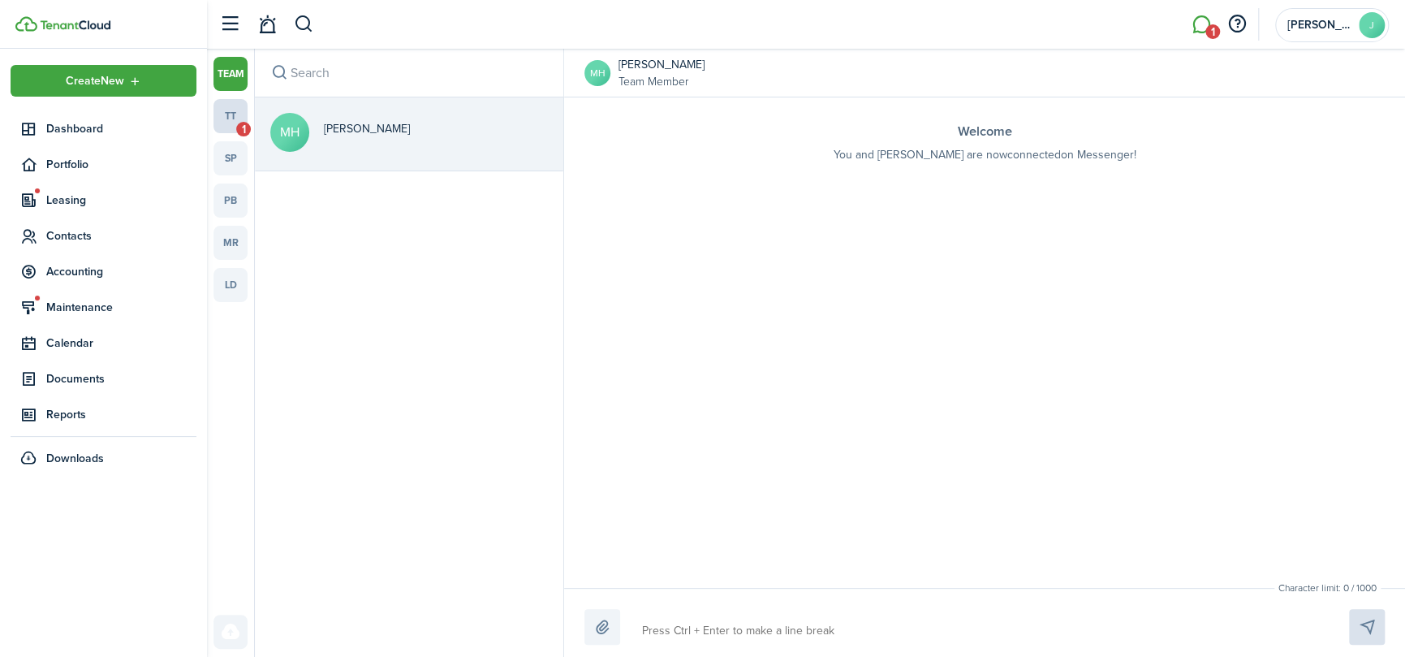
click at [232, 118] on link "tt 1" at bounding box center [231, 116] width 34 height 34
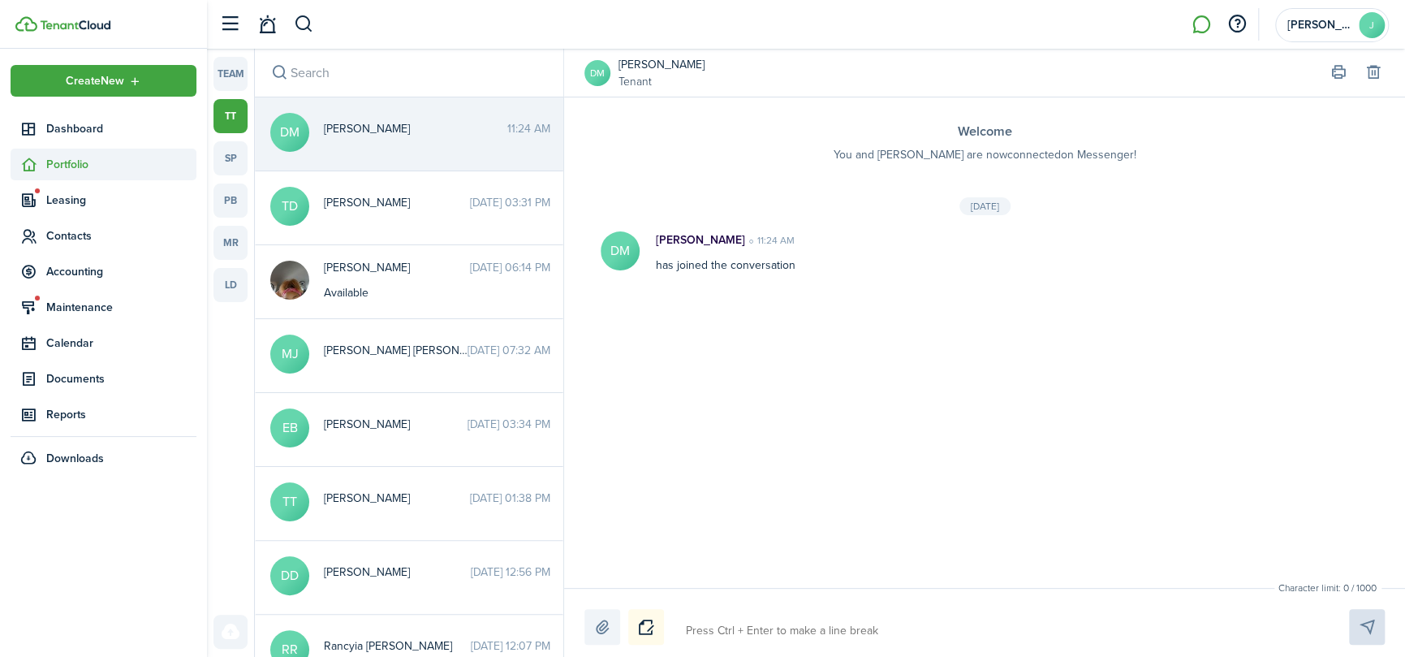
click at [45, 167] on sidebar-link-icon at bounding box center [29, 164] width 36 height 17
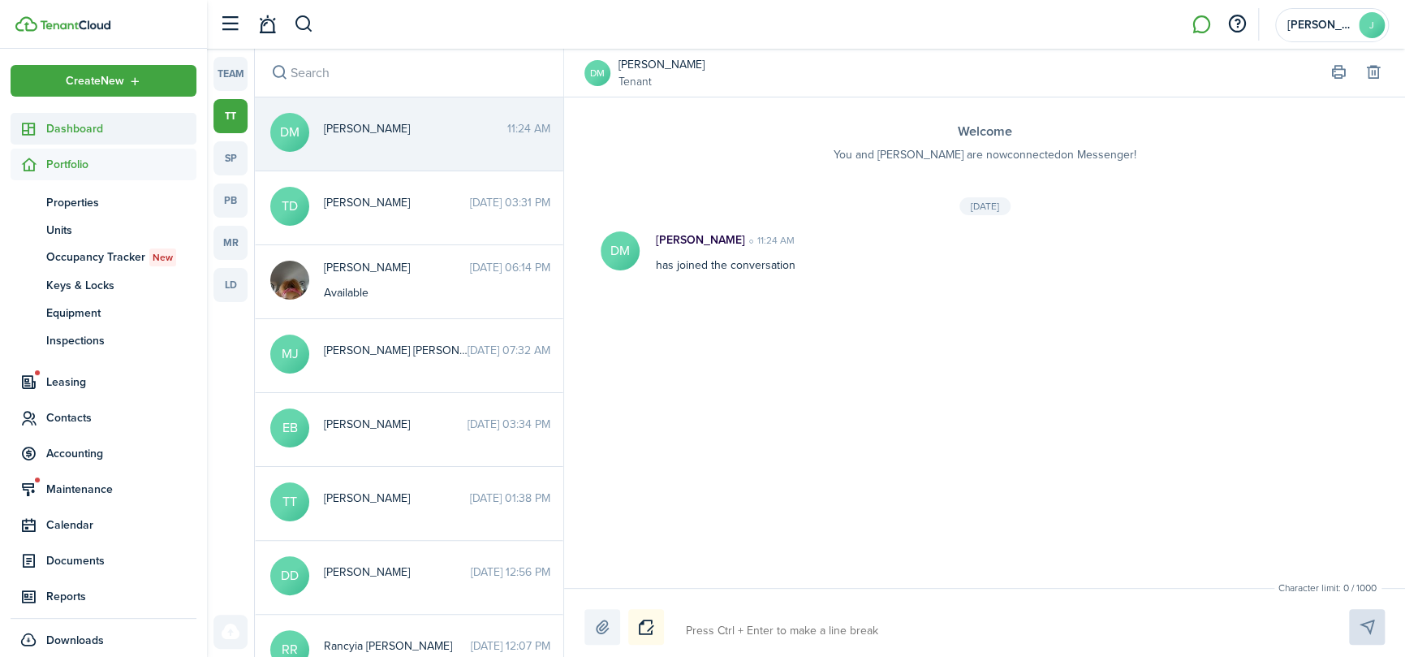
click at [45, 129] on sidebar-link-icon at bounding box center [29, 128] width 36 height 17
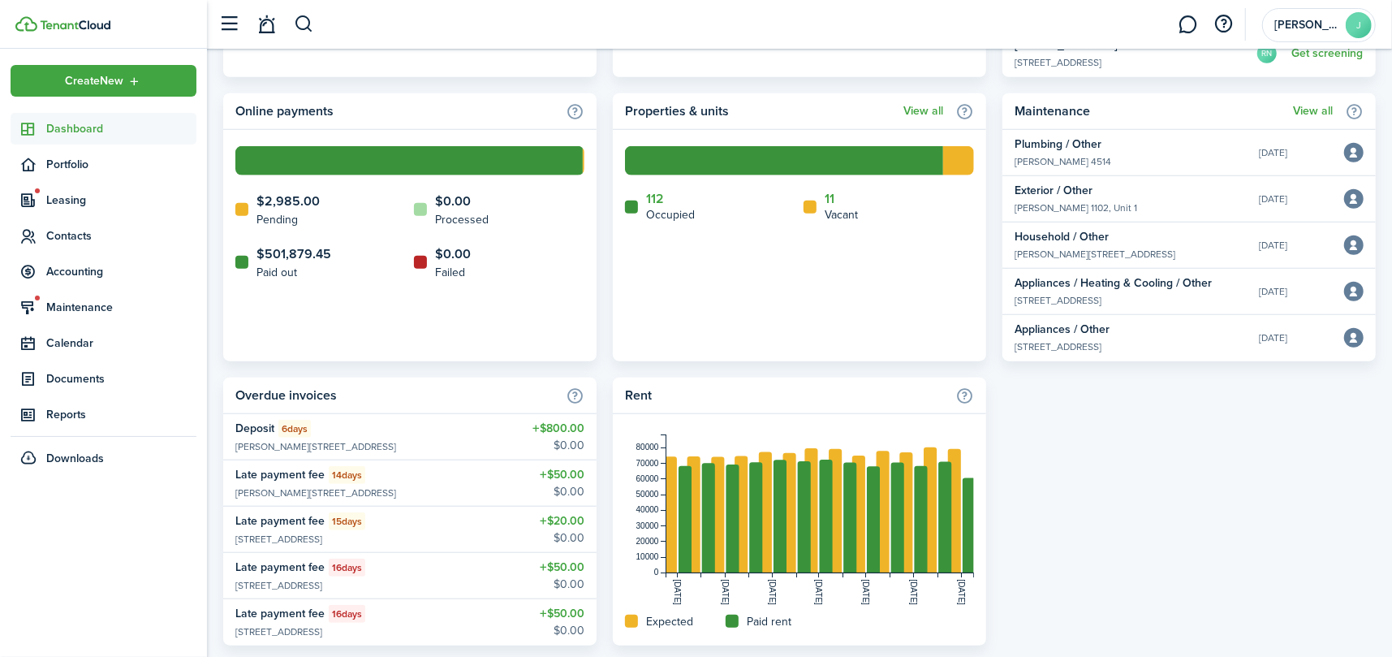
scroll to position [967, 0]
